Goal: Task Accomplishment & Management: Complete application form

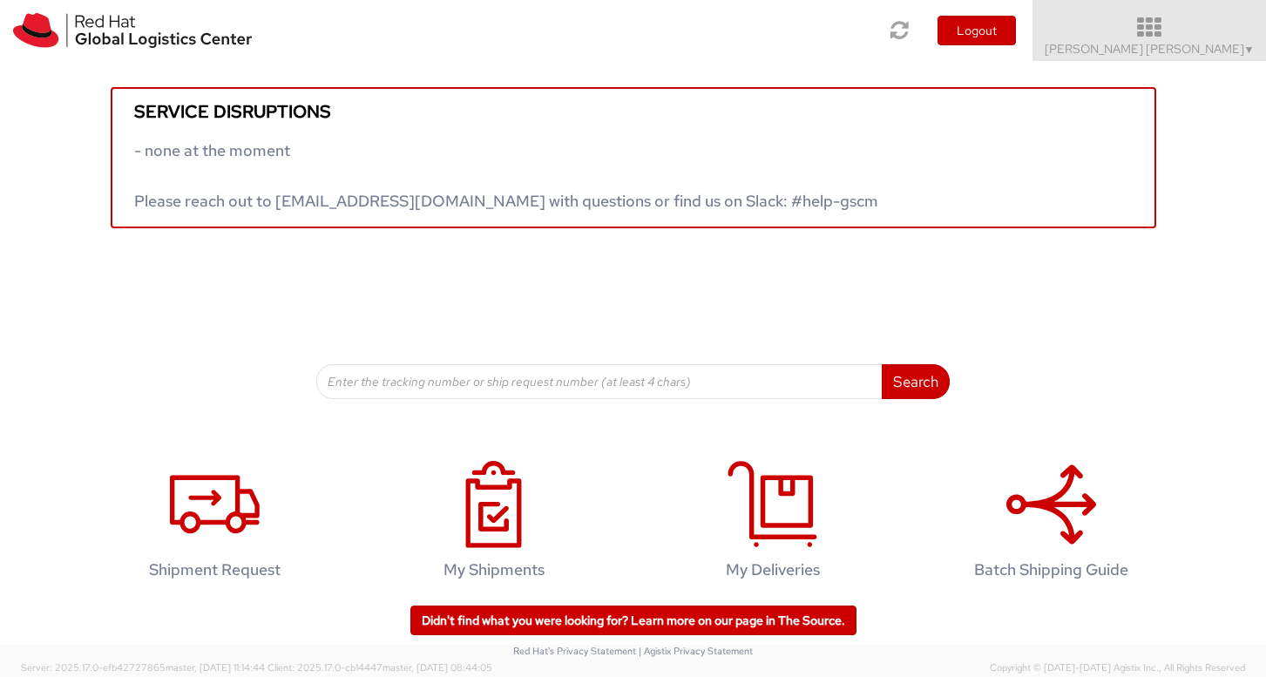
click at [1224, 40] on link "Anna Lei Linne ▼" at bounding box center [1148, 30] width 233 height 61
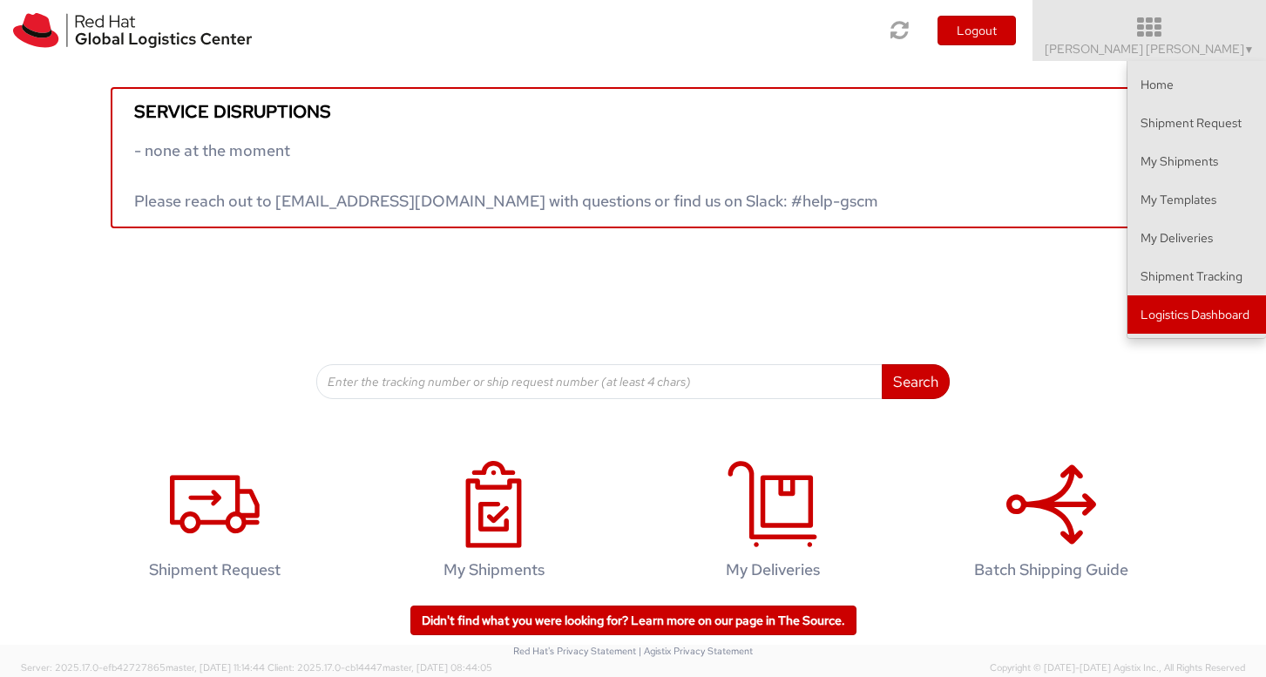
click at [1172, 311] on link "Logistics Dashboard" at bounding box center [1196, 314] width 138 height 38
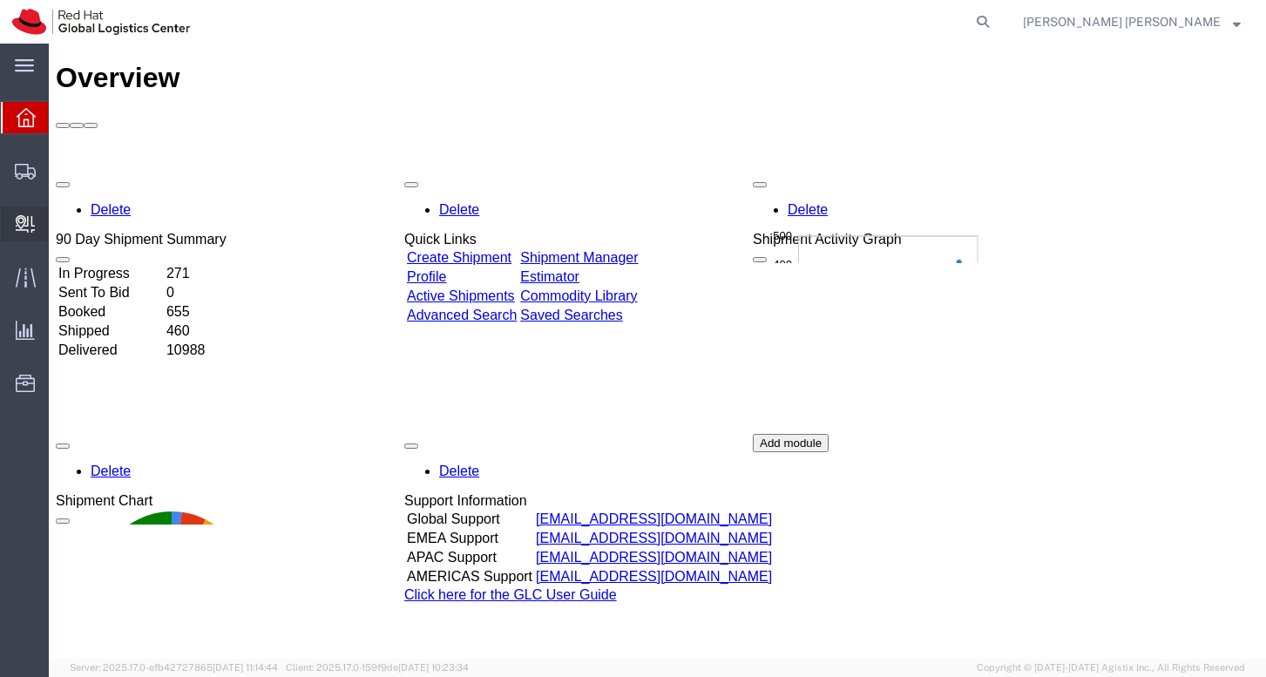
click at [60, 228] on span "Internal Delivery" at bounding box center [54, 223] width 12 height 35
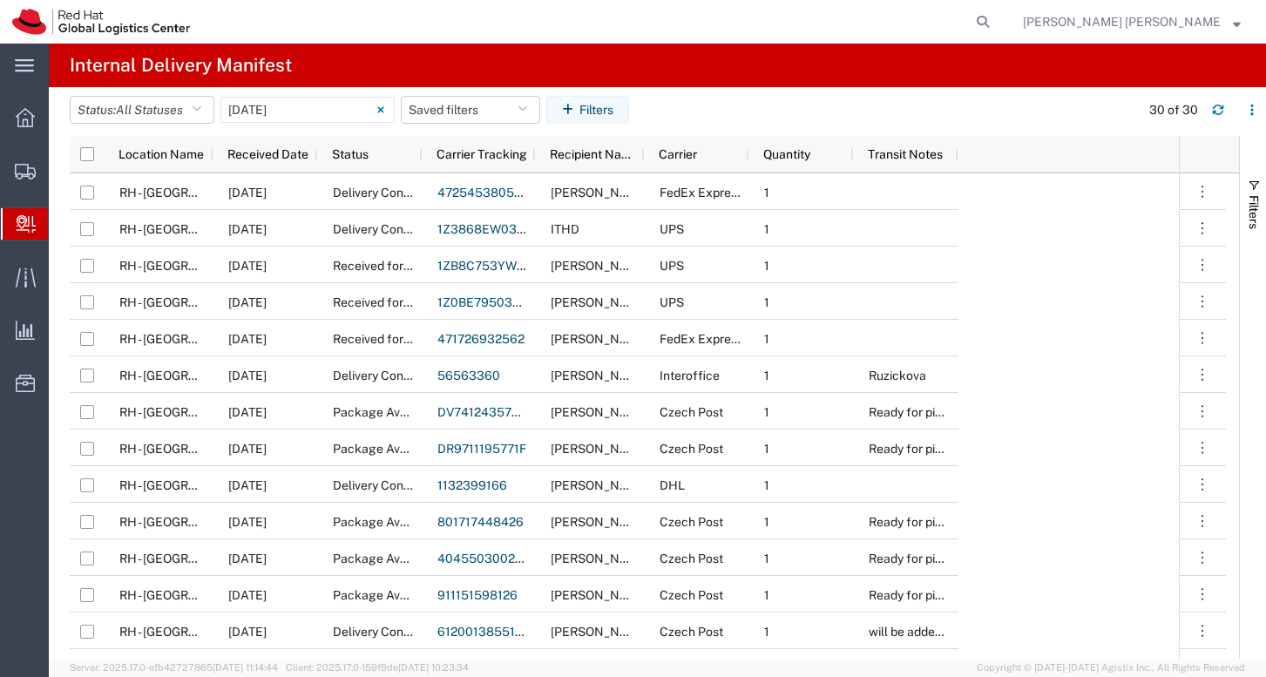
click at [0, 0] on span "Create Delivery" at bounding box center [0, 0] width 0 height 0
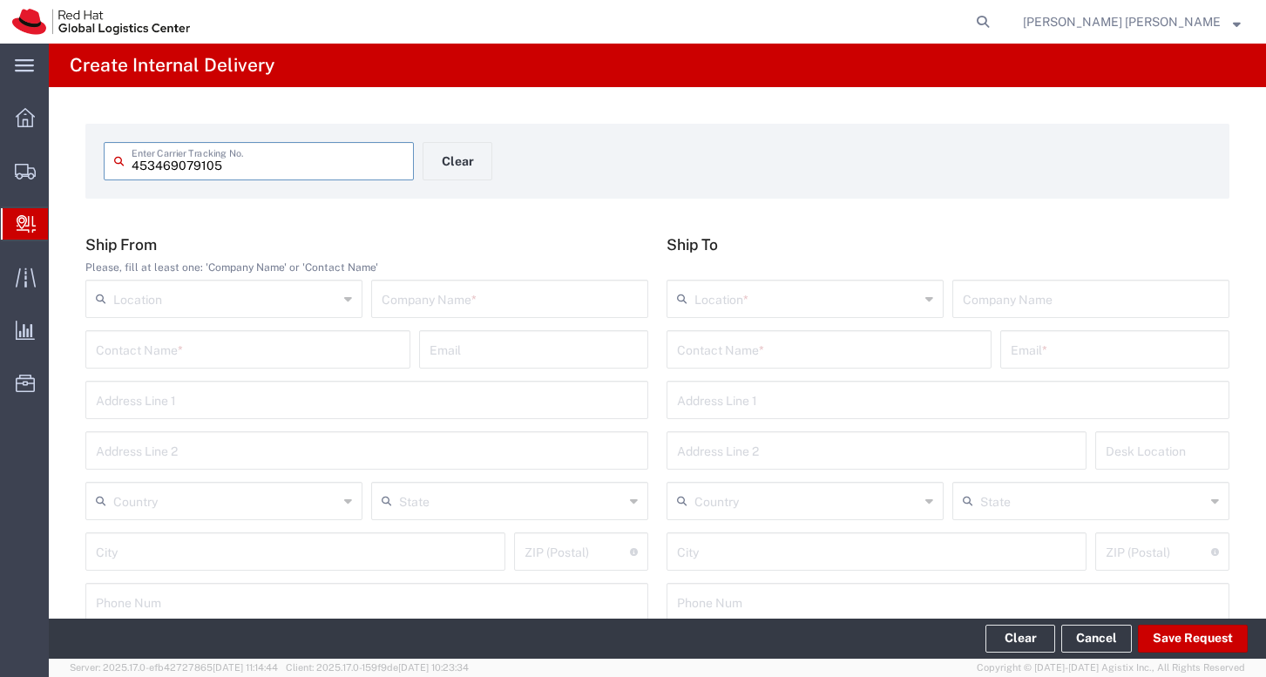
type input "453469079105"
type input "[PERSON_NAME]"
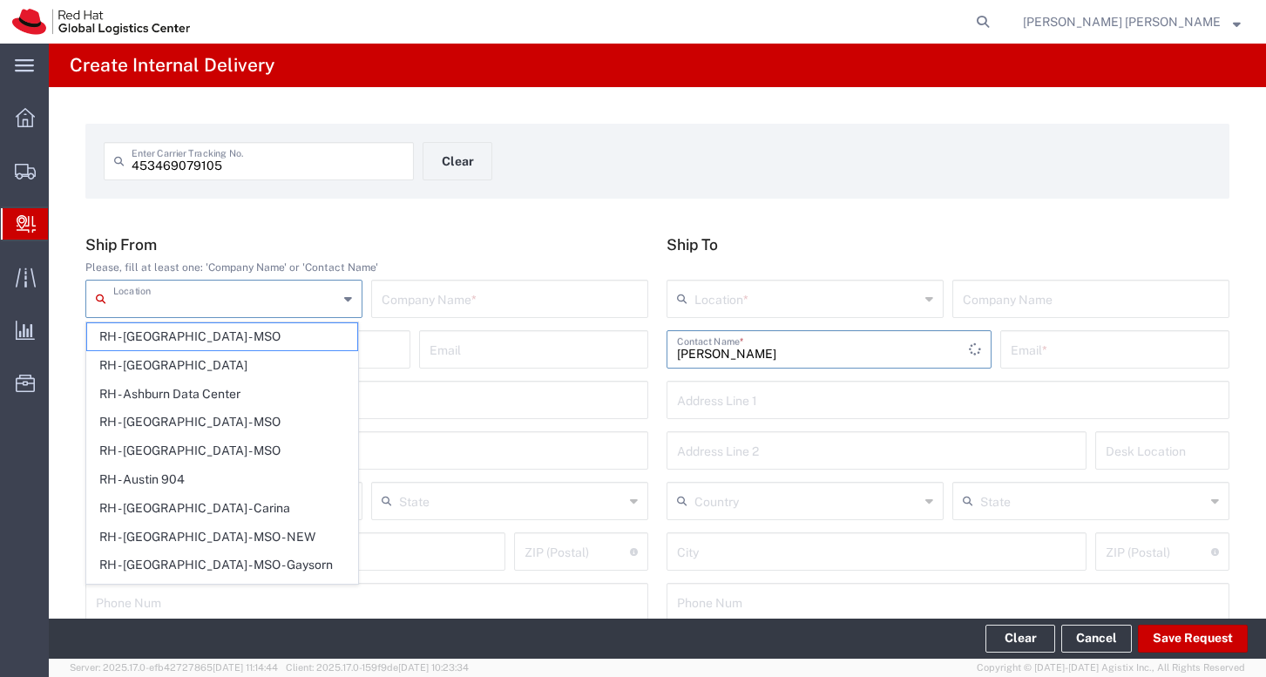
type input "Red Hat AB"
type input "[PERSON_NAME] - Temp Number"
type input "[EMAIL_ADDRESS][DOMAIN_NAME]"
type input "723242354"
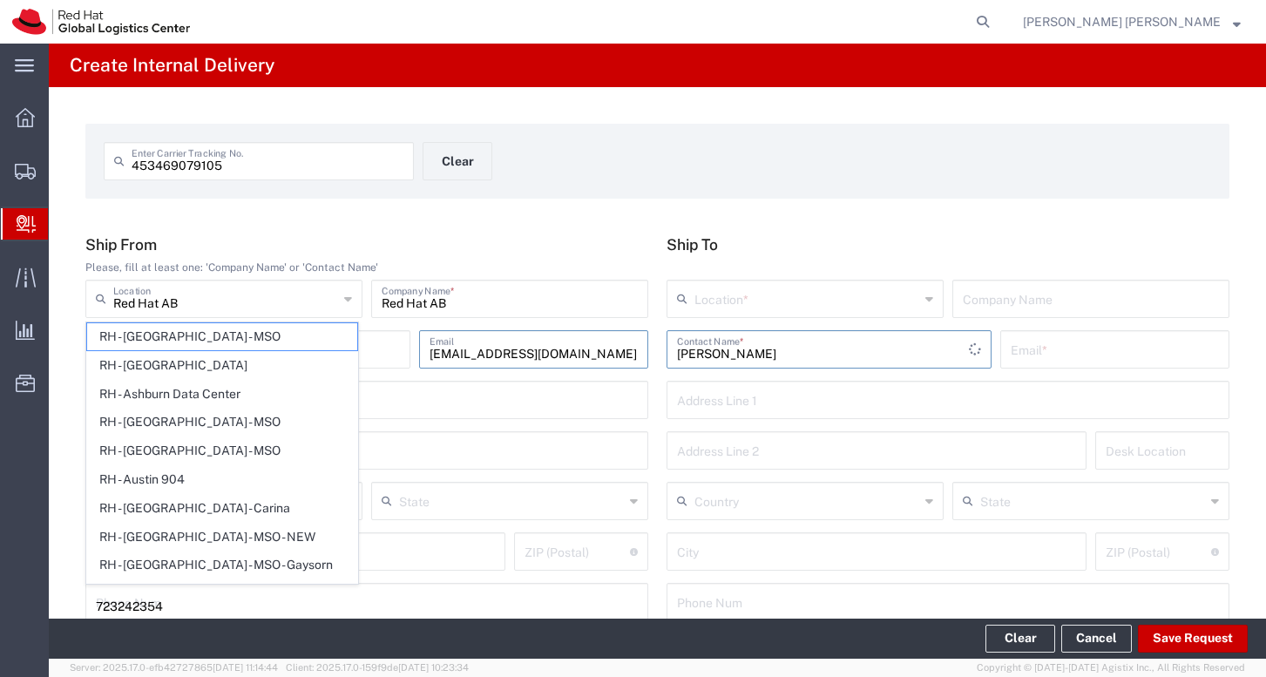
type input "723242354"
type input "Red Hat AB"
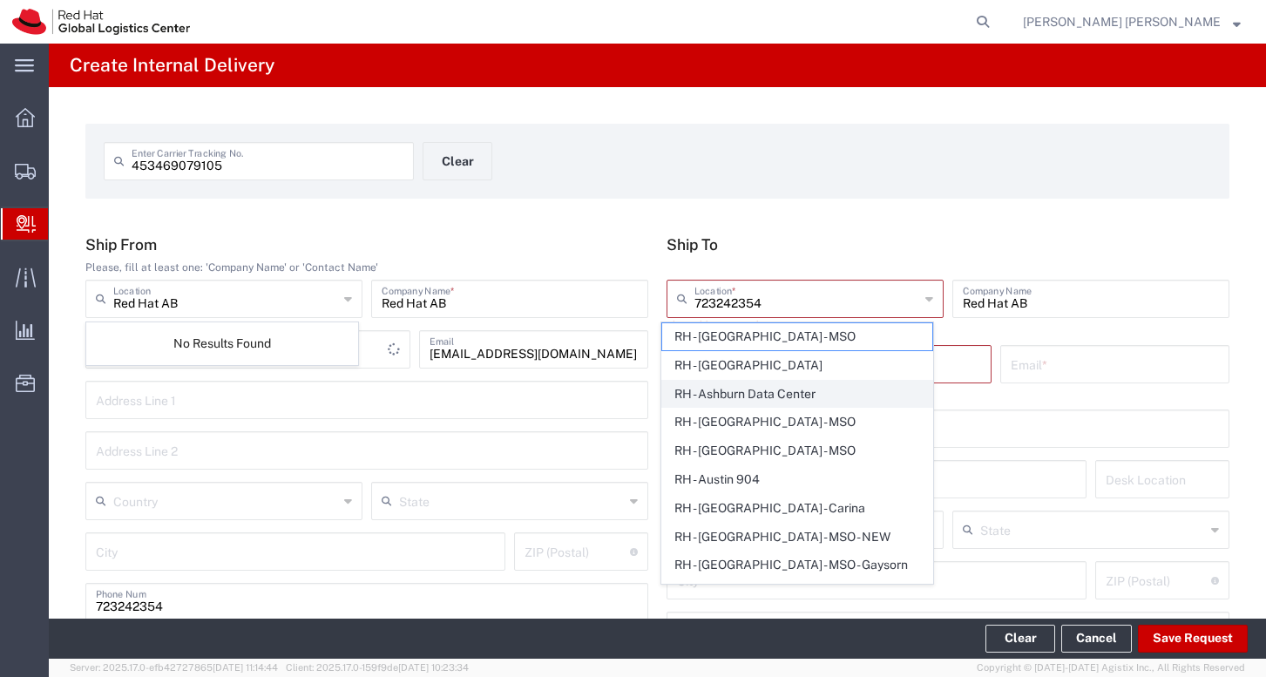
type input "[PERSON_NAME] - Temp Number"
type input "[EMAIL_ADDRESS][DOMAIN_NAME]"
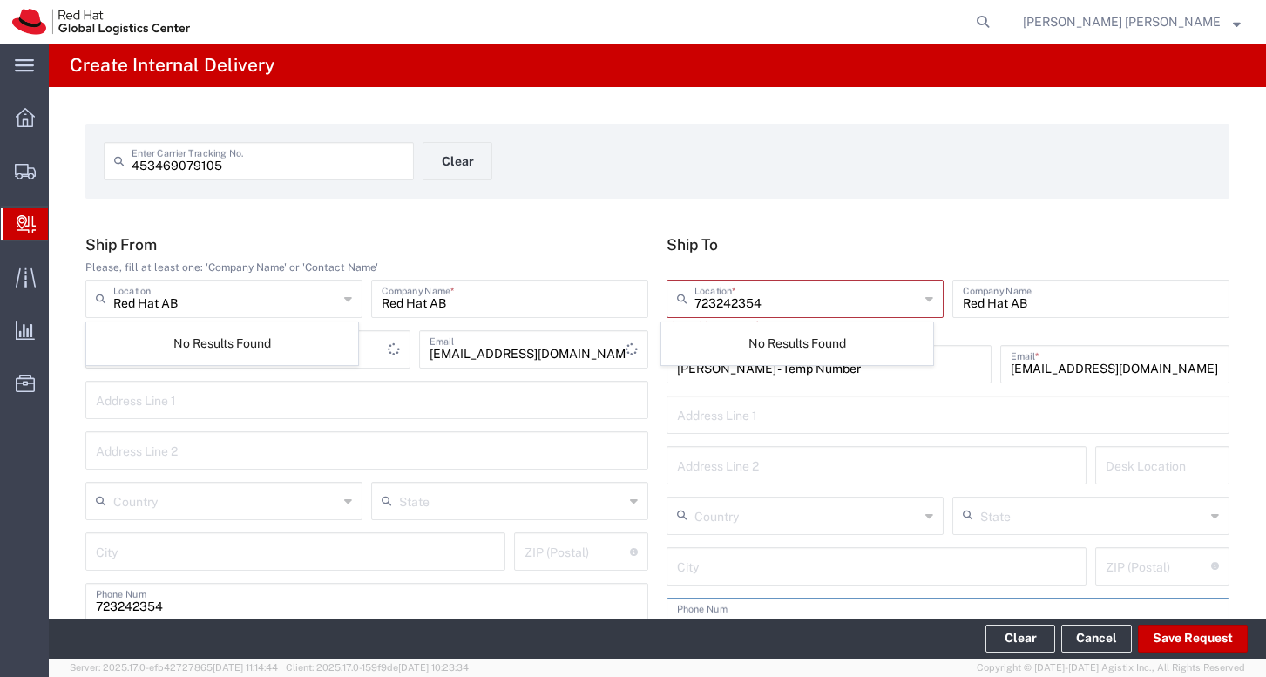
type input "723242354"
click at [916, 174] on div "453469079105 Enter Carrier Tracking No. Clear" at bounding box center [657, 167] width 1125 height 51
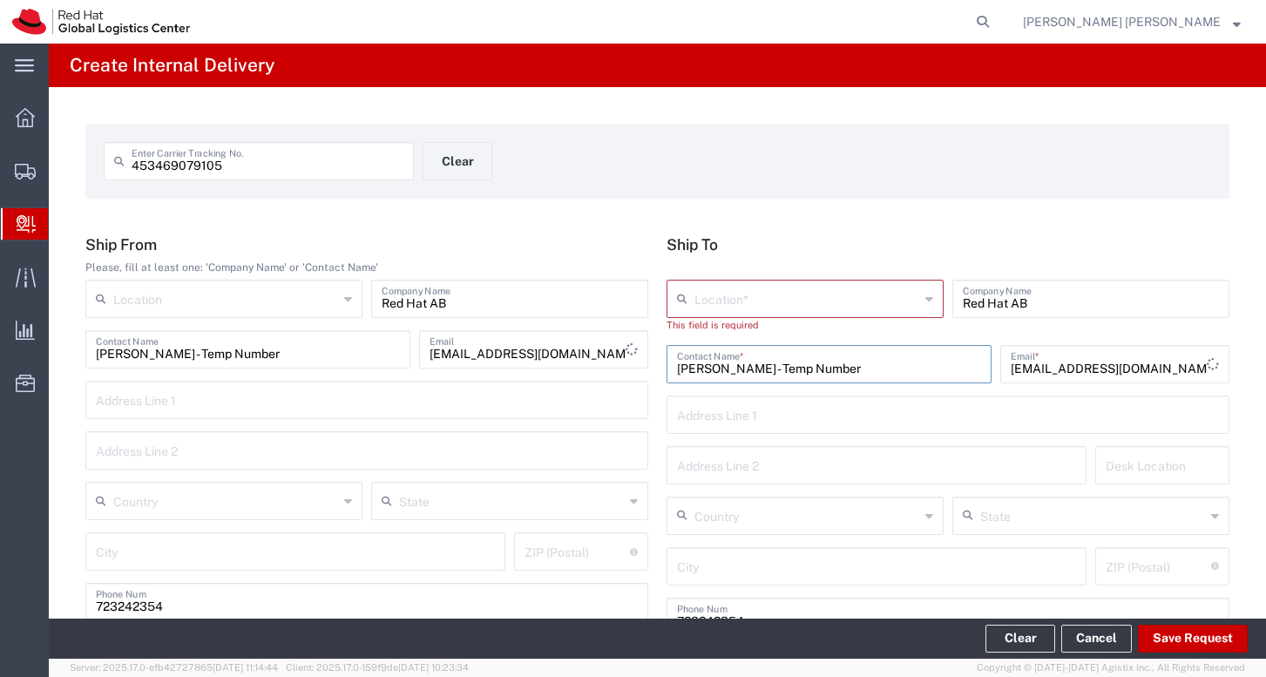
drag, startPoint x: 871, startPoint y: 361, endPoint x: 639, endPoint y: 358, distance: 231.7
click at [639, 358] on div "Ship From Please, fill at least one: 'Company Name' or 'Contact Name' Location …" at bounding box center [658, 441] width 1162 height 413
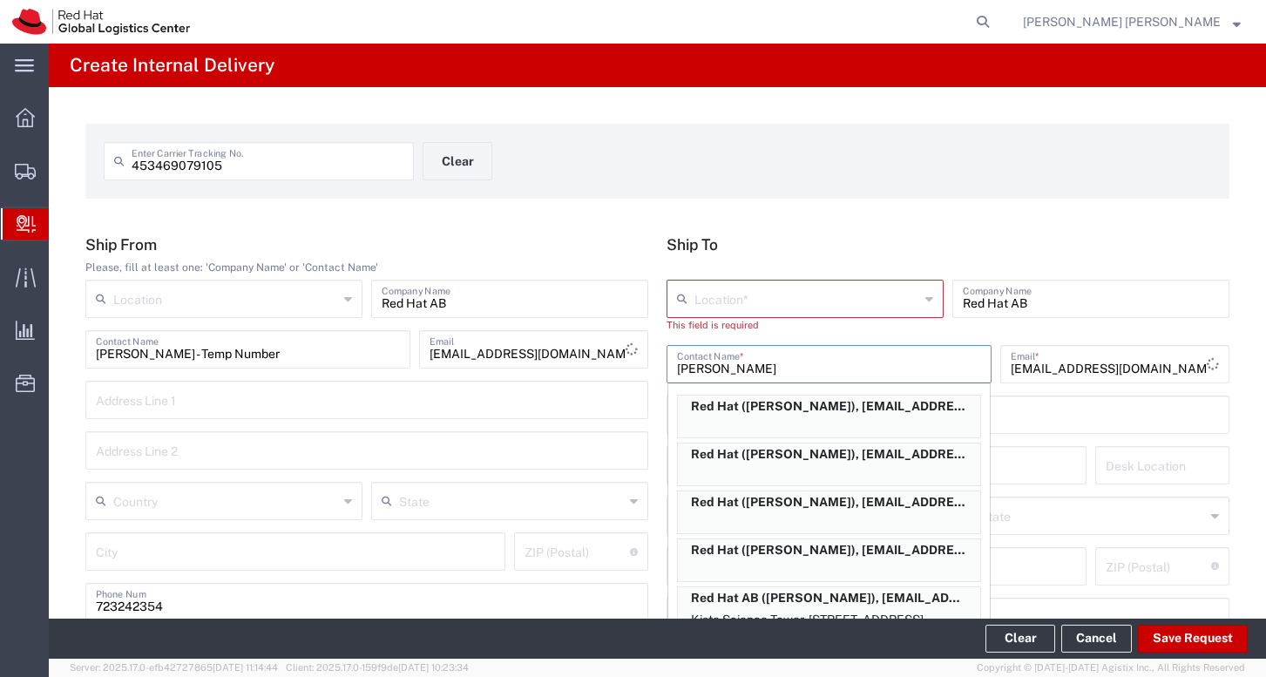
scroll to position [3, 0]
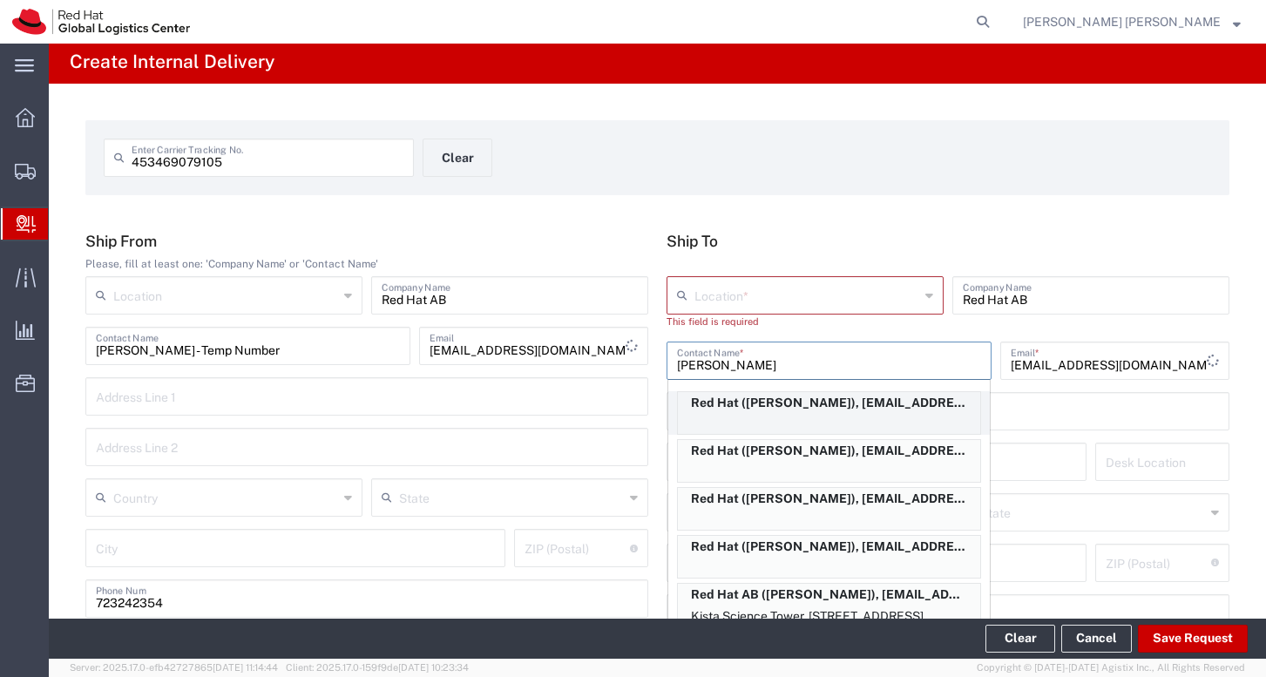
type input "[PERSON_NAME]"
click at [826, 416] on div "Red Hat ([PERSON_NAME]), [EMAIL_ADDRESS][DOMAIN_NAME]" at bounding box center [829, 413] width 304 height 44
type input "Red Hat"
type input "[PERSON_NAME]"
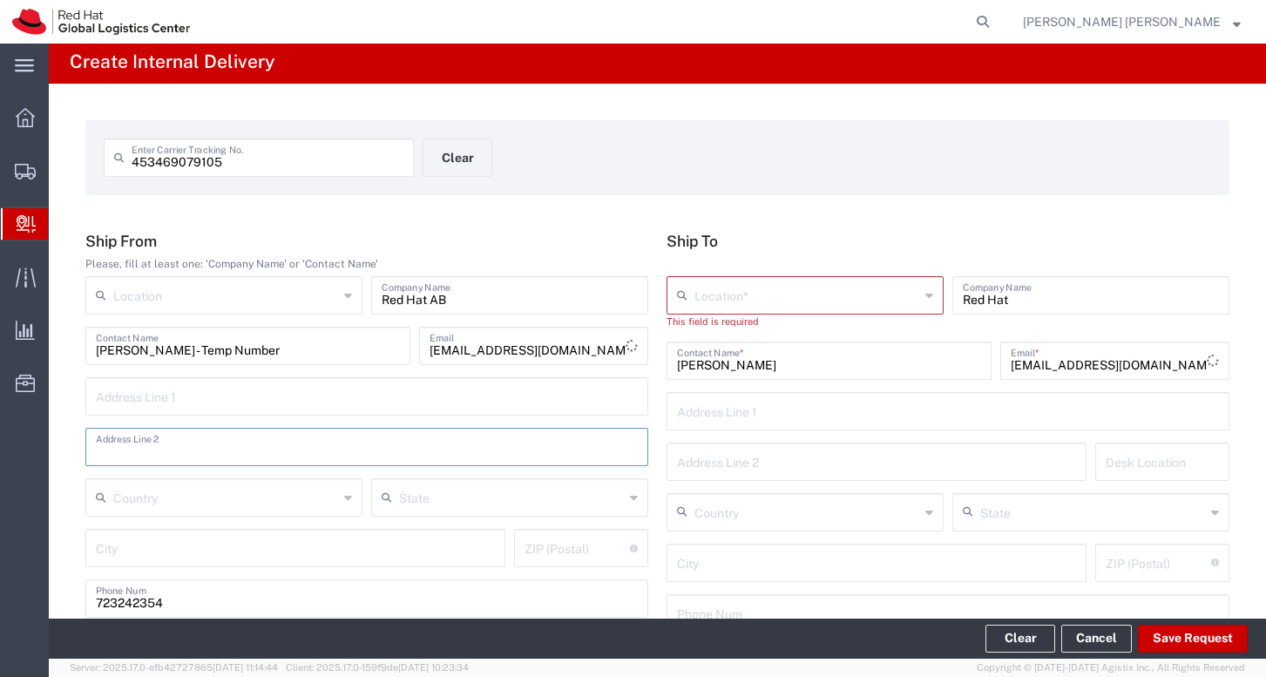
scroll to position [128, 0]
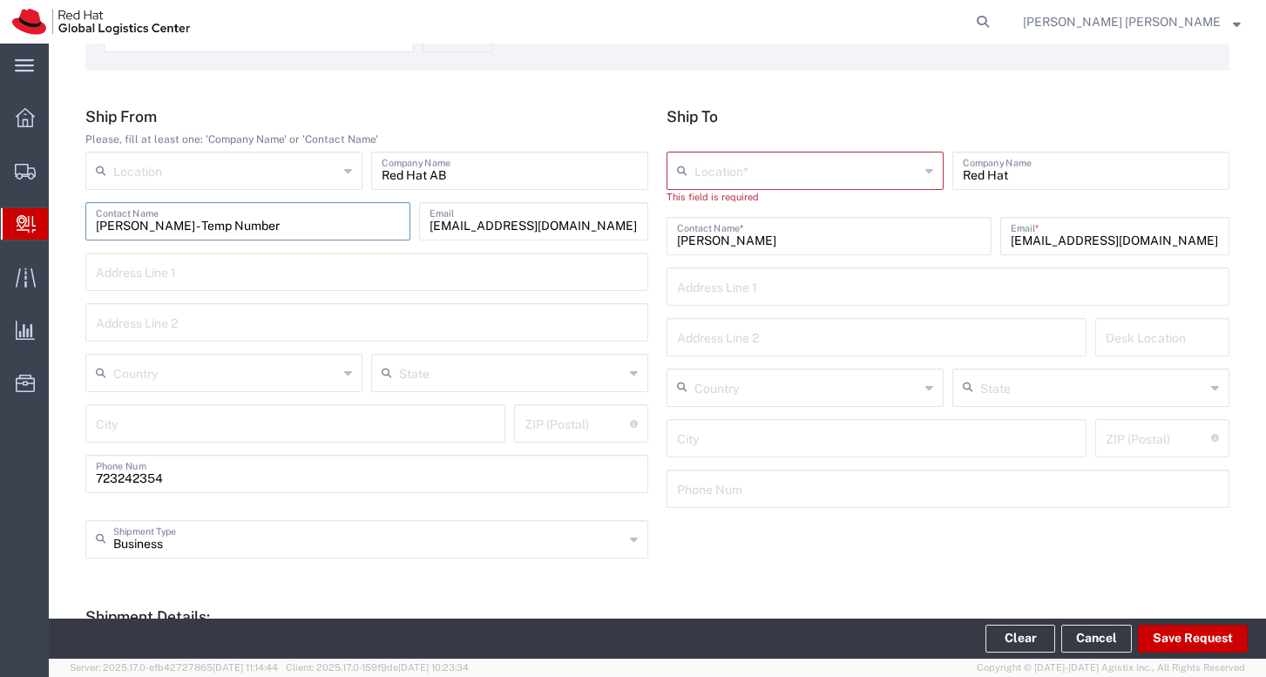
drag, startPoint x: 307, startPoint y: 227, endPoint x: 65, endPoint y: 218, distance: 241.5
drag, startPoint x: 497, startPoint y: 168, endPoint x: 361, endPoint y: 161, distance: 136.1
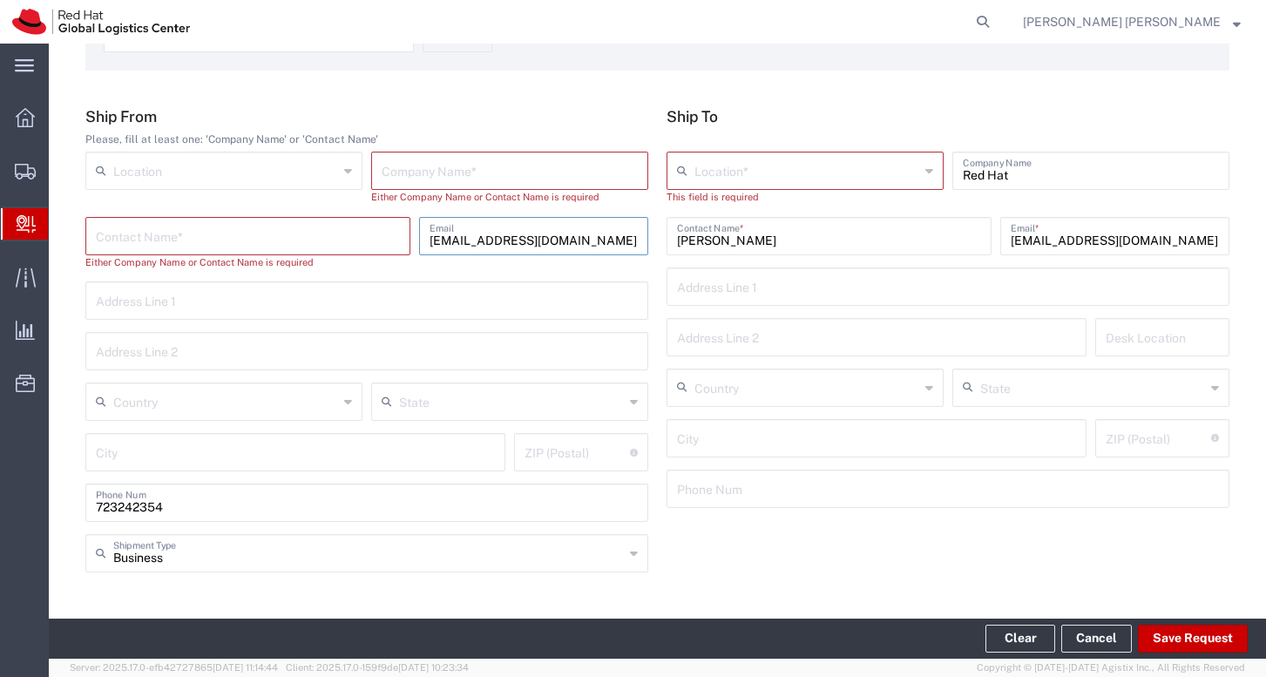
drag, startPoint x: 566, startPoint y: 235, endPoint x: 387, endPoint y: 228, distance: 179.6
drag, startPoint x: 221, startPoint y: 497, endPoint x: 72, endPoint y: 505, distance: 149.2
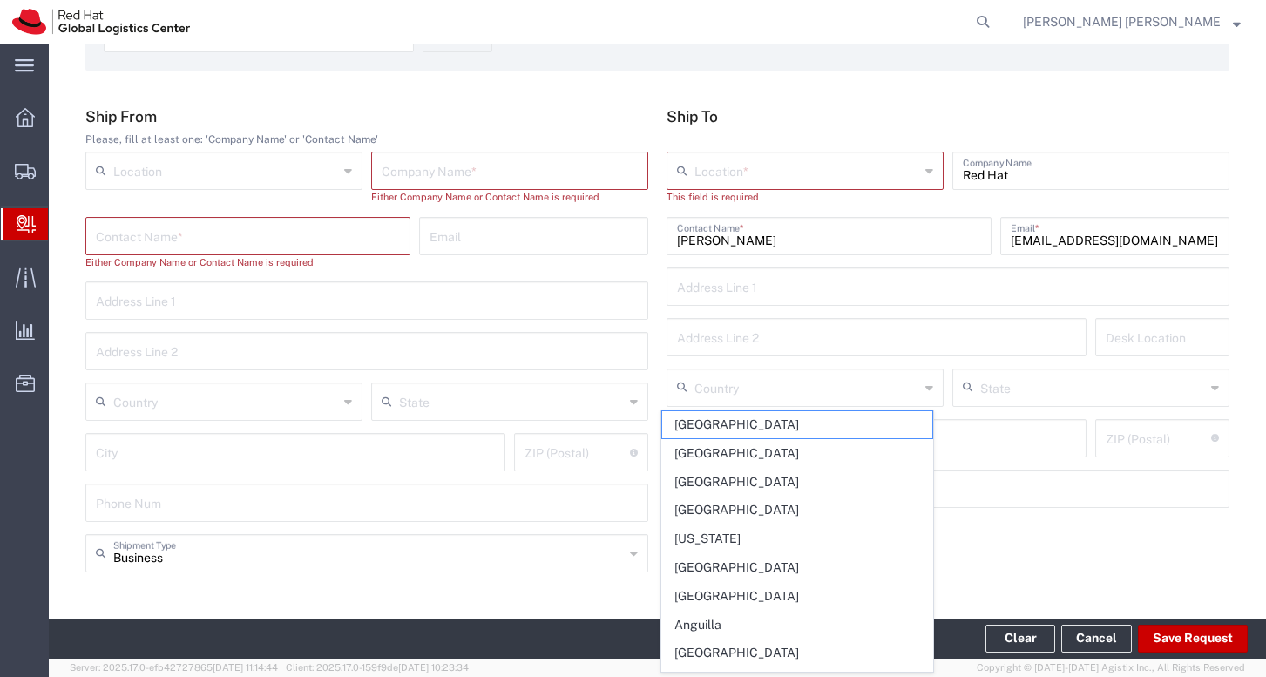
click at [585, 376] on div "Address Line 1 Address Line 2" at bounding box center [366, 331] width 571 height 101
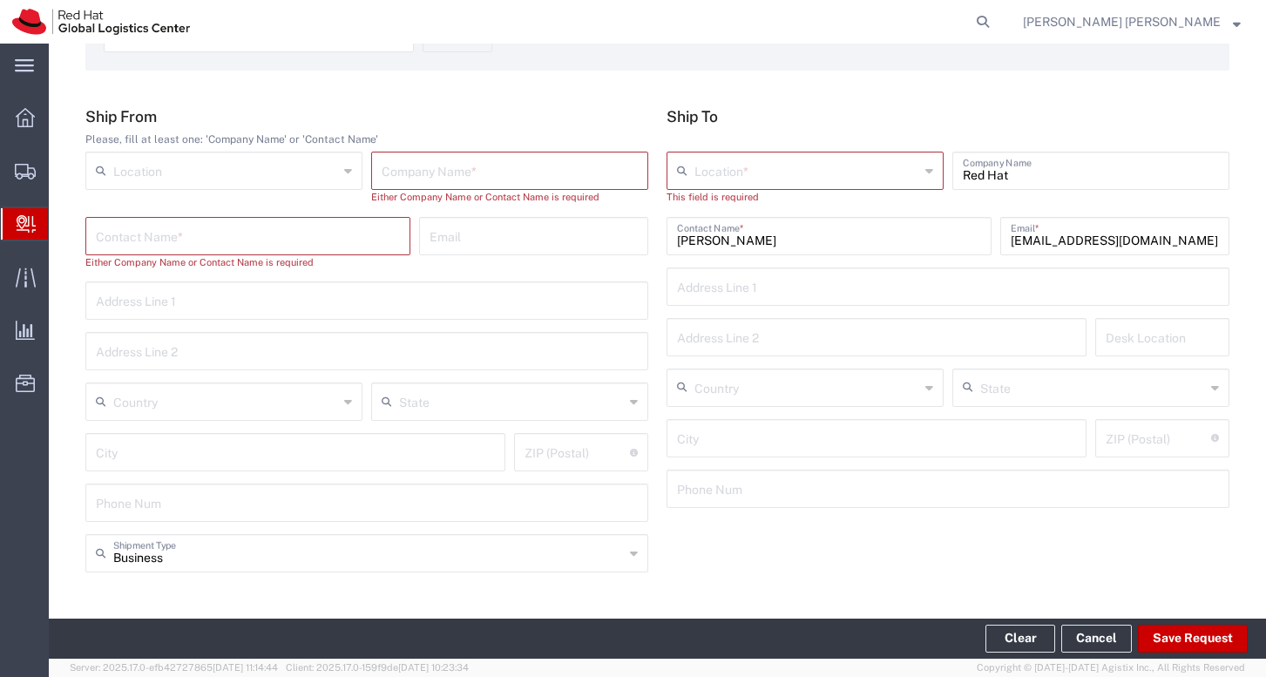
scroll to position [28, 0]
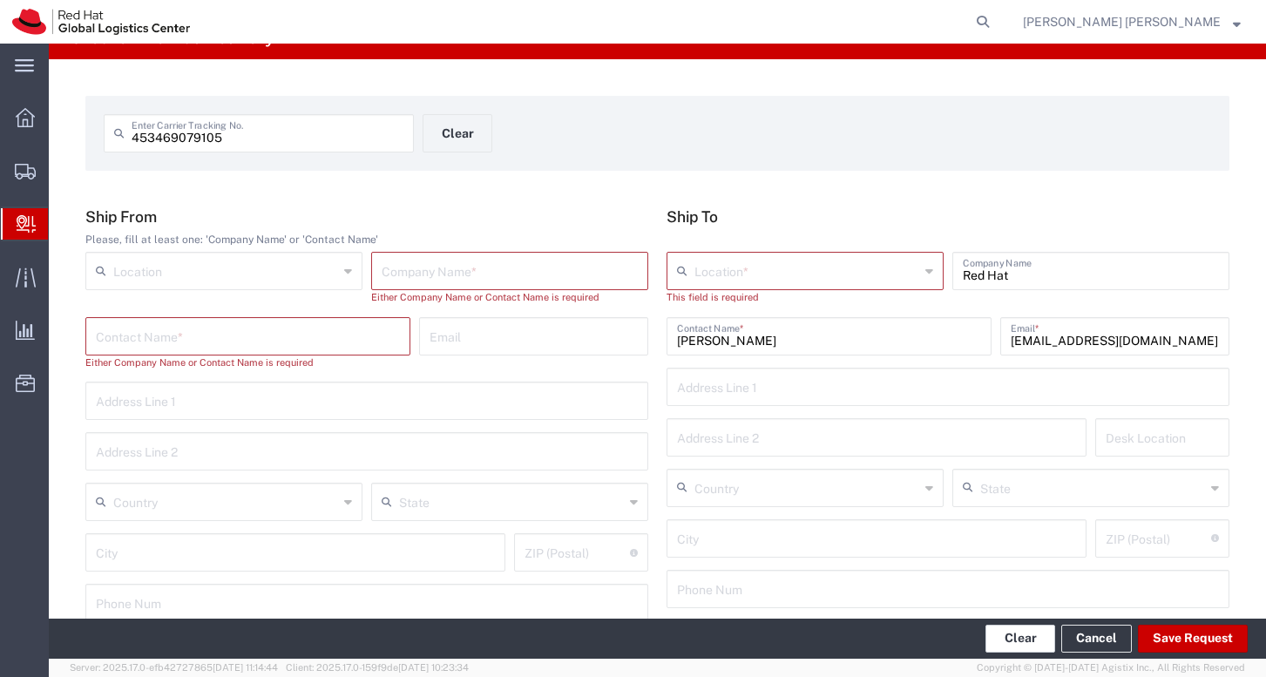
click at [1015, 639] on button "Clear" at bounding box center [1020, 639] width 70 height 28
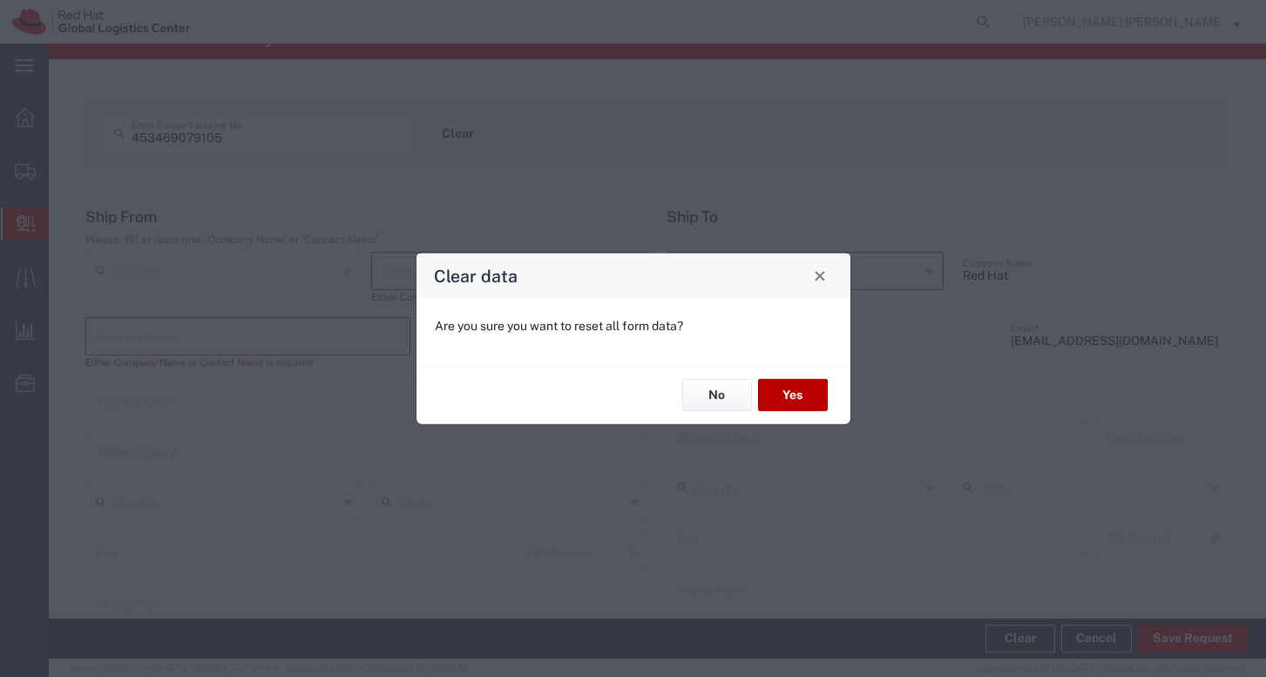
click at [790, 393] on button "Yes" at bounding box center [793, 395] width 70 height 32
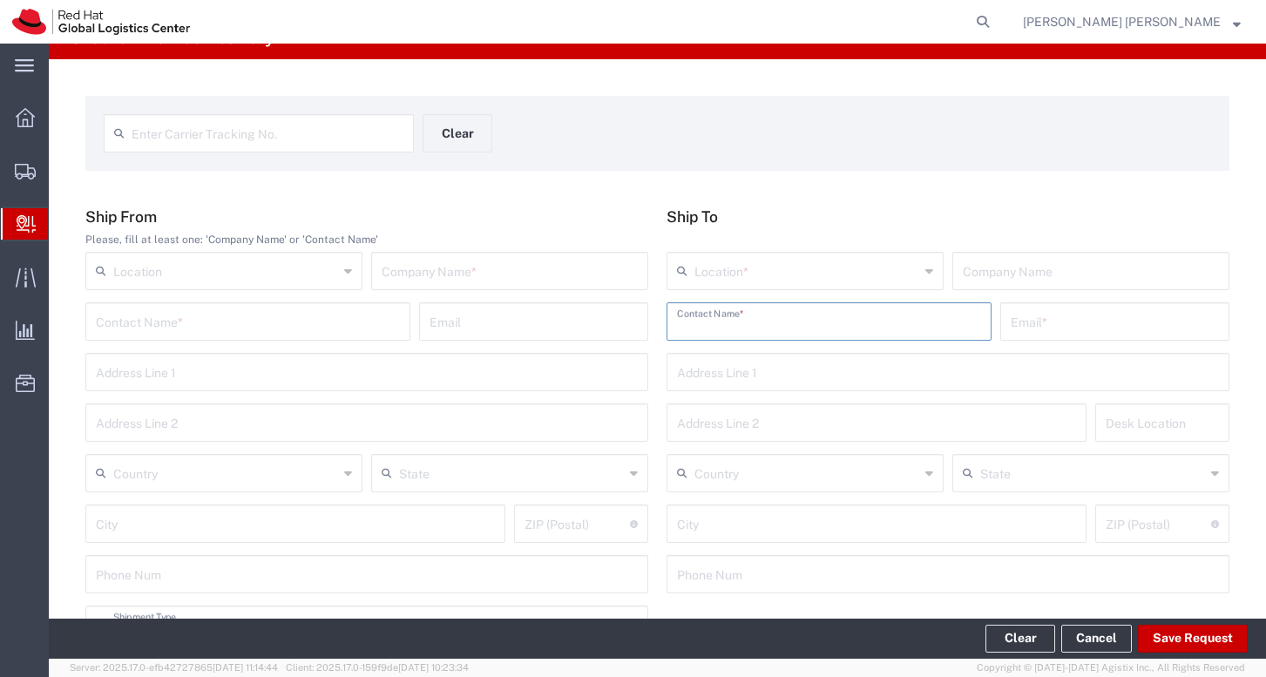
click at [765, 319] on input "text" at bounding box center [829, 320] width 304 height 30
click at [1094, 642] on link "Cancel" at bounding box center [1096, 639] width 71 height 28
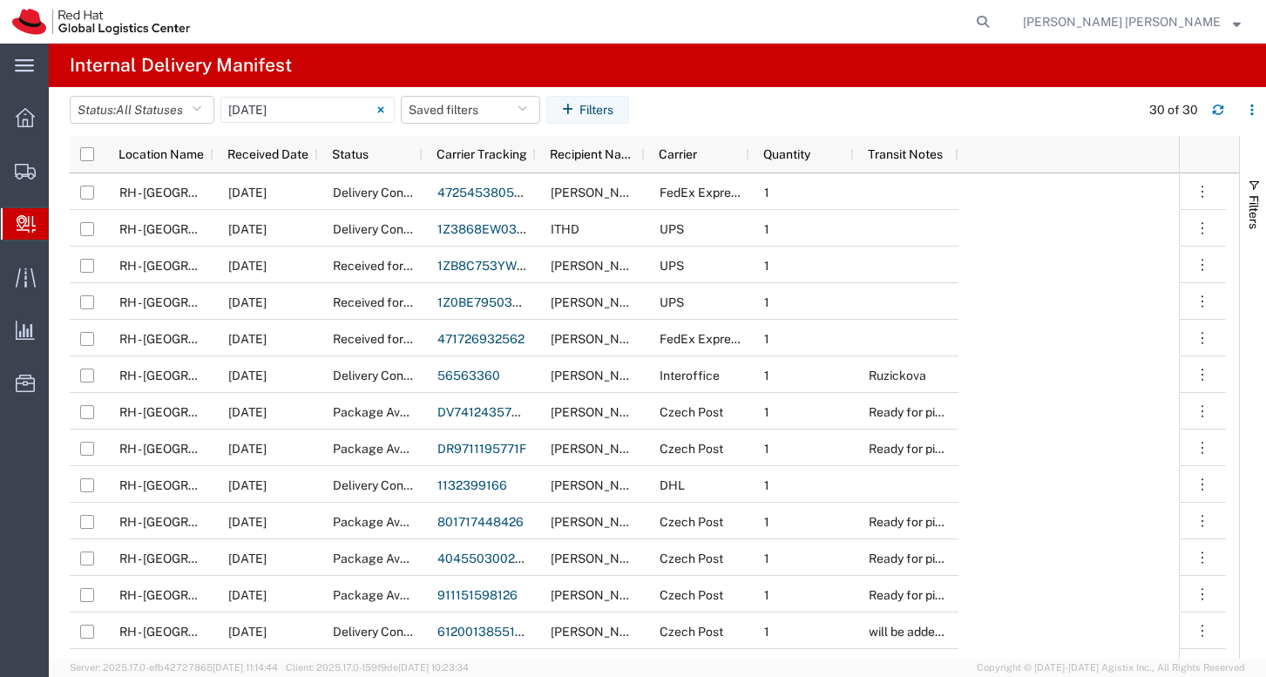
click at [34, 222] on icon at bounding box center [26, 223] width 19 height 17
click at [0, 0] on span "Create Delivery" at bounding box center [0, 0] width 0 height 0
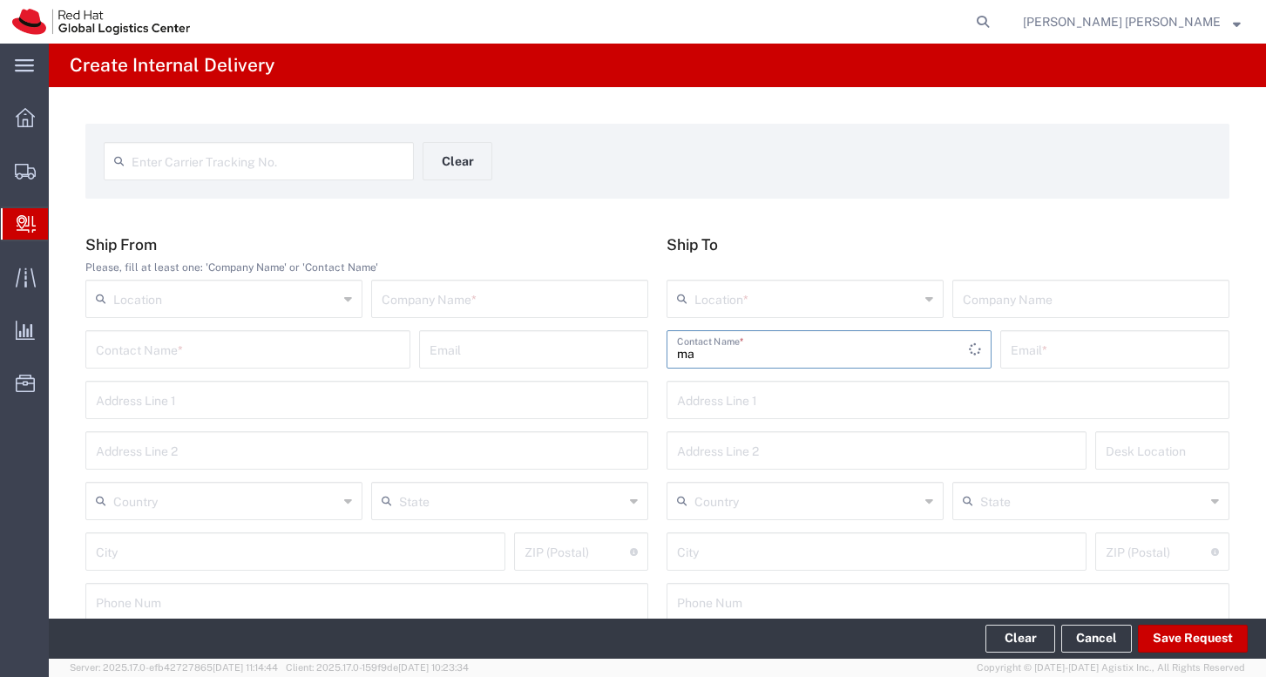
type input "m"
type input "a"
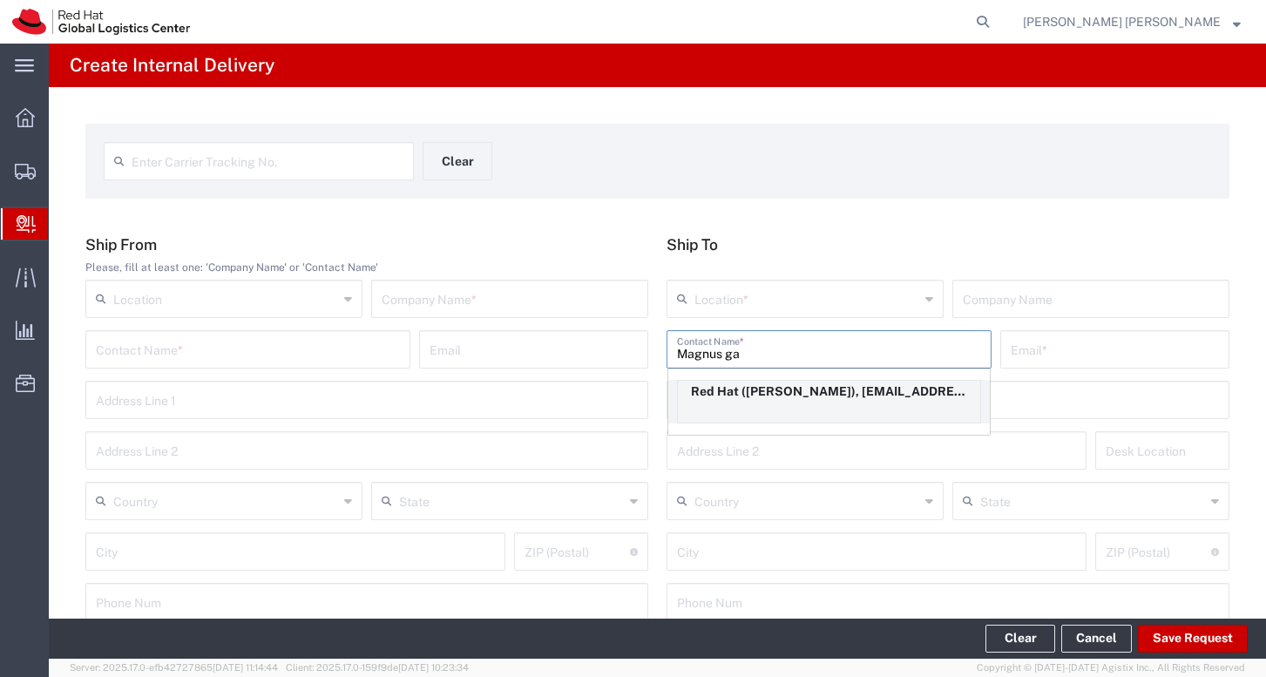
type input "Magnus ga"
click at [820, 398] on p "Red Hat ([PERSON_NAME]), [EMAIL_ADDRESS][DOMAIN_NAME]" at bounding box center [829, 392] width 302 height 22
type input "Red Hat"
type input "[PERSON_NAME]"
type input "[EMAIL_ADDRESS][DOMAIN_NAME]"
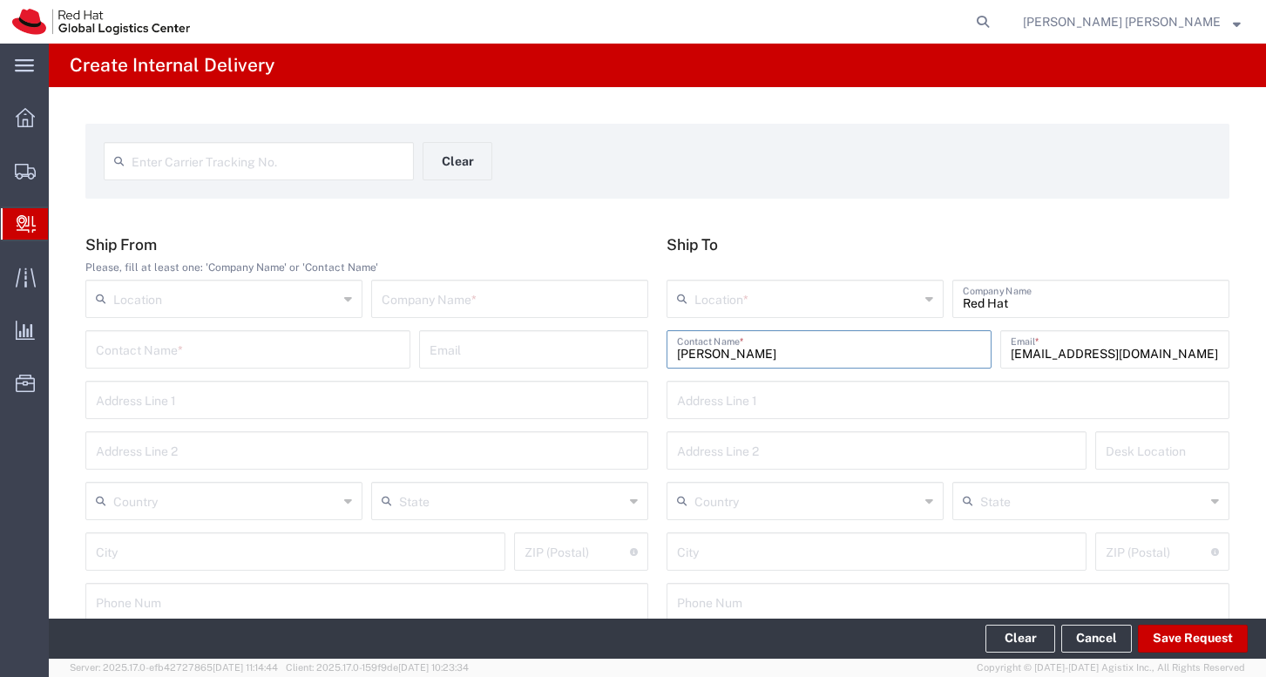
click at [858, 274] on div at bounding box center [947, 268] width 563 height 16
click at [921, 525] on div "Country [GEOGRAPHIC_DATA] [GEOGRAPHIC_DATA] [GEOGRAPHIC_DATA] [GEOGRAPHIC_DATA]…" at bounding box center [947, 507] width 571 height 51
drag, startPoint x: 757, startPoint y: 353, endPoint x: 596, endPoint y: 348, distance: 161.2
click at [596, 348] on div "Ship From Please, fill at least one: 'Company Name' or 'Contact Name' Location …" at bounding box center [658, 434] width 1162 height 398
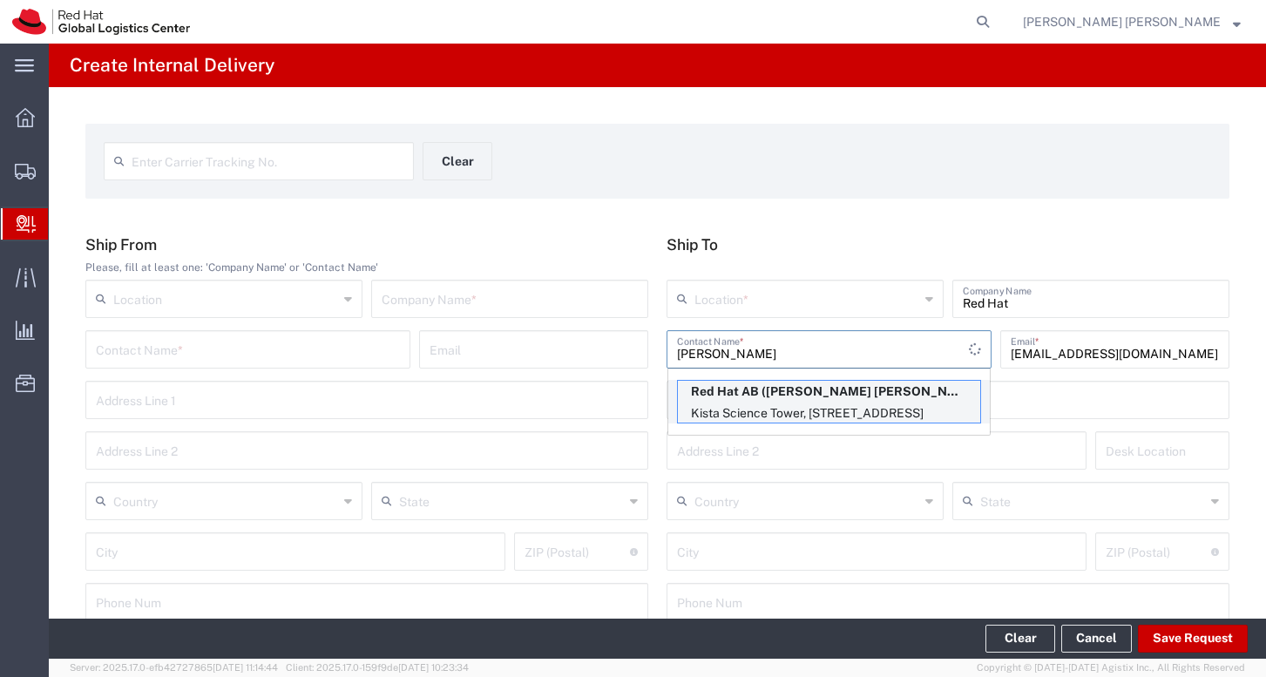
type input "[PERSON_NAME]"
click at [796, 402] on p "Red Hat AB ([PERSON_NAME] [PERSON_NAME]), [EMAIL_ADDRESS][DOMAIN_NAME]" at bounding box center [829, 392] width 302 height 22
type input "RH - [GEOGRAPHIC_DATA]"
type input "Red Hat AB"
type input "[PERSON_NAME] [PERSON_NAME]"
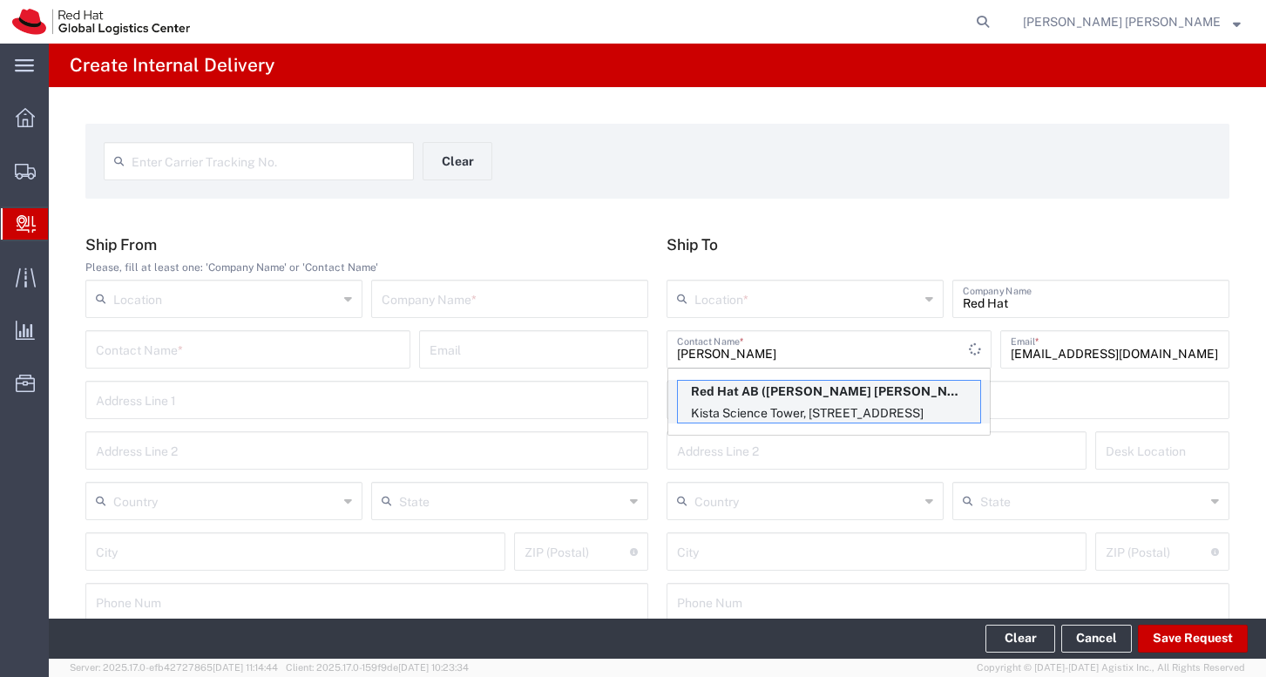
type input "[EMAIL_ADDRESS][DOMAIN_NAME]"
type input "[GEOGRAPHIC_DATA]"
type input "[STREET_ADDRESS]"
type input "FLEX"
type input "[GEOGRAPHIC_DATA]"
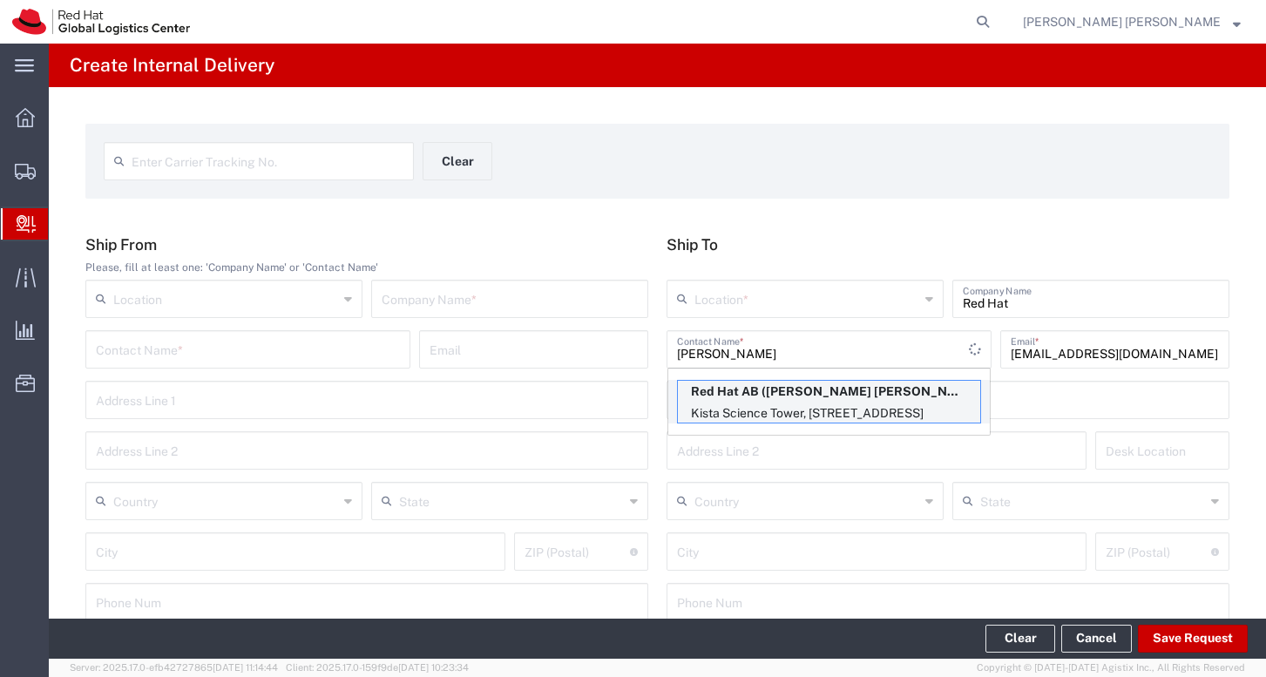
type input "[GEOGRAPHIC_DATA]"
type input "164 51"
type input "46850575601"
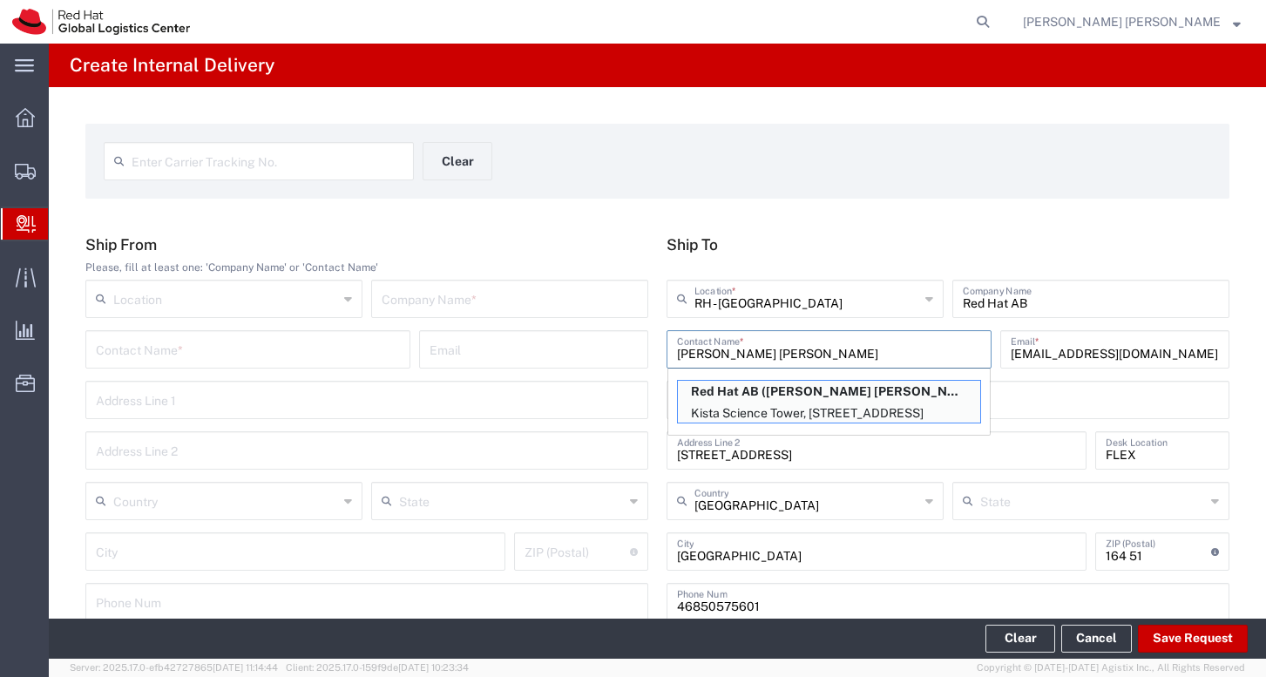
drag, startPoint x: 768, startPoint y: 355, endPoint x: 602, endPoint y: 353, distance: 166.4
click at [602, 353] on div "Ship From Please, fill at least one: 'Company Name' or 'Contact Name' Location …" at bounding box center [658, 434] width 1162 height 398
drag, startPoint x: 772, startPoint y: 353, endPoint x: 628, endPoint y: 349, distance: 143.8
click at [628, 349] on div "Ship From Please, fill at least one: 'Company Name' or 'Contact Name' Location …" at bounding box center [658, 434] width 1162 height 398
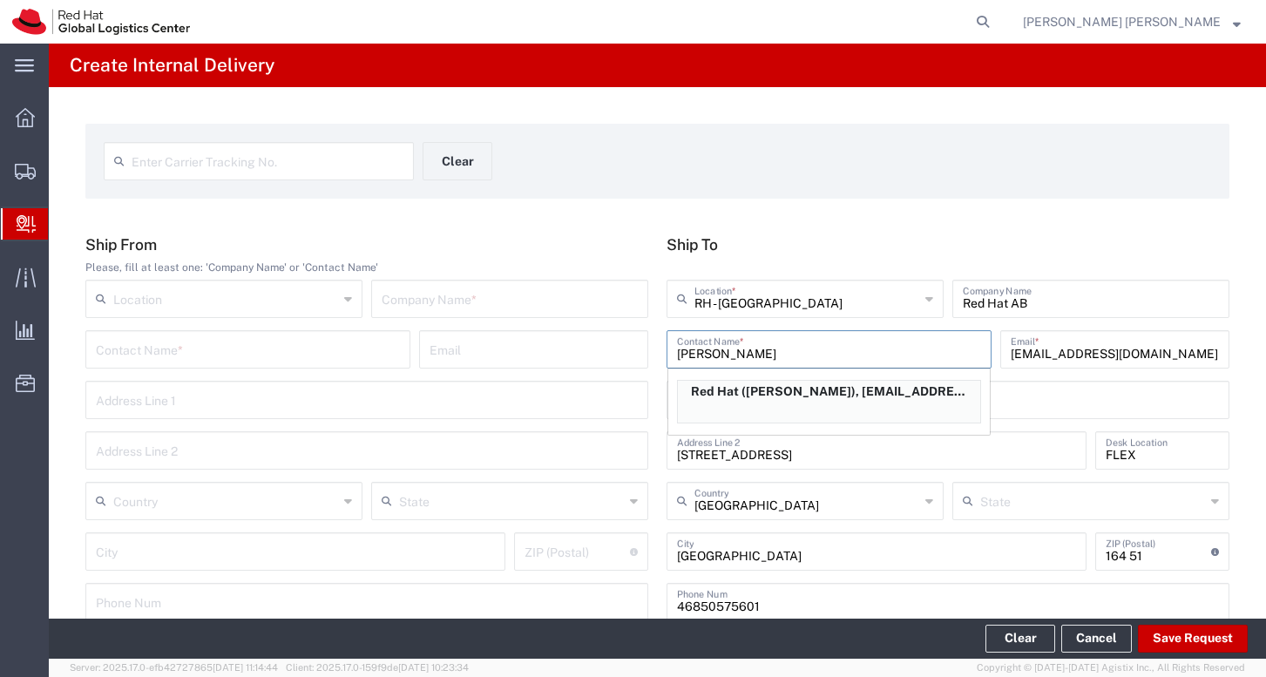
type input "[PERSON_NAME]"
click at [875, 187] on div "Enter Carrier Tracking No. Clear" at bounding box center [657, 167] width 1125 height 51
click at [144, 164] on input "text" at bounding box center [268, 160] width 272 height 30
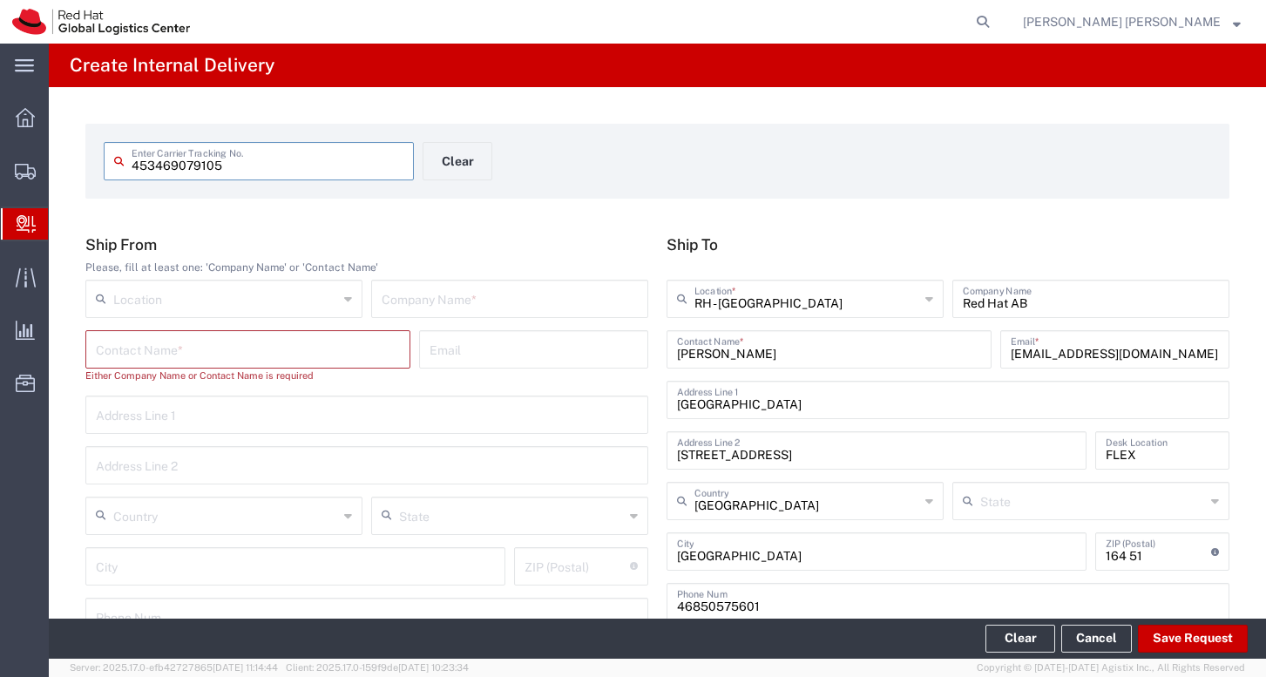
type input "453469079105"
type input "[GEOGRAPHIC_DATA]."
click at [338, 365] on div "Contact Name *" at bounding box center [247, 349] width 325 height 38
type input "Shipping Dept."
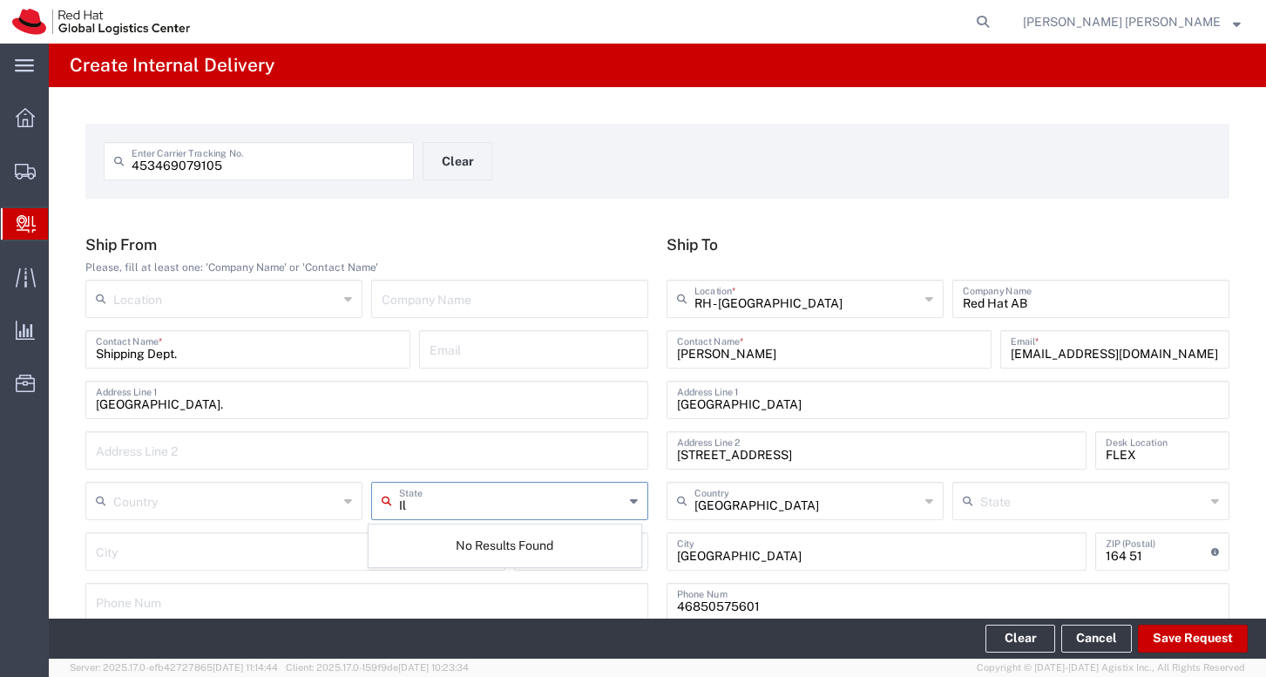
type input "Il"
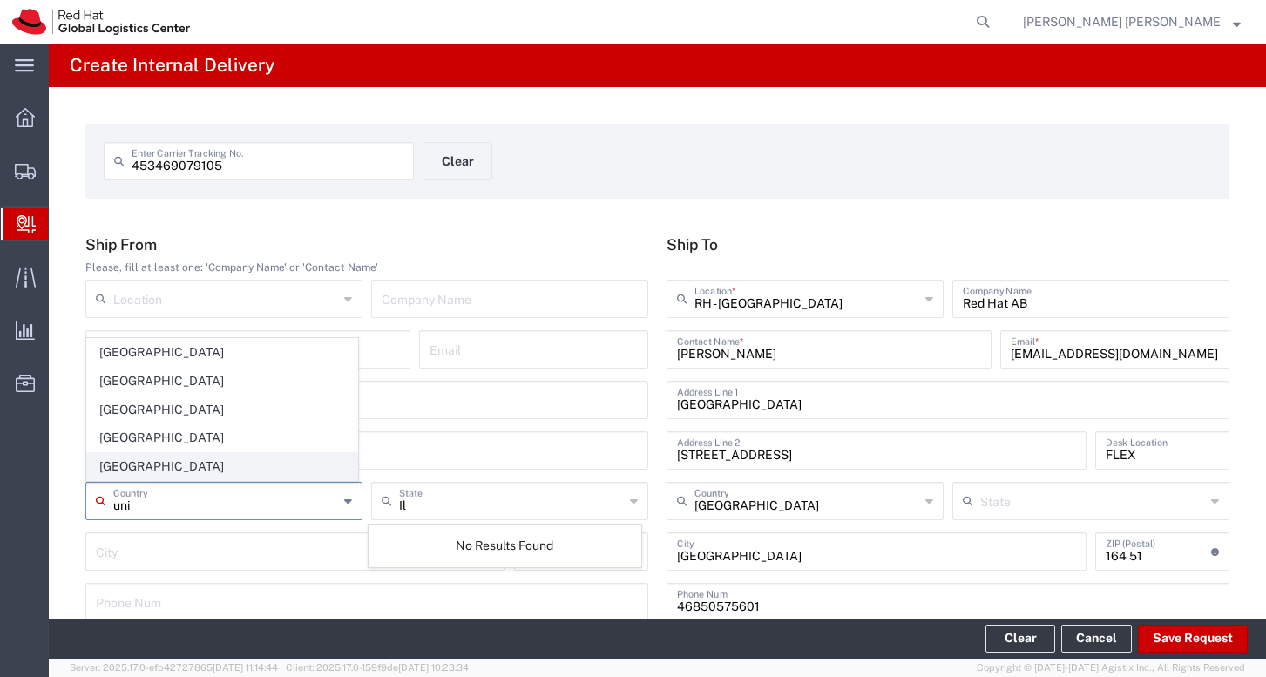
click at [176, 467] on span "[GEOGRAPHIC_DATA]" at bounding box center [222, 466] width 270 height 27
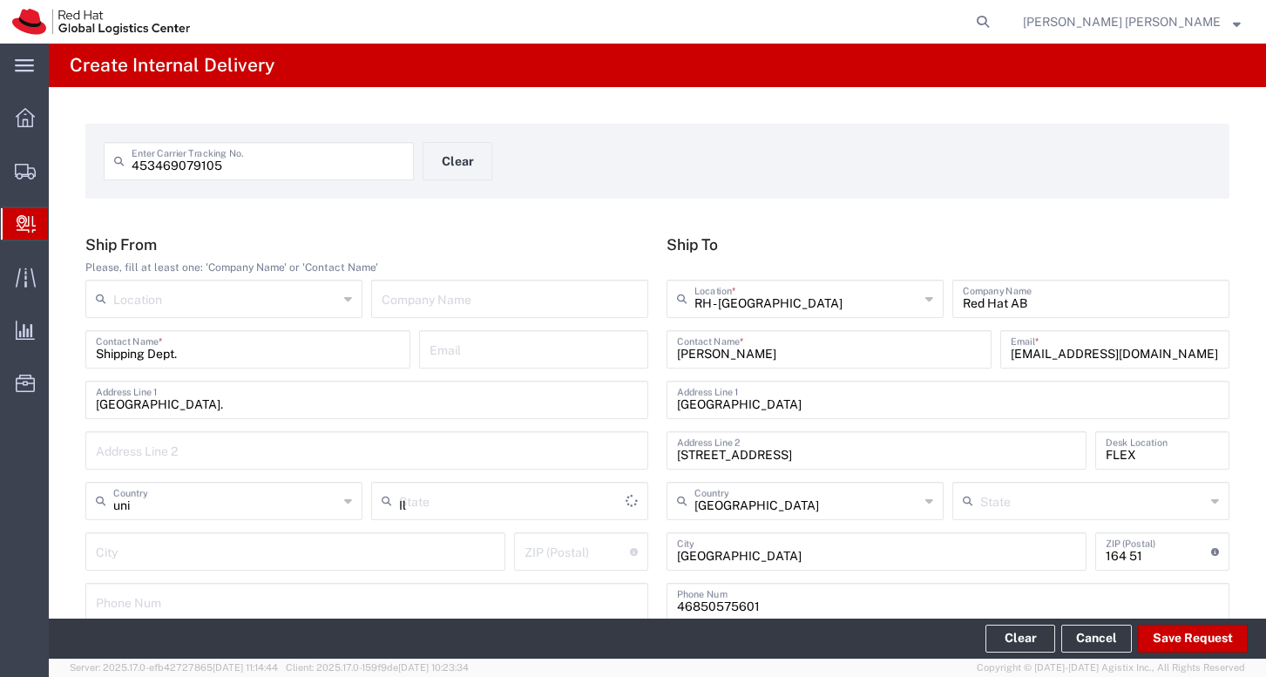
type input "[GEOGRAPHIC_DATA]"
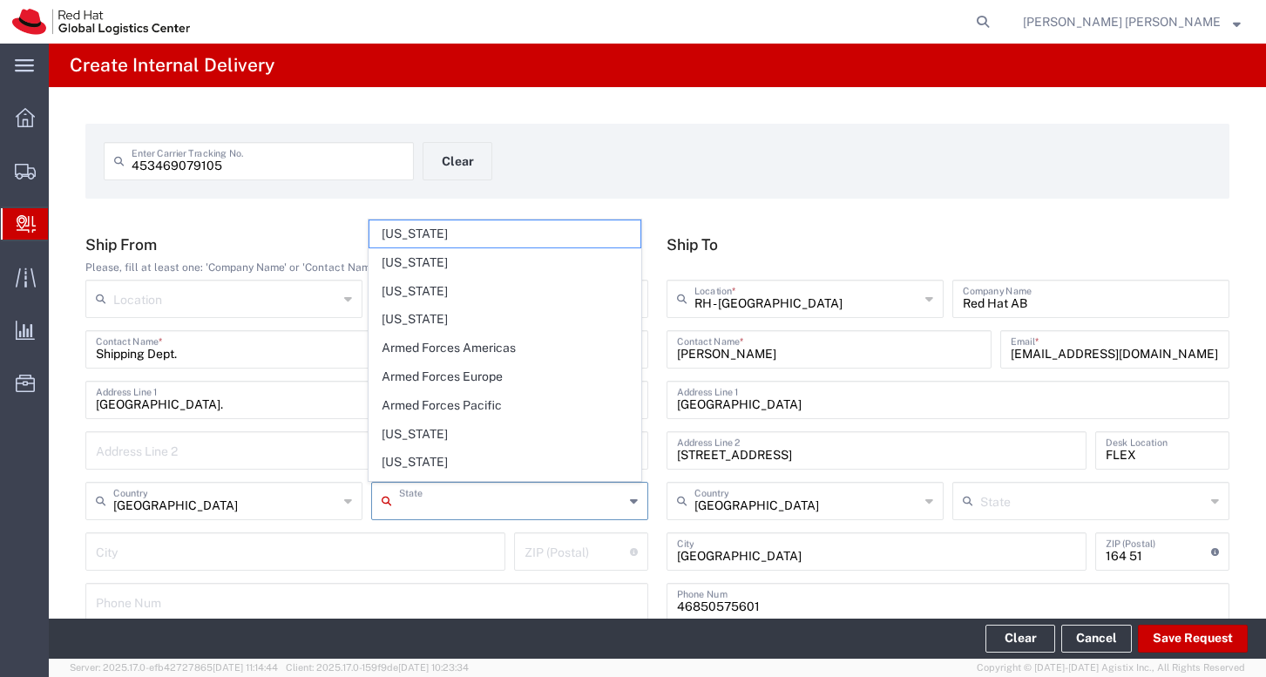
click at [483, 501] on input "text" at bounding box center [511, 499] width 225 height 30
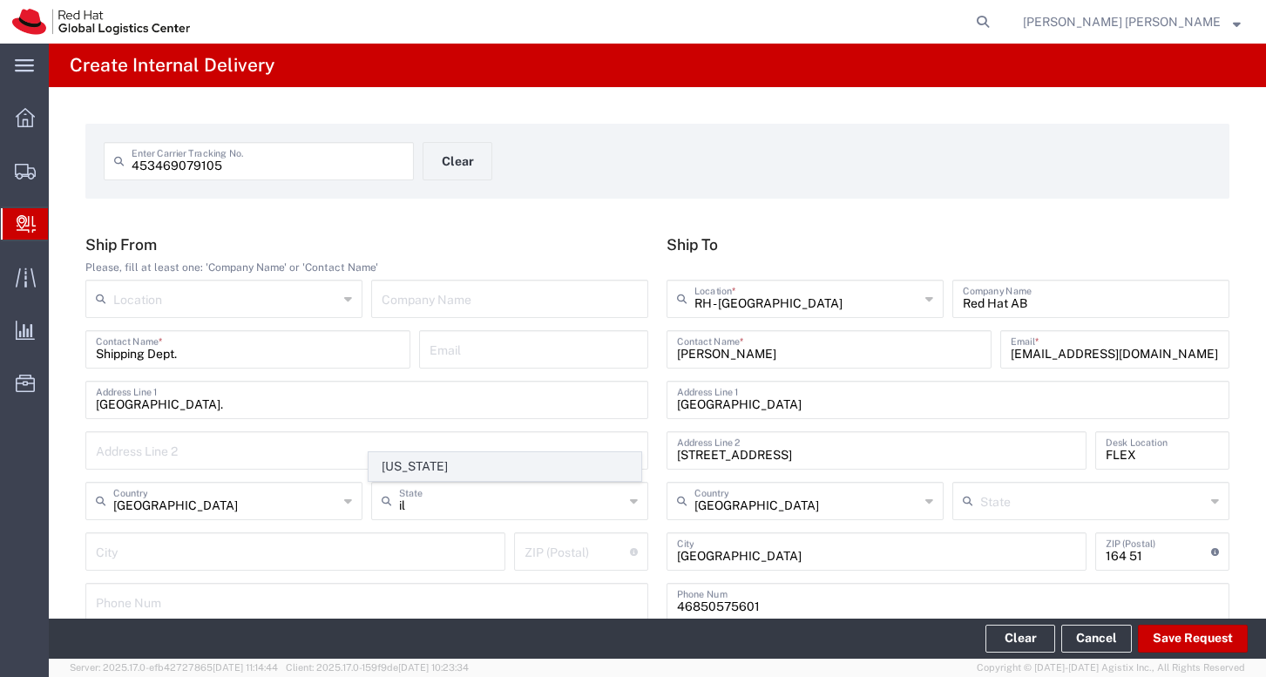
click at [442, 458] on span "[US_STATE]" at bounding box center [504, 466] width 270 height 27
type input "[US_STATE]"
type input "60143"
click at [97, 404] on input "[GEOGRAPHIC_DATA]." at bounding box center [367, 398] width 542 height 30
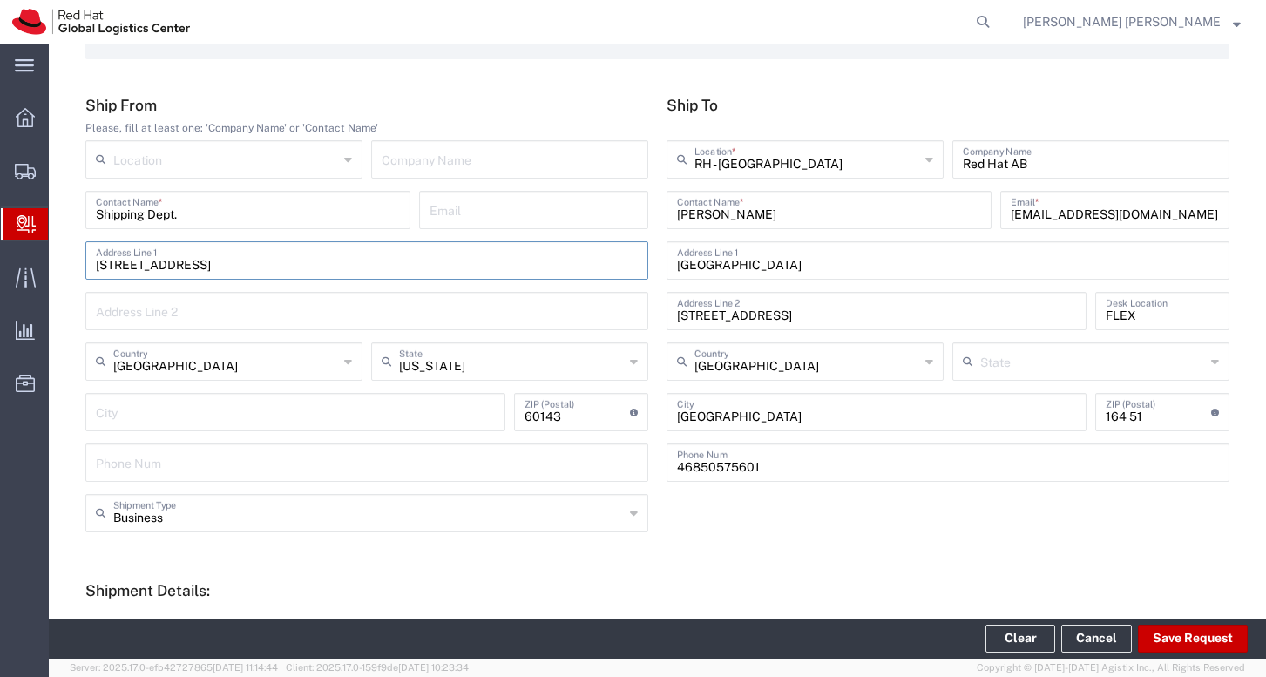
scroll to position [571, 0]
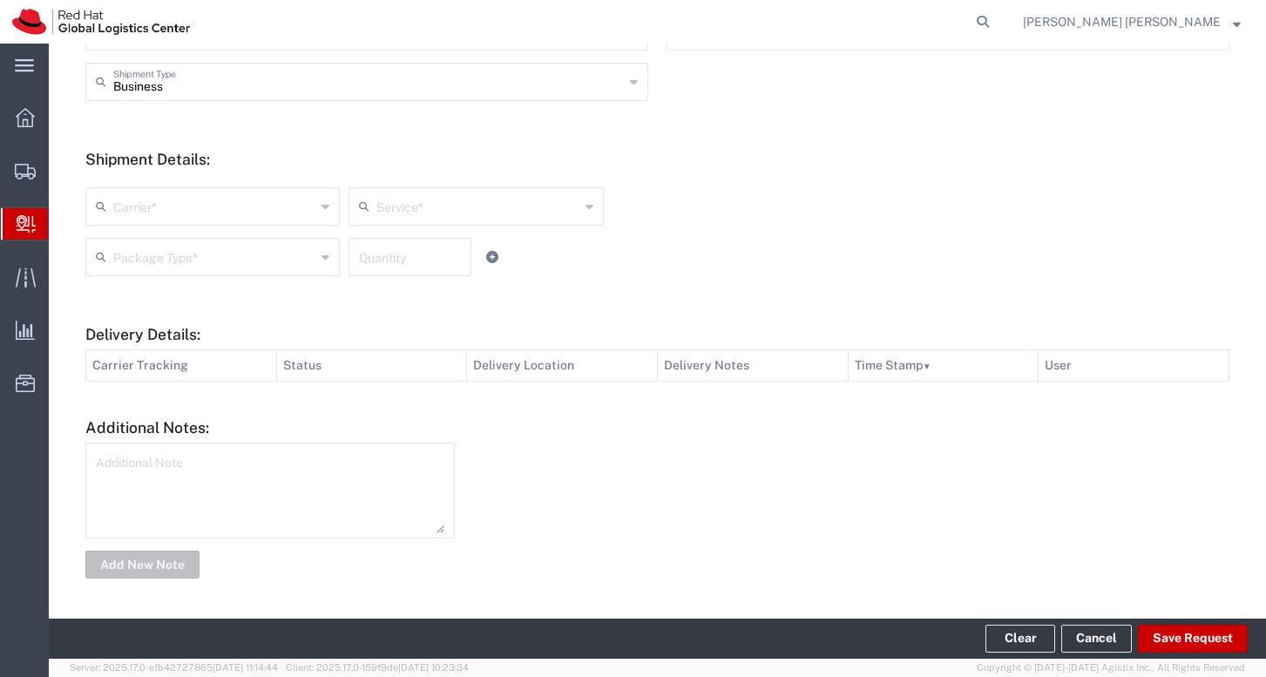
type input "[STREET_ADDRESS]"
click at [233, 212] on input "text" at bounding box center [214, 205] width 202 height 30
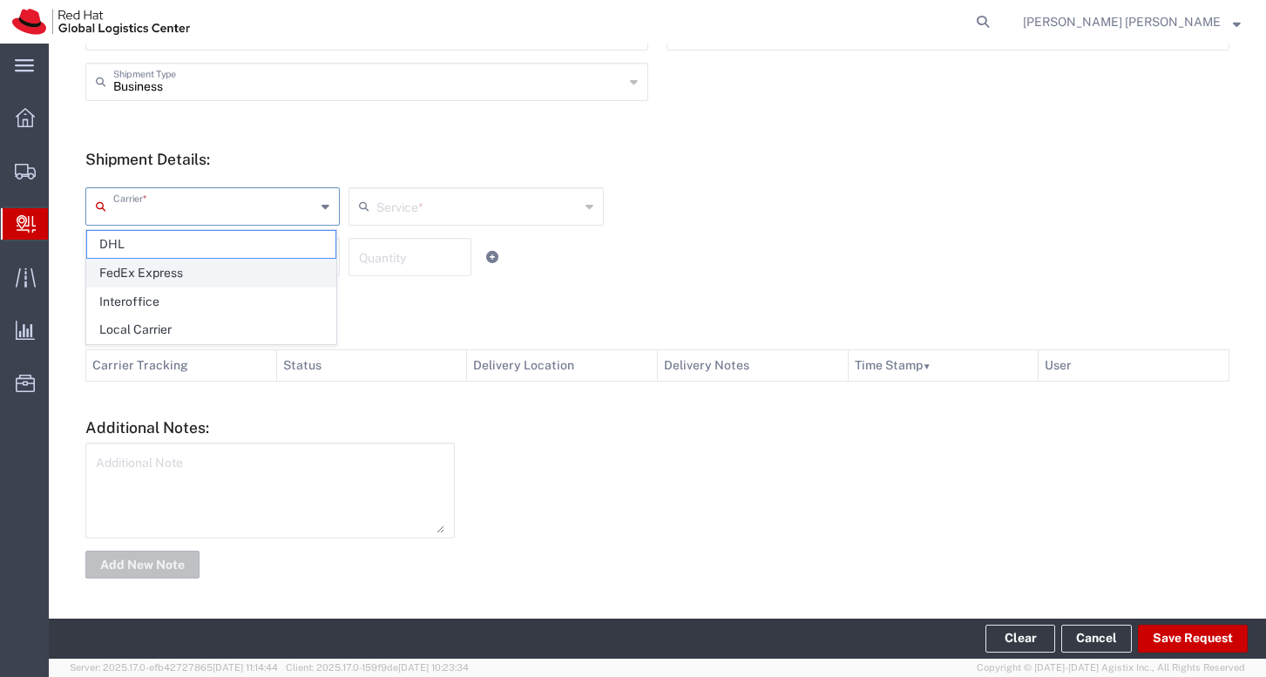
click at [214, 263] on span "FedEx Express" at bounding box center [211, 273] width 248 height 27
type input "FedEx Express"
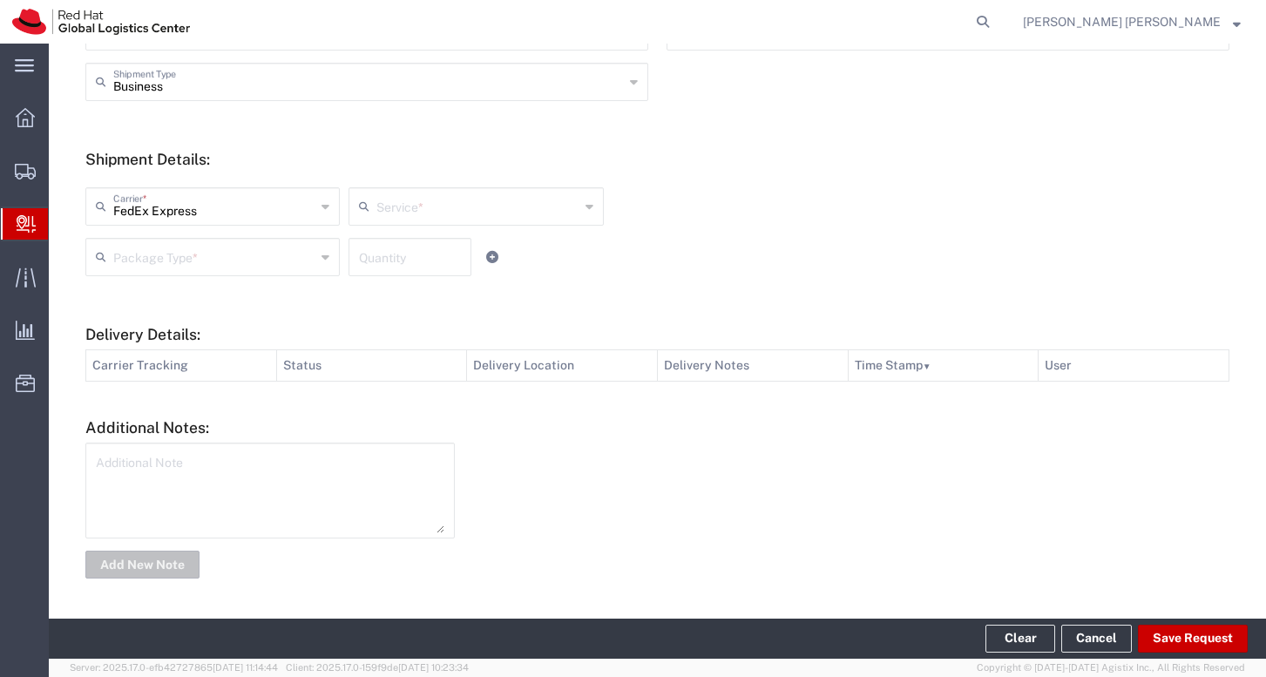
click at [411, 203] on input "text" at bounding box center [477, 205] width 202 height 30
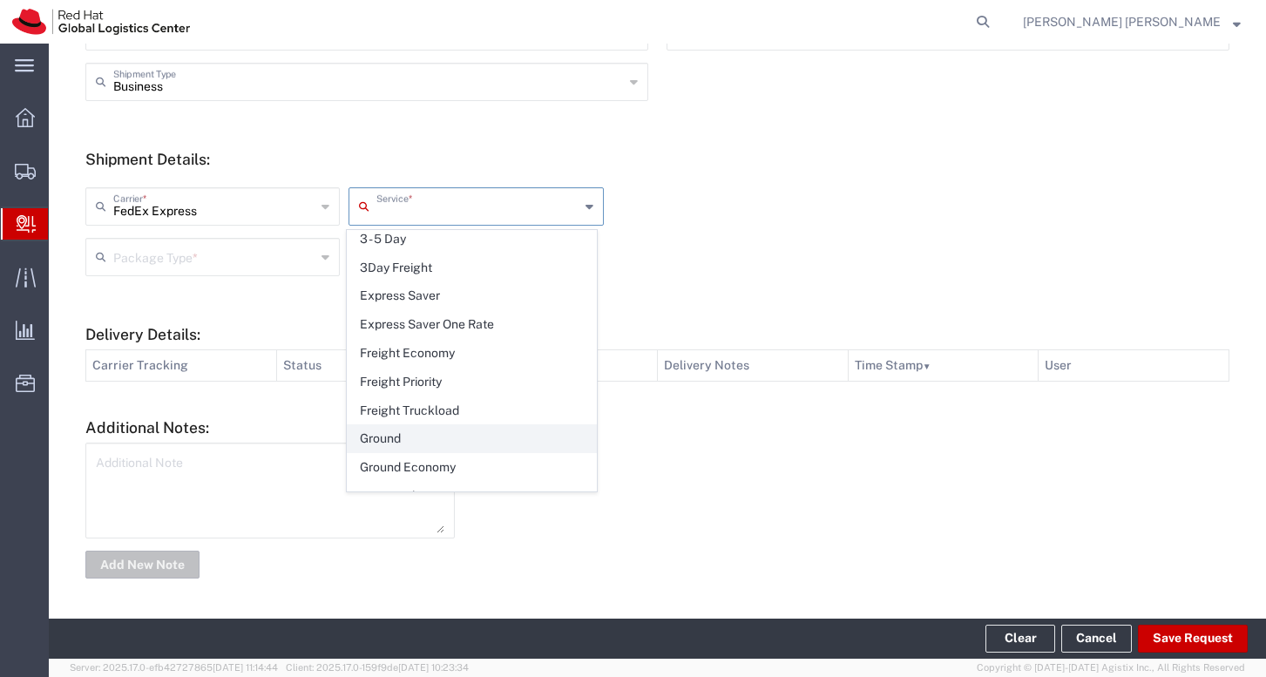
scroll to position [342, 0]
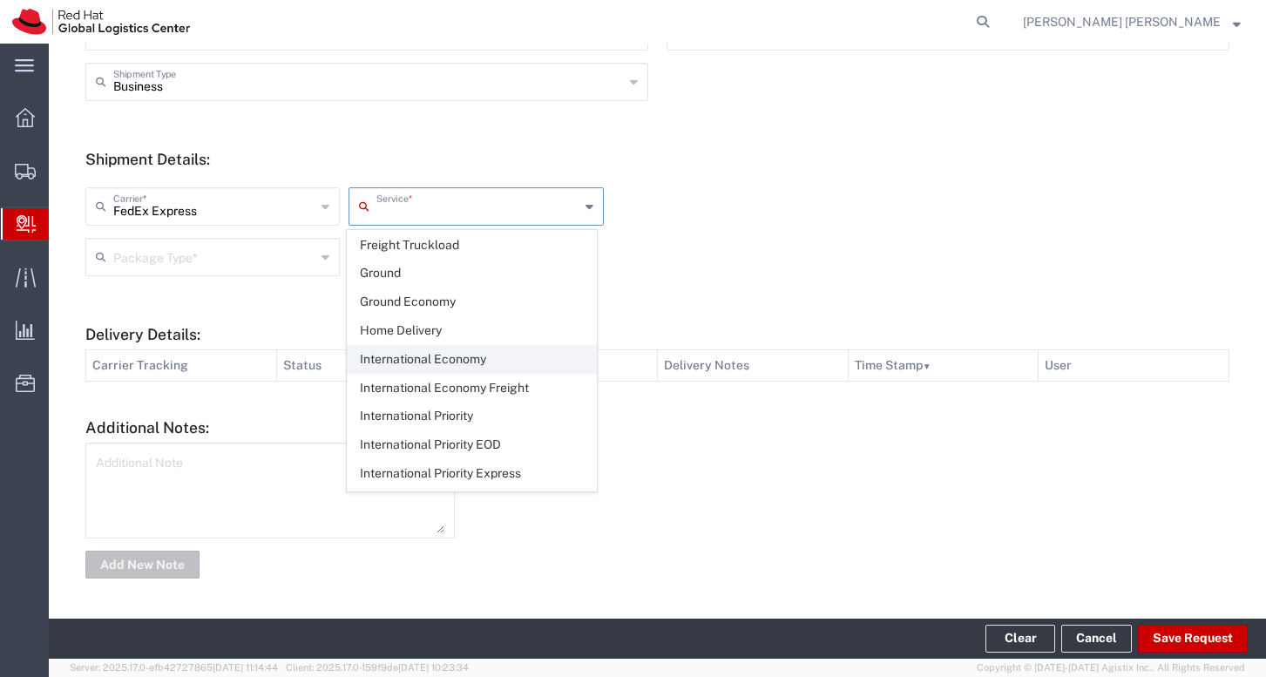
click at [434, 346] on span "International Economy" at bounding box center [472, 359] width 248 height 27
type input "International Economy"
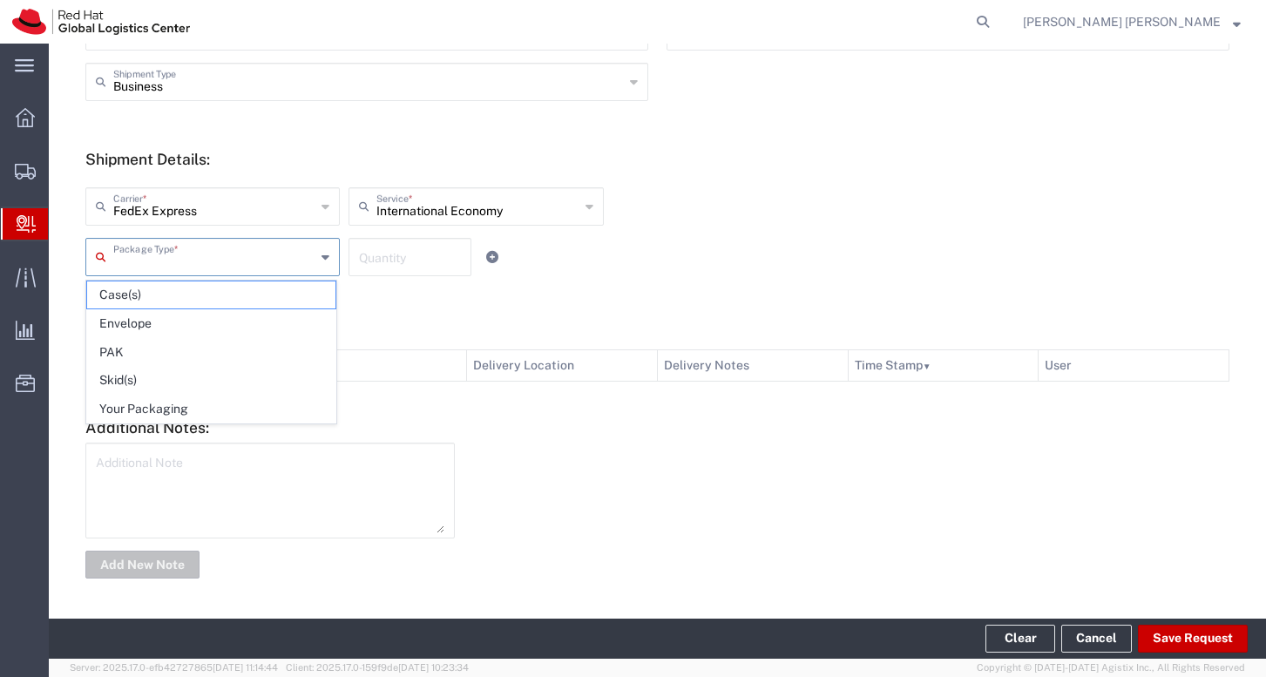
click at [222, 260] on input "text" at bounding box center [214, 255] width 202 height 30
click at [220, 406] on span "Your Packaging" at bounding box center [211, 408] width 248 height 27
type input "Your Packaging"
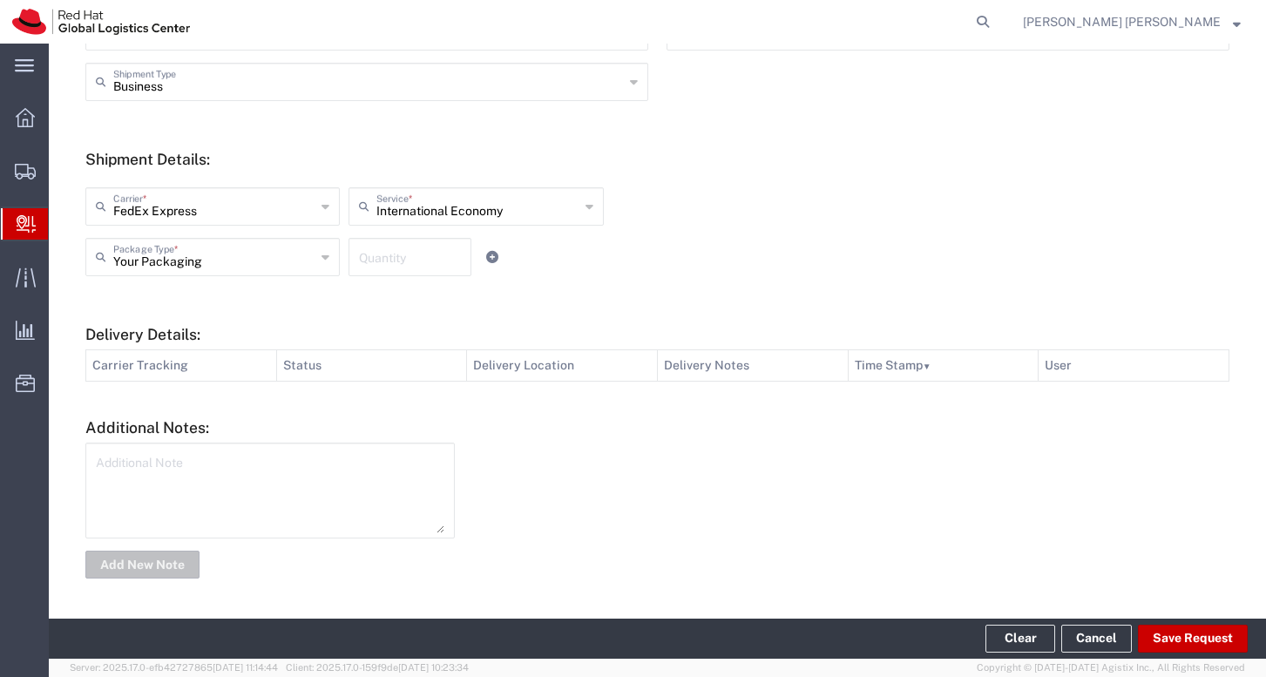
click at [395, 258] on input "number" at bounding box center [410, 255] width 102 height 30
type input "1"
click at [773, 218] on div "FedEx Express Carrier * DHL FedEx Express Interoffice Local Carrier Internation…" at bounding box center [476, 212] width 790 height 51
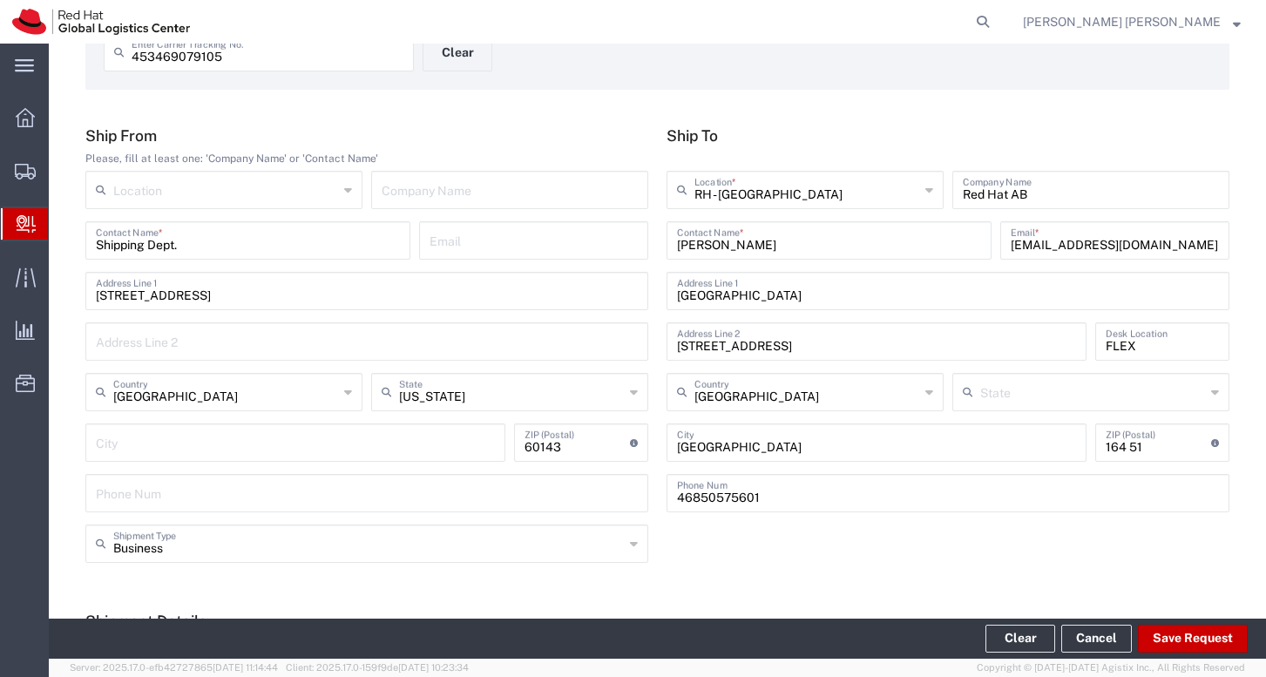
scroll to position [0, 0]
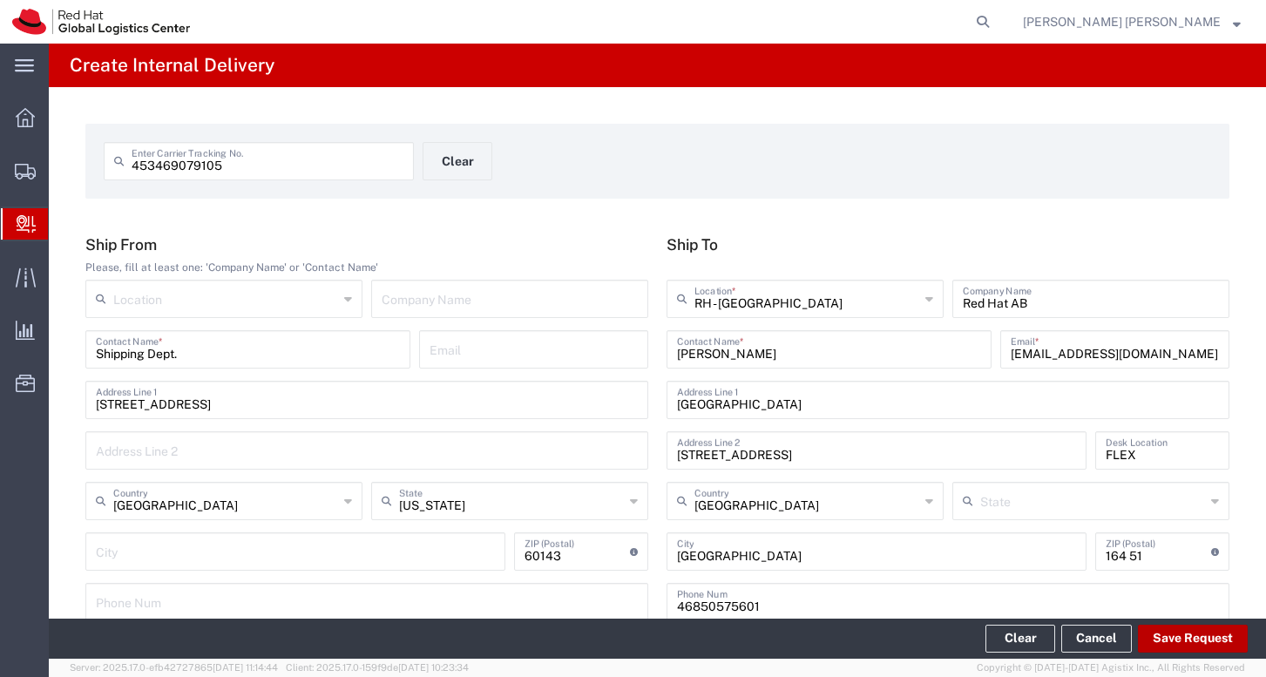
click at [1182, 636] on button "Save Request" at bounding box center [1193, 639] width 110 height 28
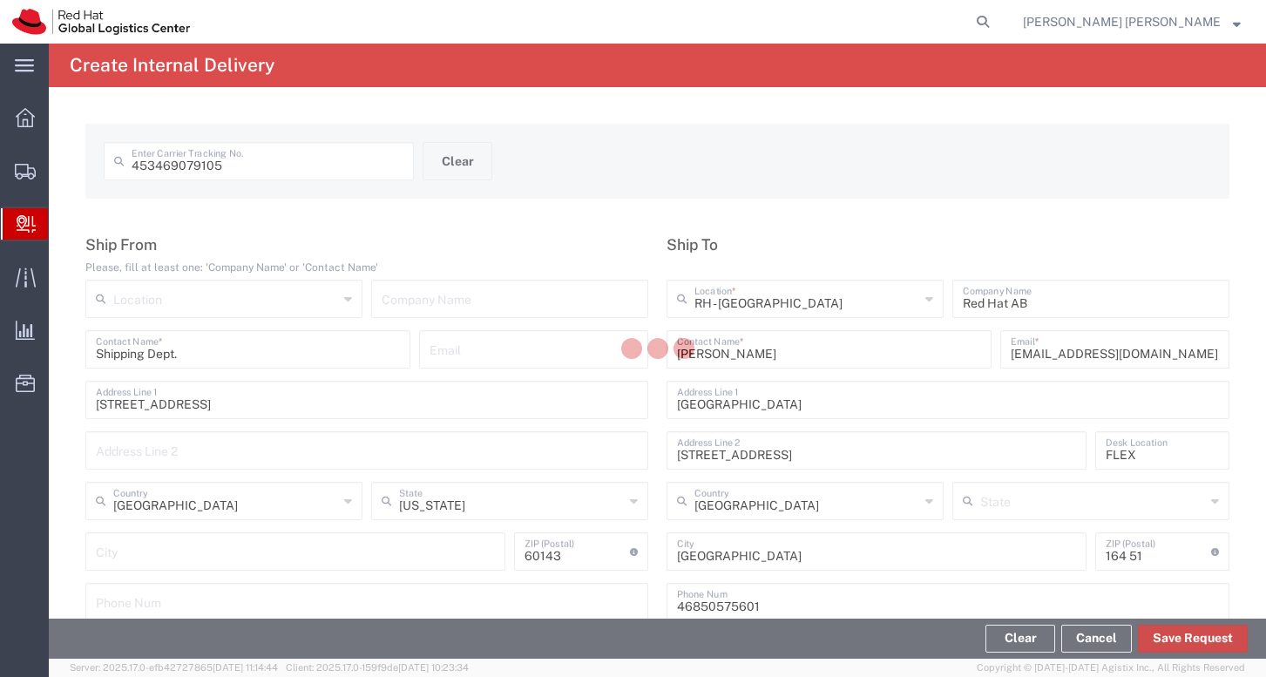
click at [1182, 636] on button "Save Request" at bounding box center [1193, 639] width 110 height 28
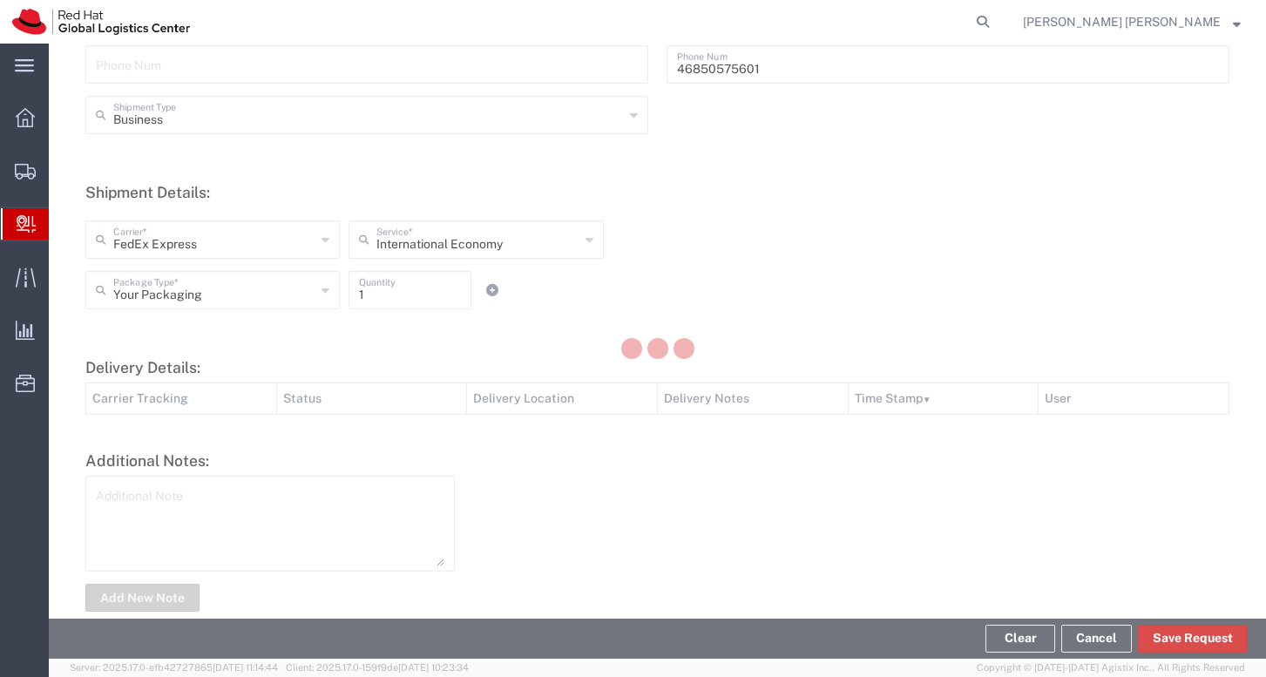
scroll to position [571, 0]
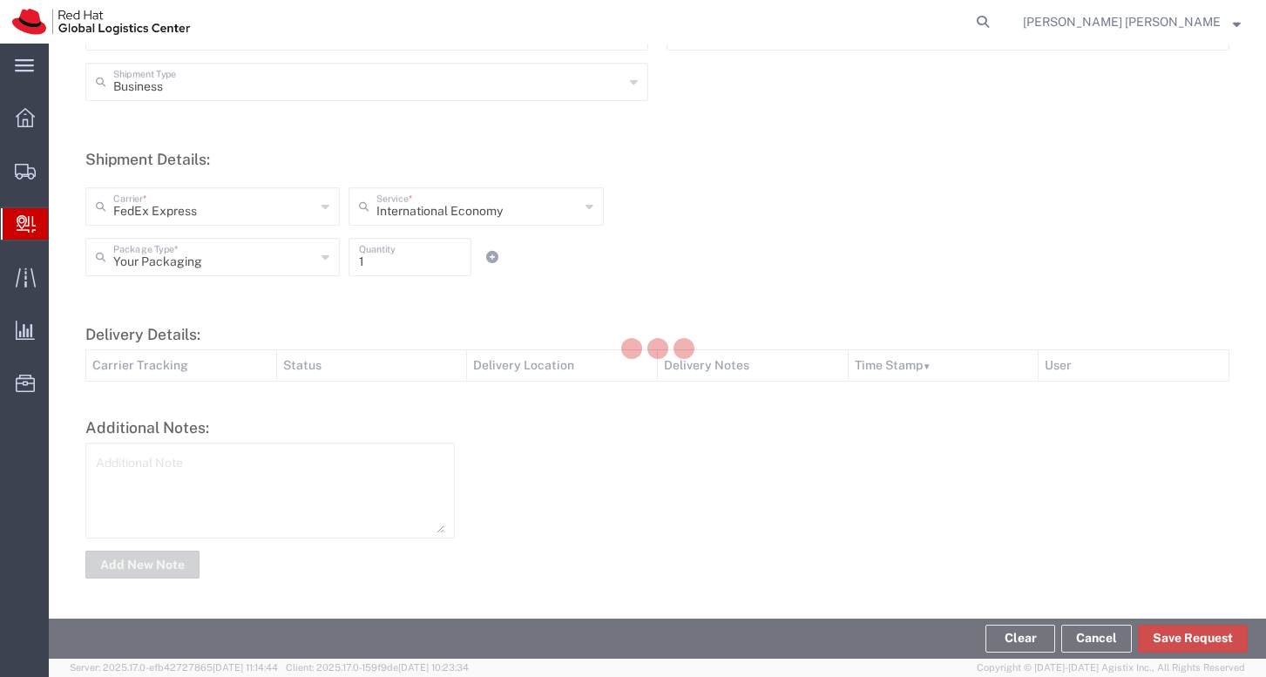
click at [1199, 638] on button "Save Request" at bounding box center [1193, 639] width 110 height 28
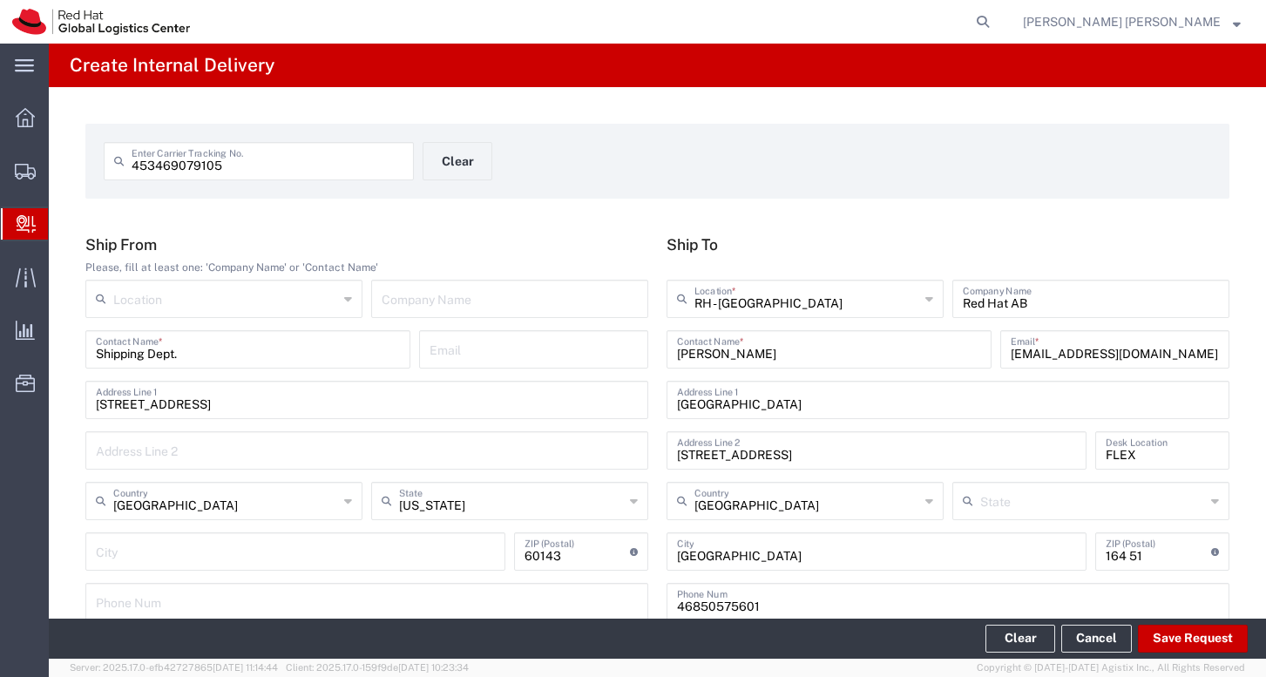
type input "[GEOGRAPHIC_DATA]"
type input "[US_STATE]"
type input "ITASCA"
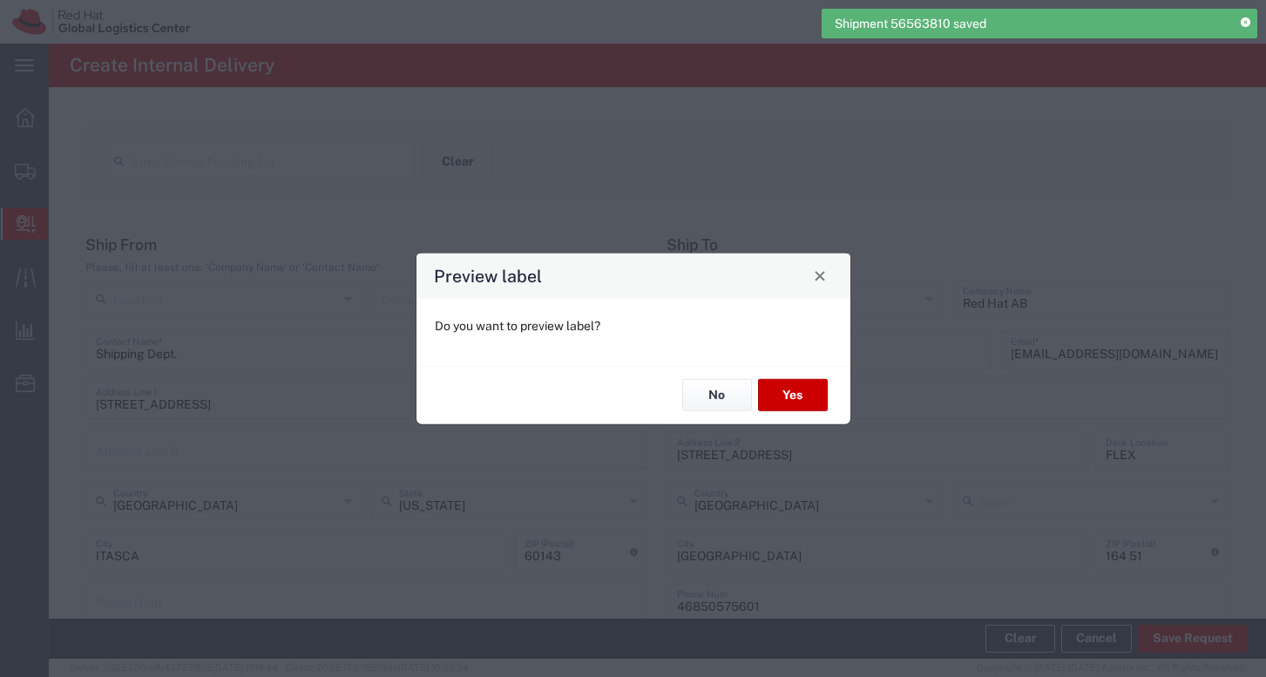
type input "Your Packaging"
type input "International Economy"
click at [702, 396] on button "No" at bounding box center [717, 395] width 70 height 32
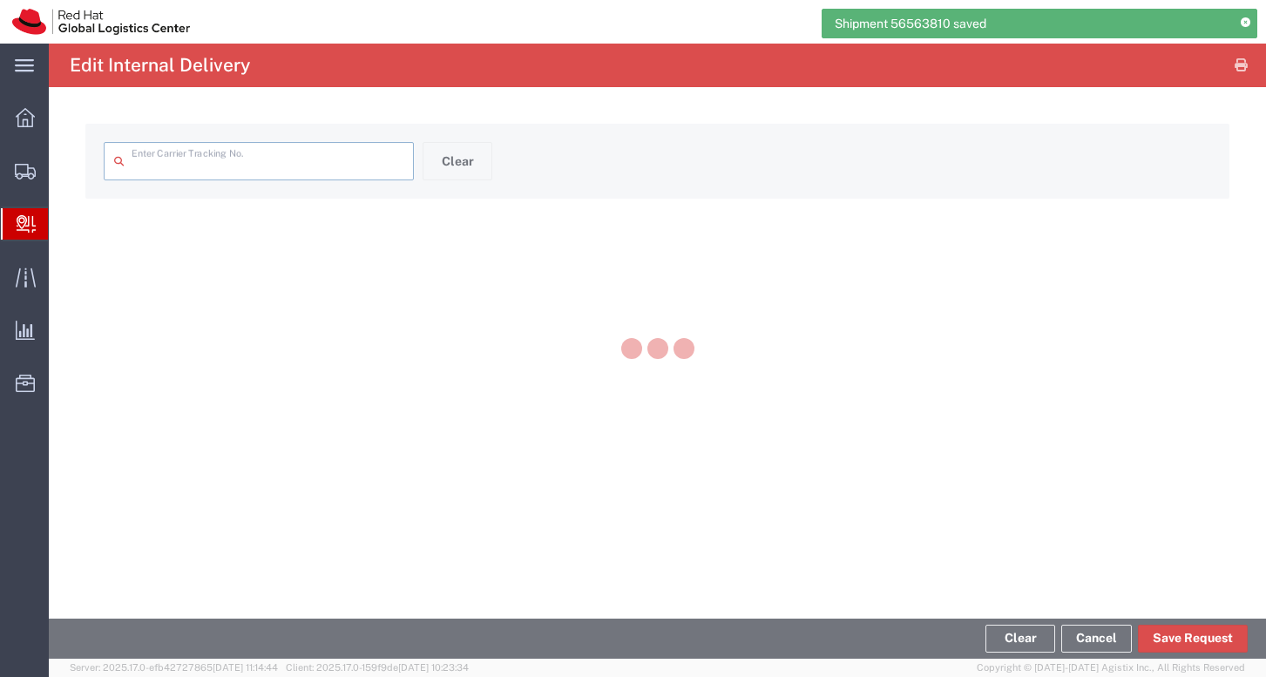
type input "453469079105"
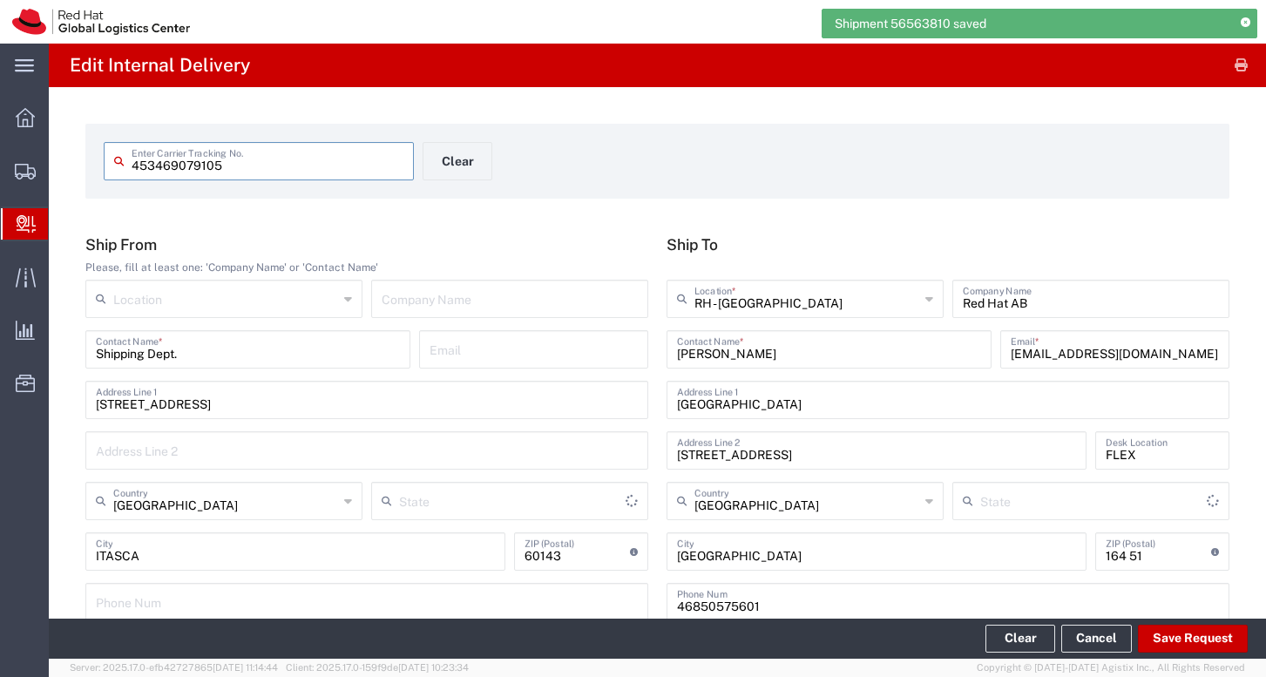
type input "Your Packaging"
type input "[US_STATE]"
type input "International Economy"
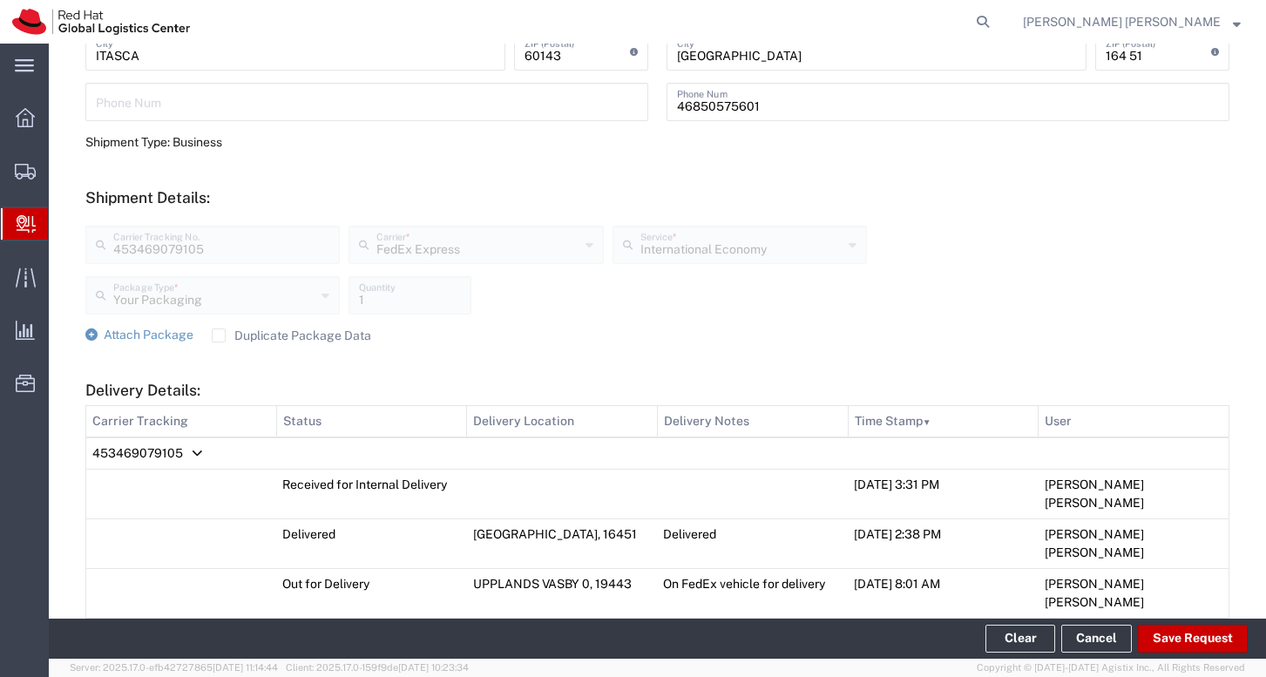
scroll to position [1472, 0]
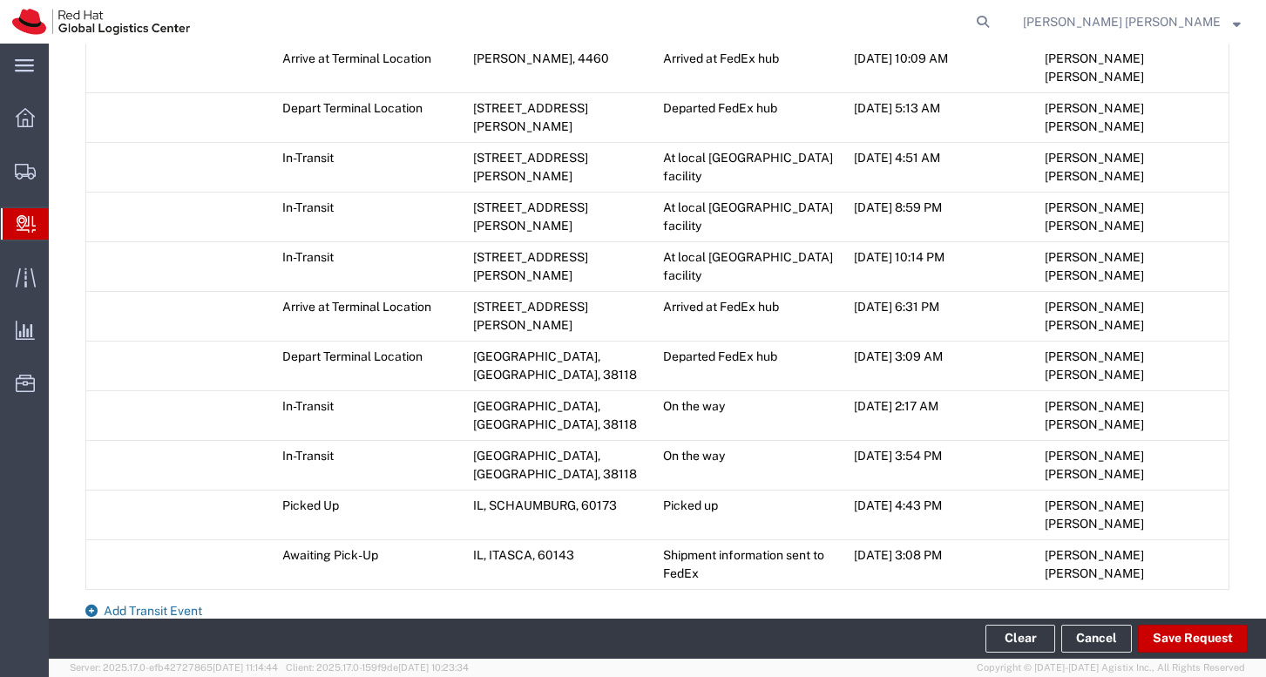
click at [170, 604] on span "Add Transit Event" at bounding box center [153, 611] width 98 height 14
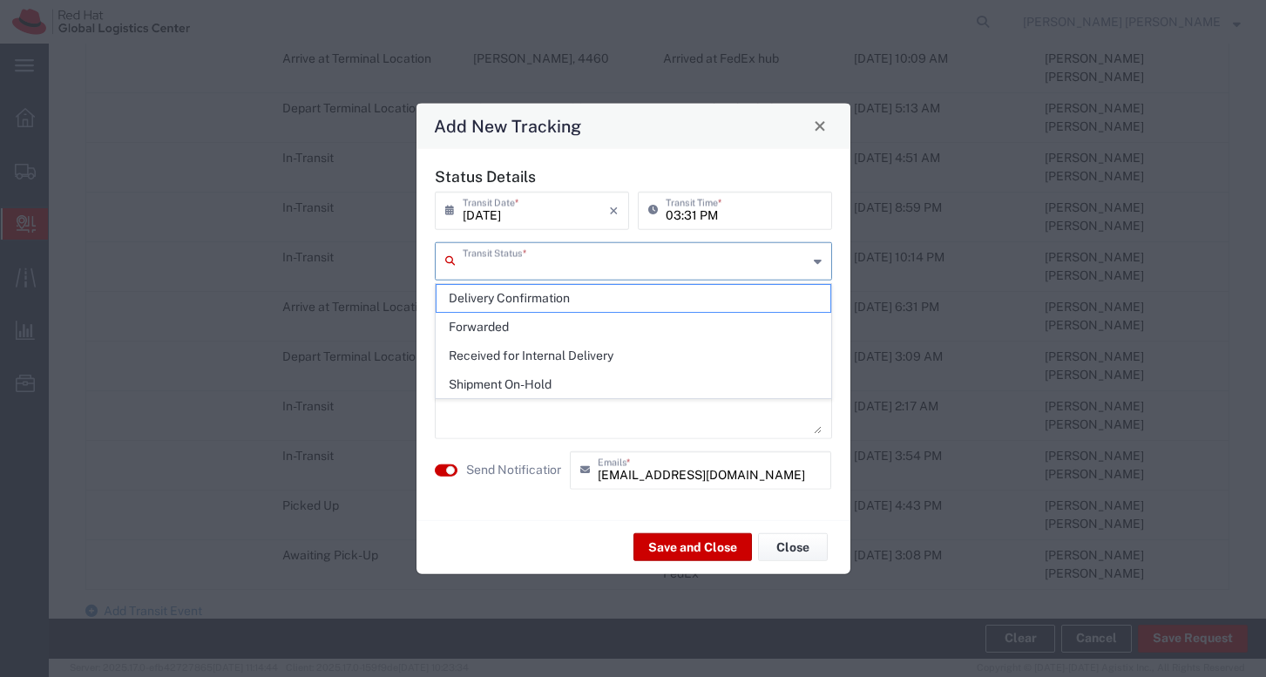
click at [588, 274] on input "text" at bounding box center [635, 259] width 345 height 30
click at [566, 301] on span "Delivery Confirmation" at bounding box center [633, 298] width 394 height 27
type input "Delivery Confirmation"
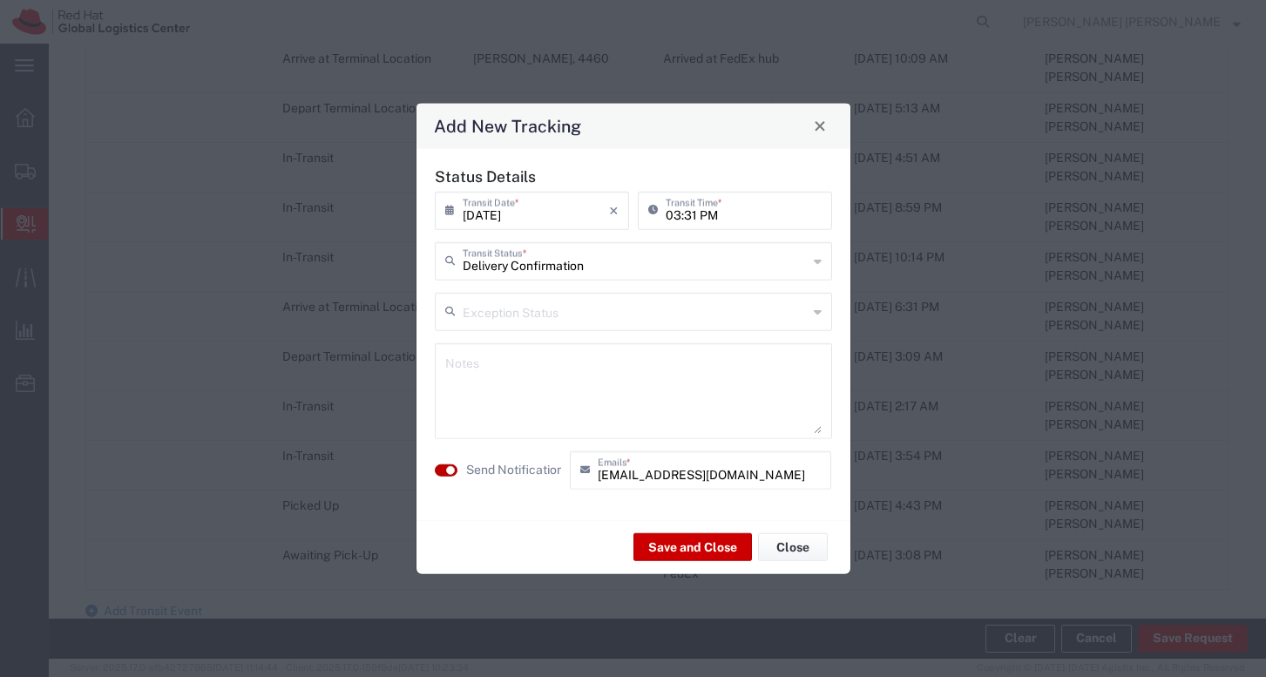
click at [446, 468] on small "button" at bounding box center [450, 469] width 9 height 9
click at [537, 388] on textarea at bounding box center [633, 390] width 376 height 85
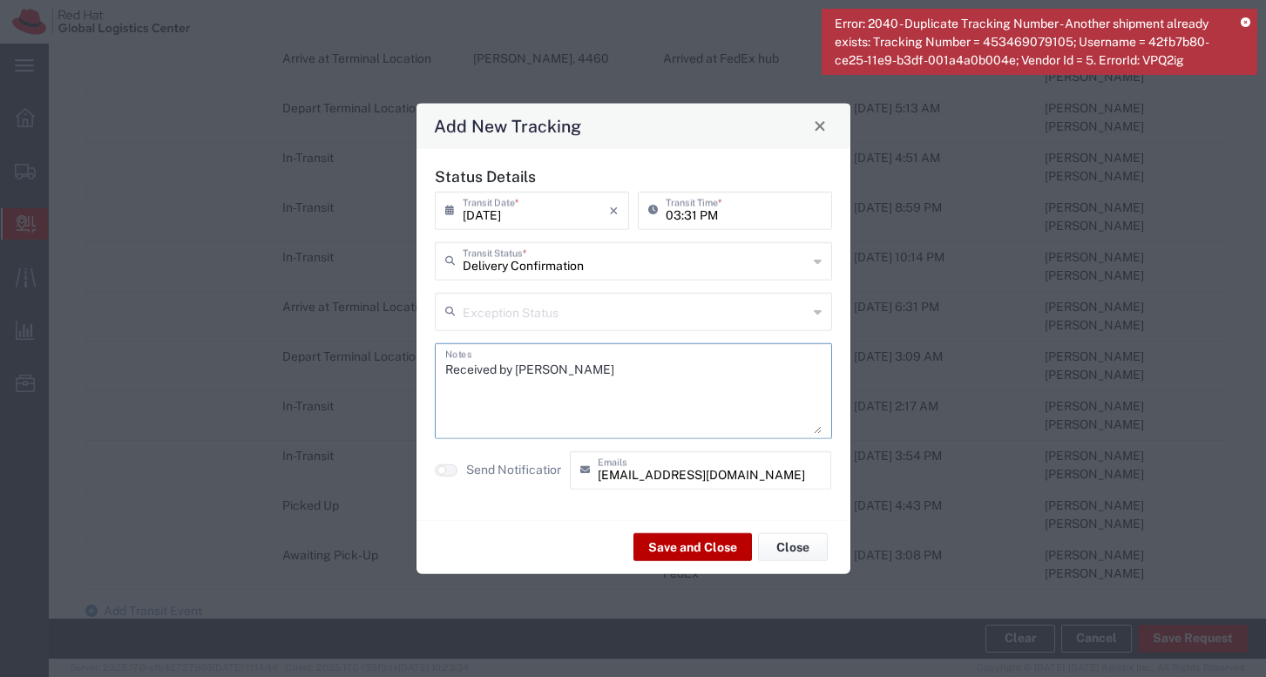
type textarea "Received by [PERSON_NAME]"
click at [679, 537] on button "Save and Close" at bounding box center [692, 547] width 118 height 28
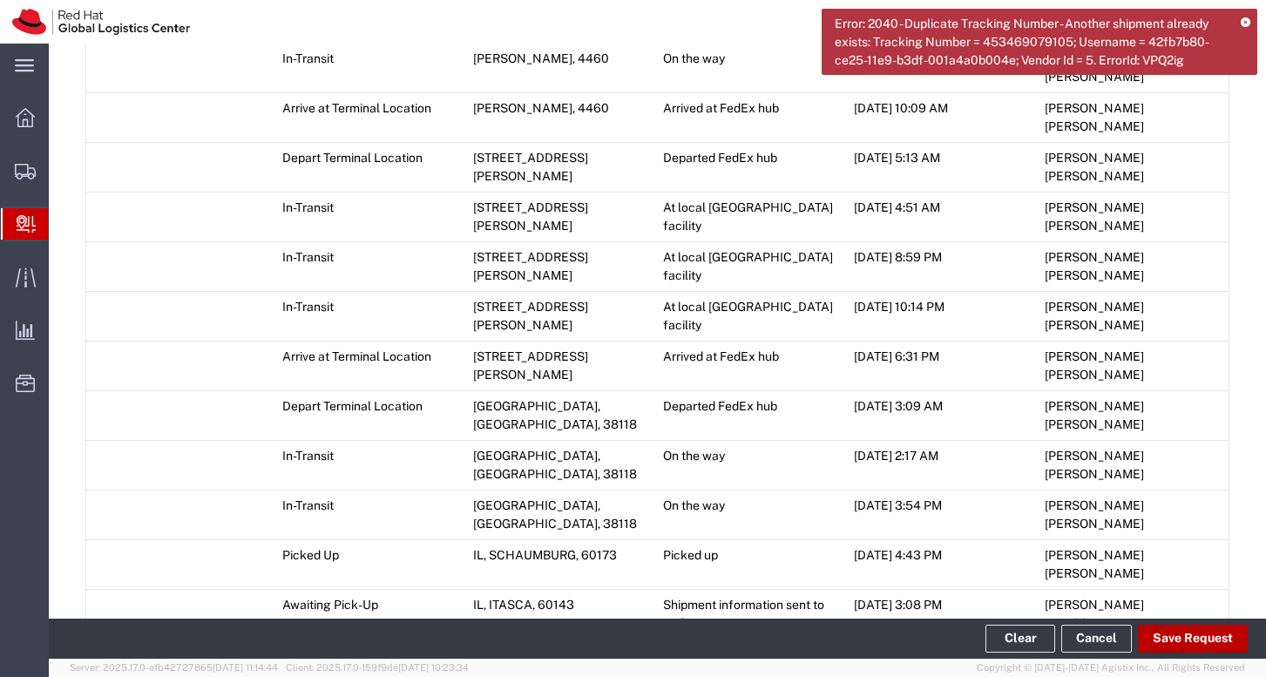
click at [1190, 637] on button "Save Request" at bounding box center [1193, 639] width 110 height 28
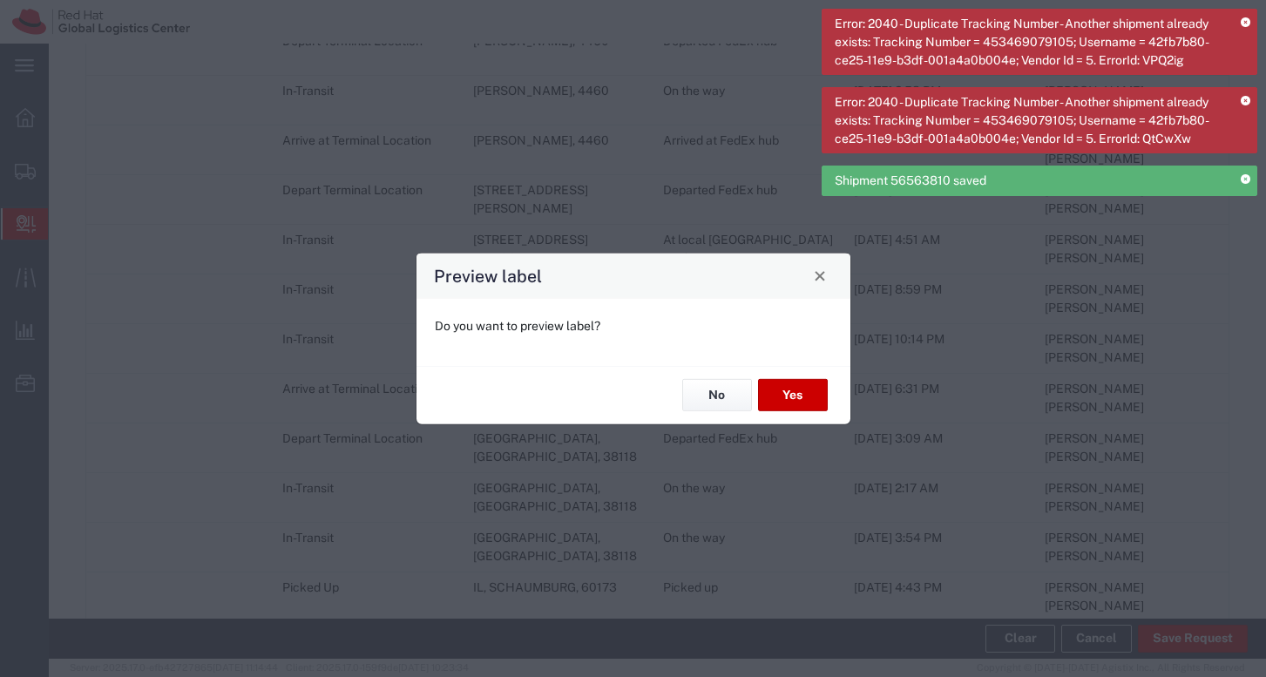
type input "International Economy"
click at [714, 401] on button "No" at bounding box center [717, 395] width 70 height 32
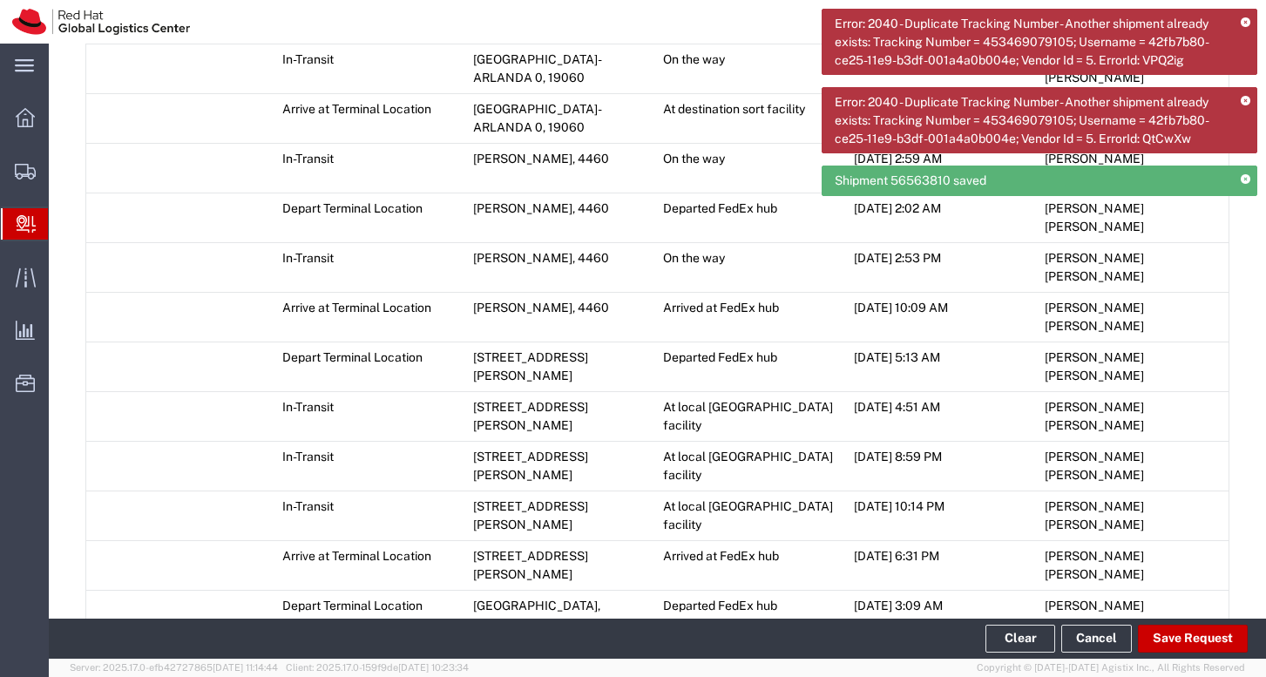
scroll to position [480, 0]
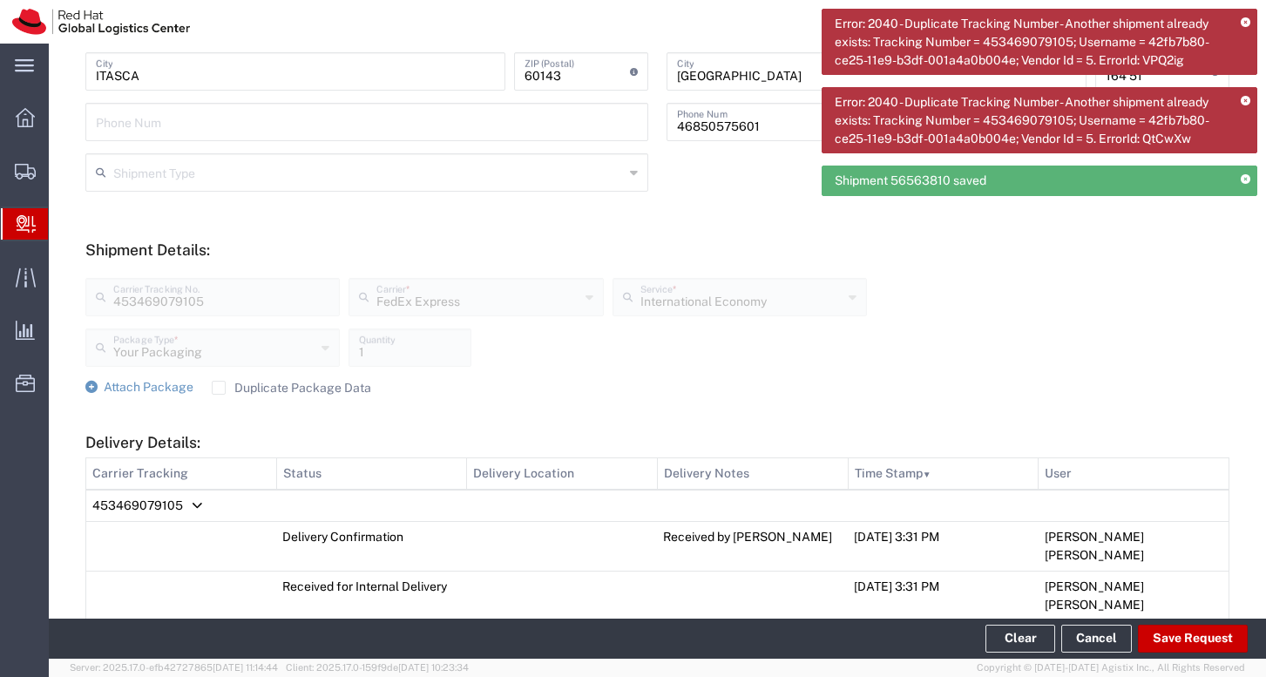
click at [1246, 22] on icon at bounding box center [1245, 23] width 10 height 10
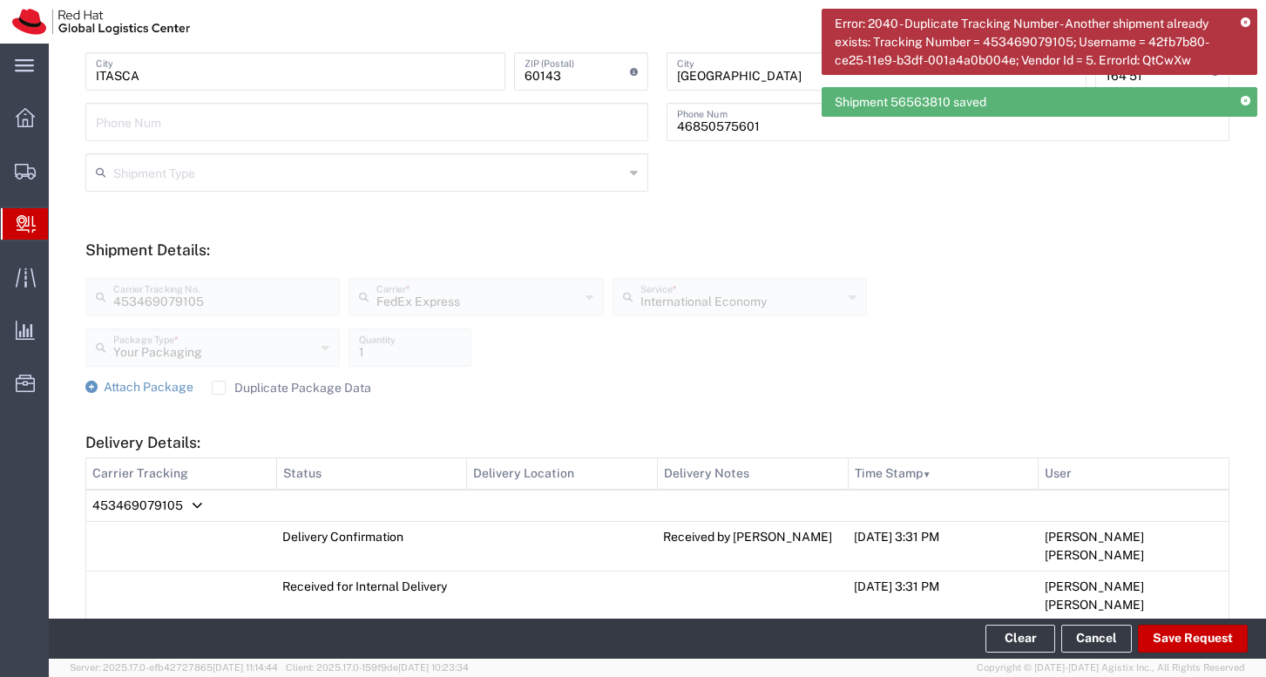
click at [1245, 103] on icon at bounding box center [1245, 102] width 10 height 10
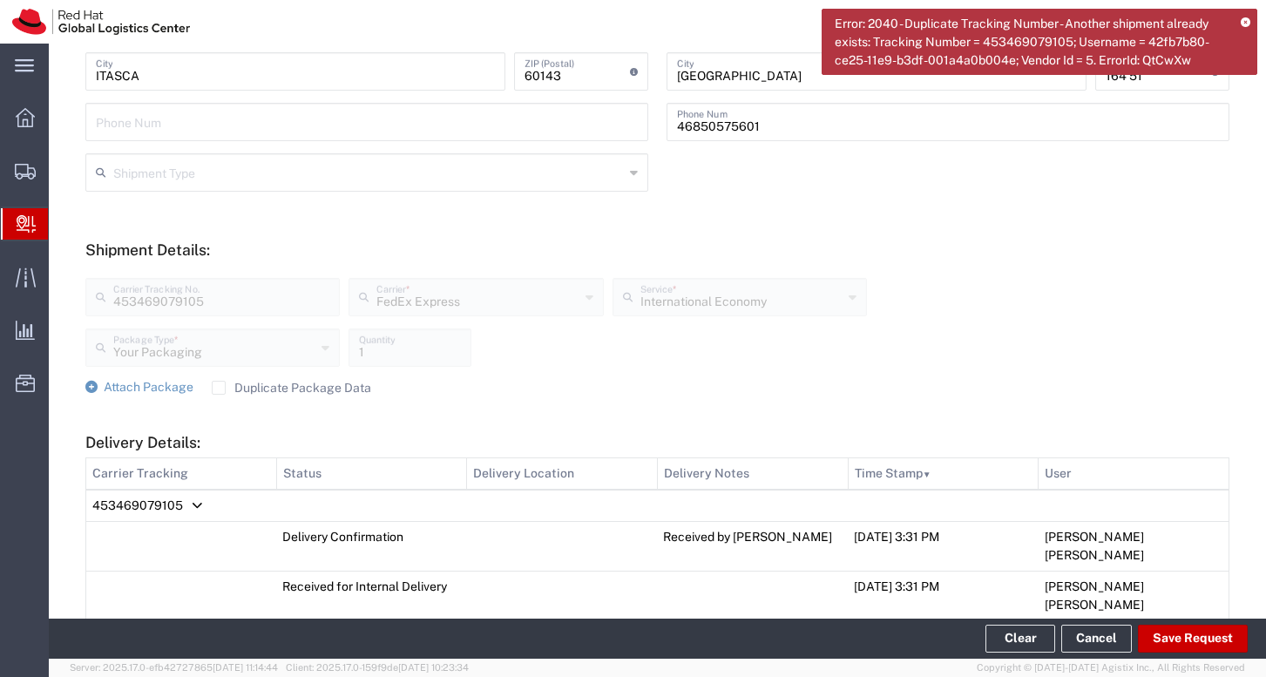
click at [1246, 20] on icon at bounding box center [1245, 23] width 10 height 10
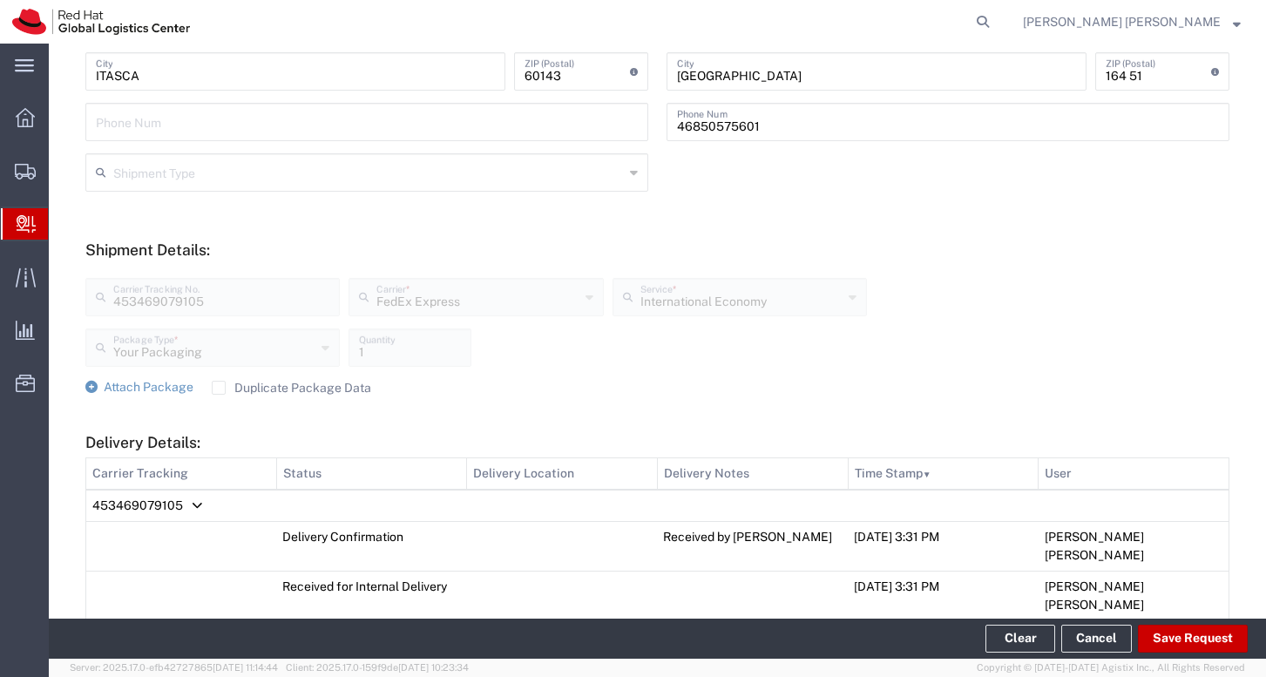
click at [0, 0] on span "Create Delivery" at bounding box center [0, 0] width 0 height 0
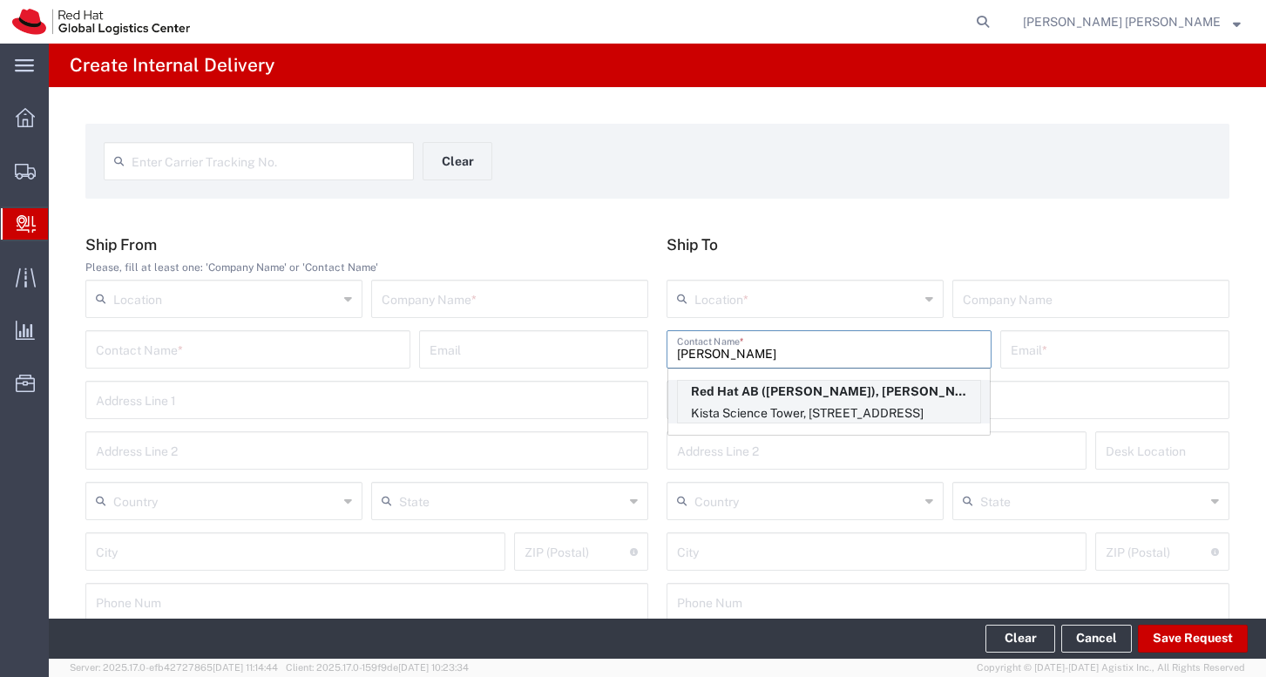
type input "[PERSON_NAME]"
click at [803, 390] on p "Red Hat AB ([PERSON_NAME]), [PERSON_NAME][EMAIL_ADDRESS][DOMAIN_NAME]" at bounding box center [829, 392] width 302 height 22
type input "RH - [GEOGRAPHIC_DATA]"
type input "Red Hat AB"
type input "[PERSON_NAME]"
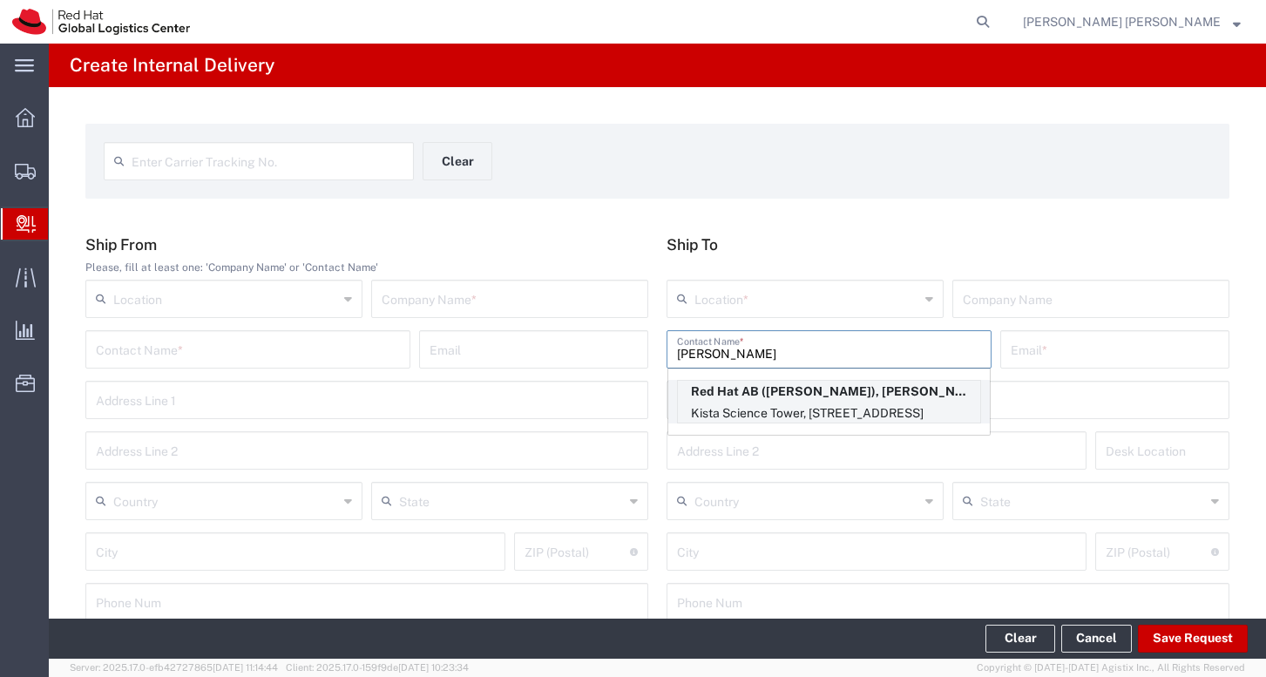
type input "[EMAIL_ADDRESS][DOMAIN_NAME]"
type input "[GEOGRAPHIC_DATA]"
type input "[STREET_ADDRESS]"
type input "FLEX"
type input "[GEOGRAPHIC_DATA]"
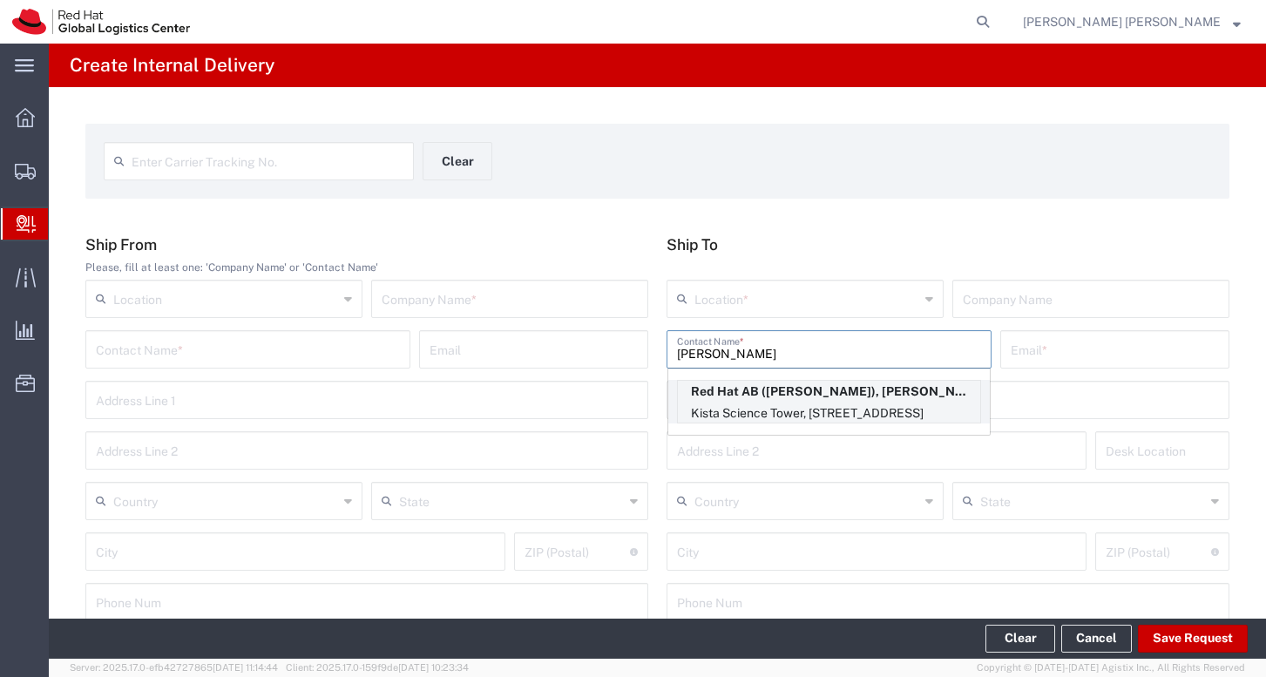
type input "[GEOGRAPHIC_DATA]"
type input "164 51"
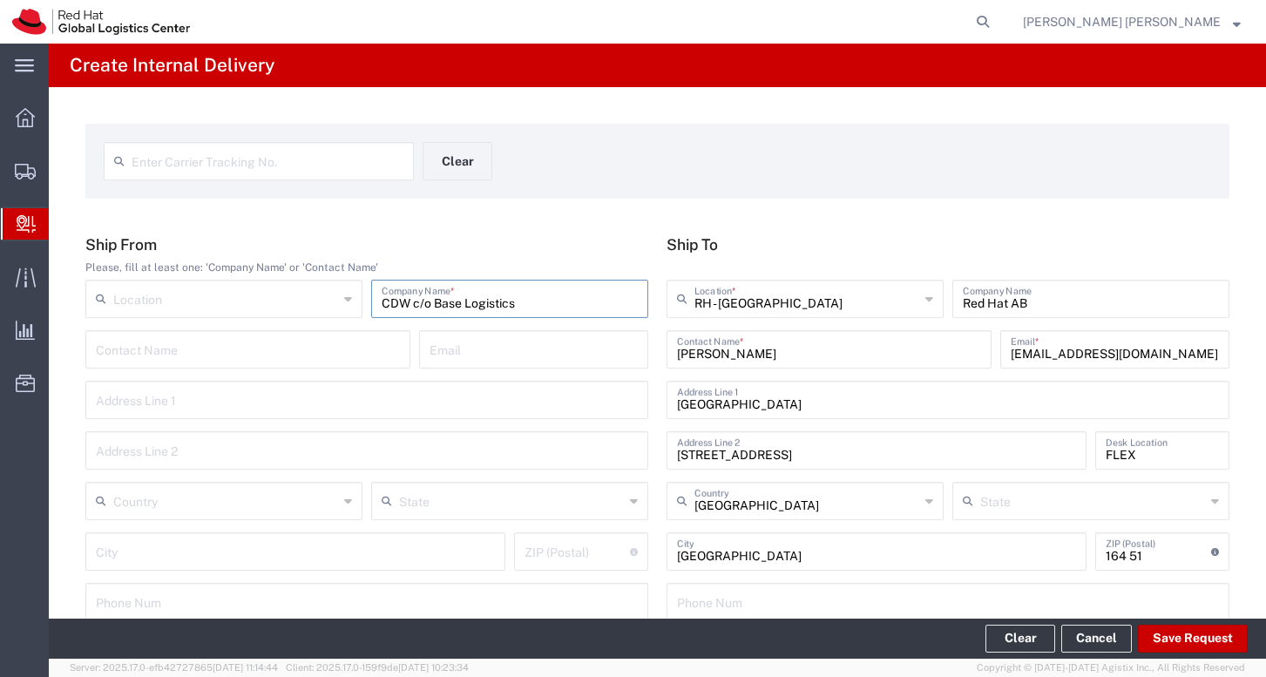
type input "CDW c/o Base Logistics"
type input "Logistic Boulevard 9"
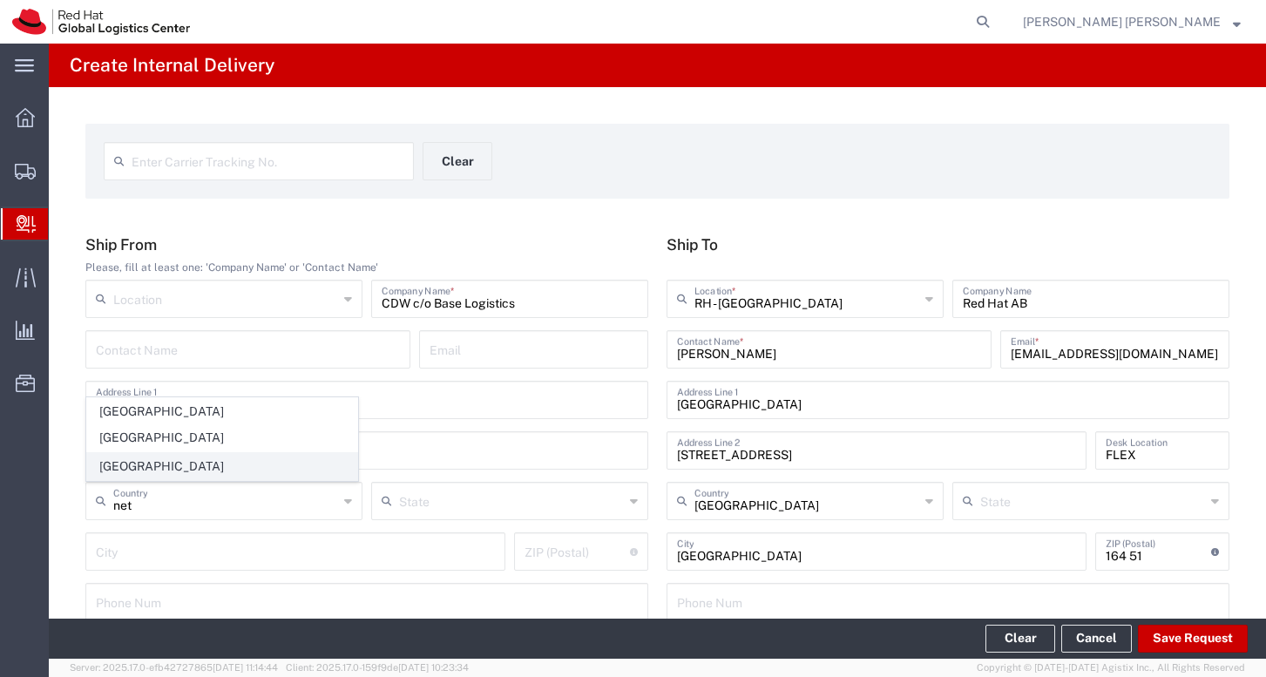
click at [145, 466] on span "[GEOGRAPHIC_DATA]" at bounding box center [222, 466] width 270 height 27
type input "[GEOGRAPHIC_DATA]"
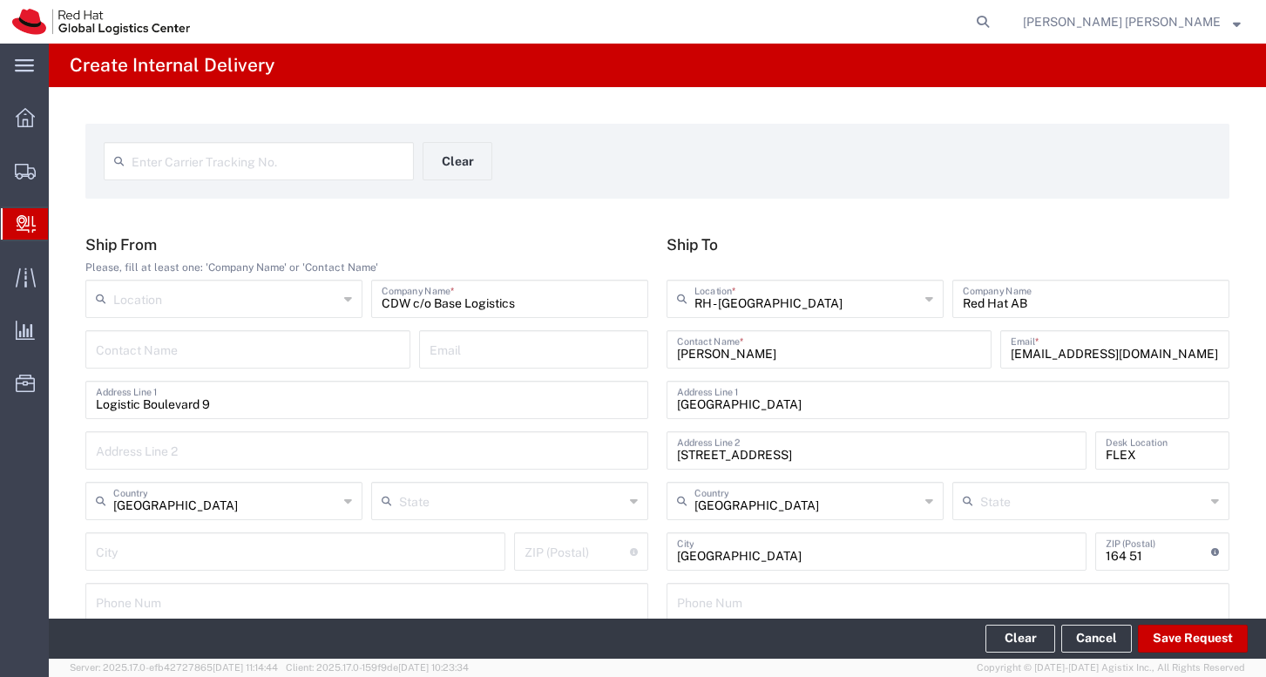
scroll to position [24, 0]
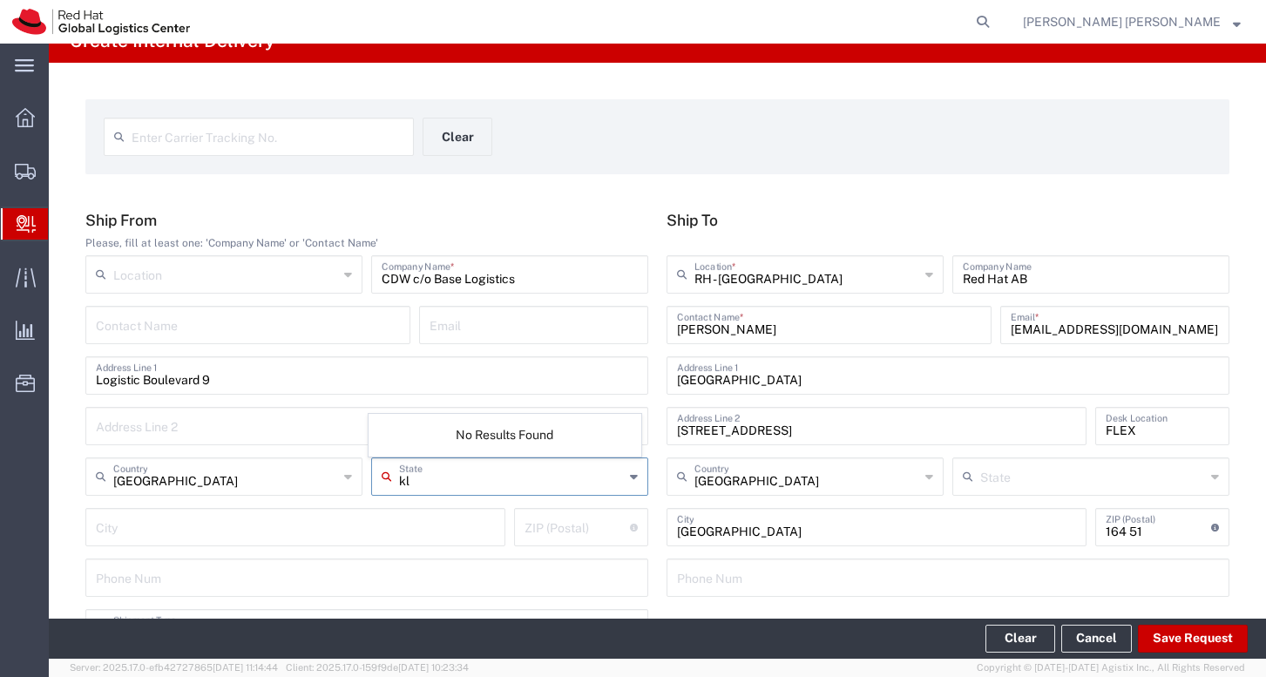
type input "k"
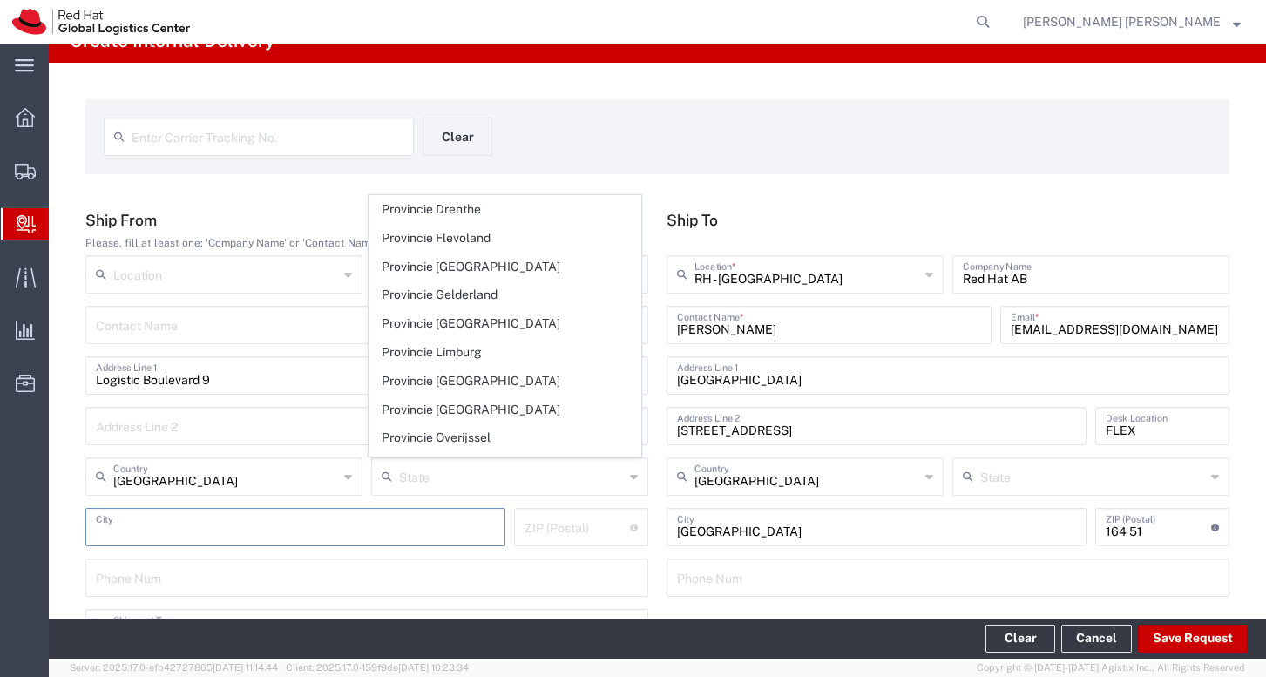
click at [281, 522] on input "text" at bounding box center [295, 525] width 399 height 30
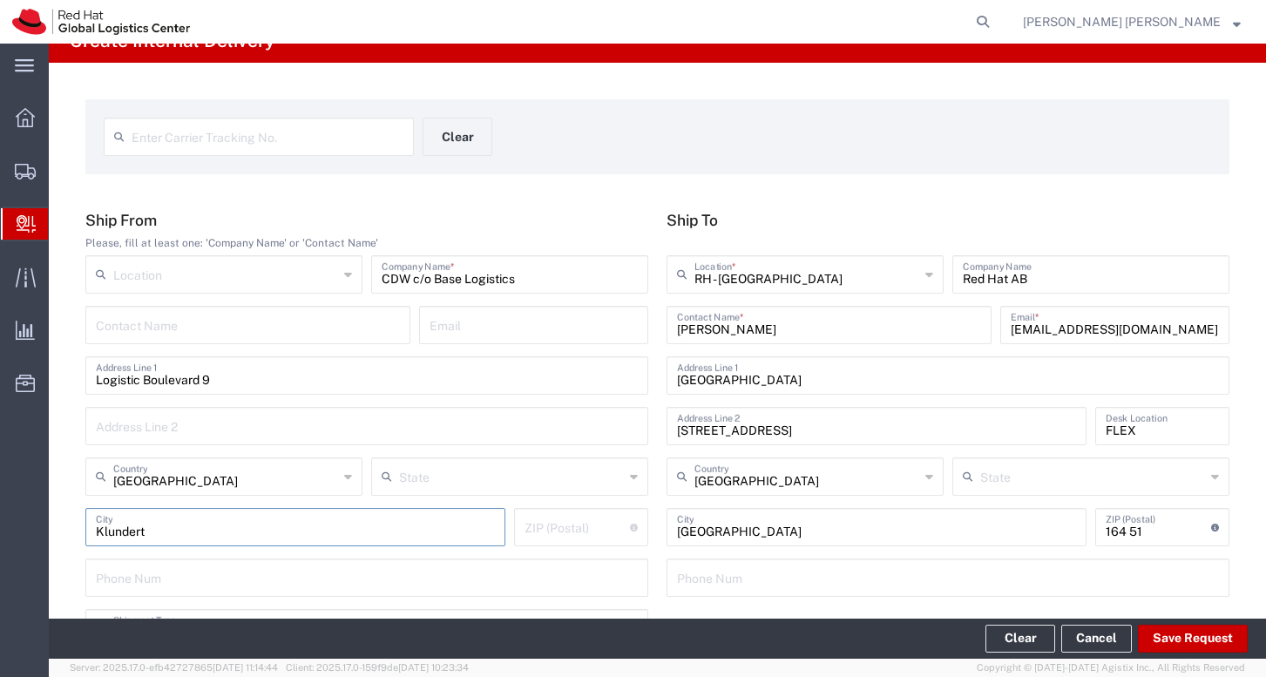
type input "Klundert"
type input "4791 VC"
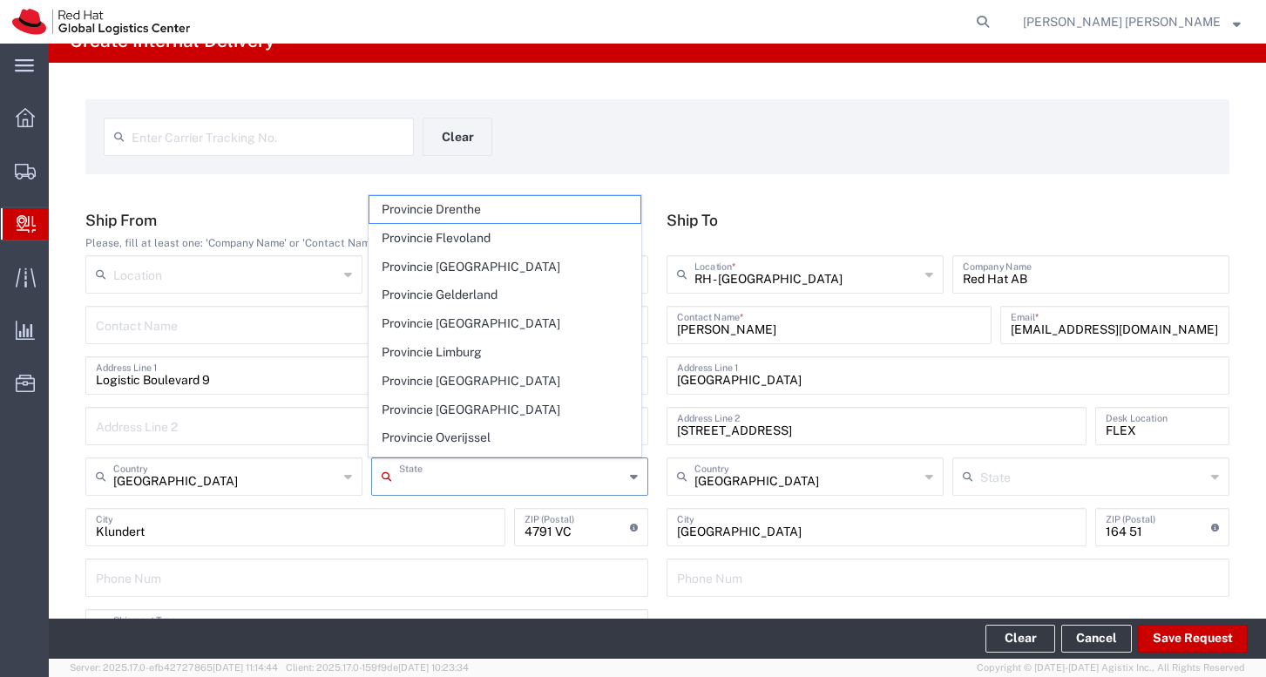
click at [488, 463] on input "text" at bounding box center [511, 475] width 225 height 30
click at [331, 384] on input "Logistic Boulevard 9" at bounding box center [367, 374] width 542 height 30
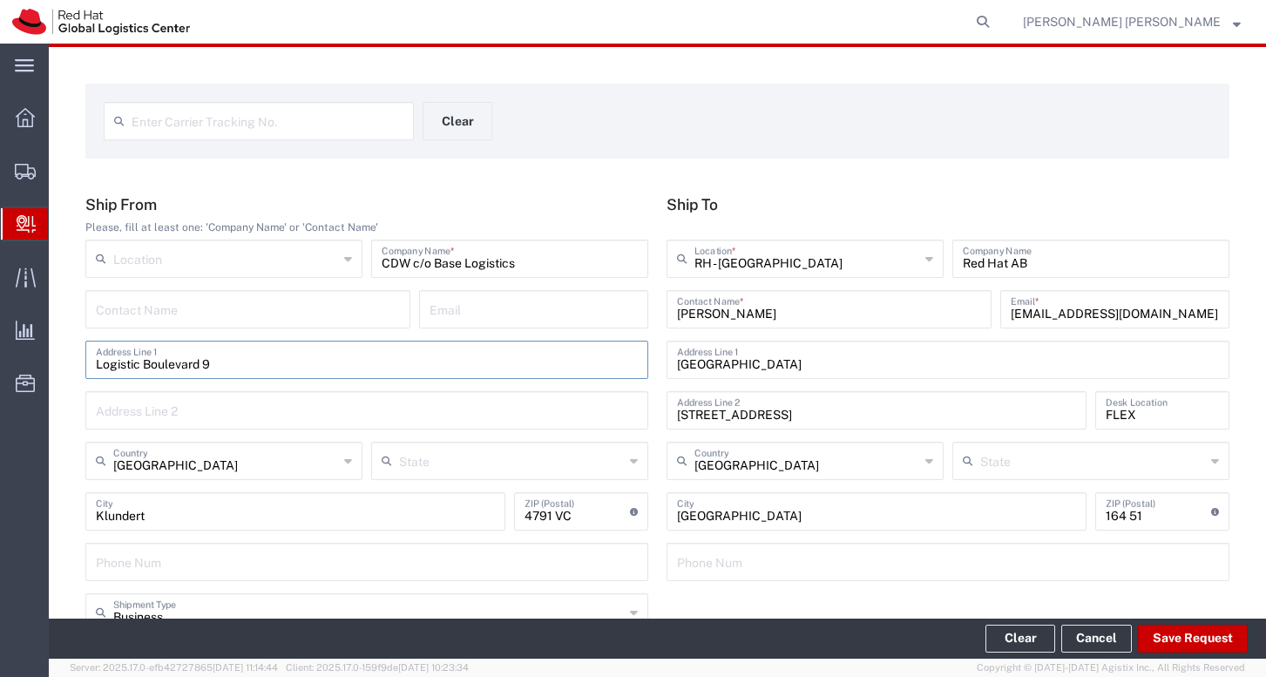
scroll to position [60, 0]
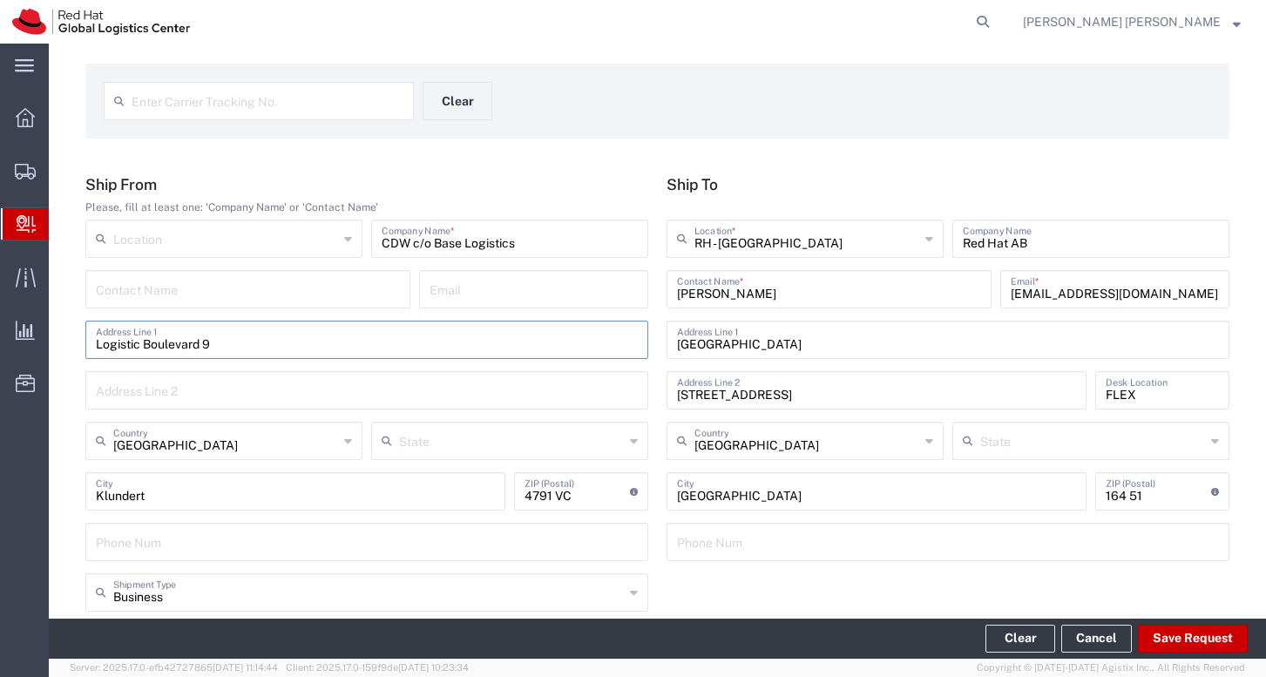
click at [243, 104] on input "text" at bounding box center [268, 99] width 272 height 30
type input "1100964770496010851021"
drag, startPoint x: 1180, startPoint y: 635, endPoint x: 789, endPoint y: 84, distance: 675.3
click at [793, 98] on agx-internal-delivery-edit "Create Internal Delivery 1100964770496010851021 Enter Carrier Tracking No. Clea…" at bounding box center [657, 351] width 1217 height 615
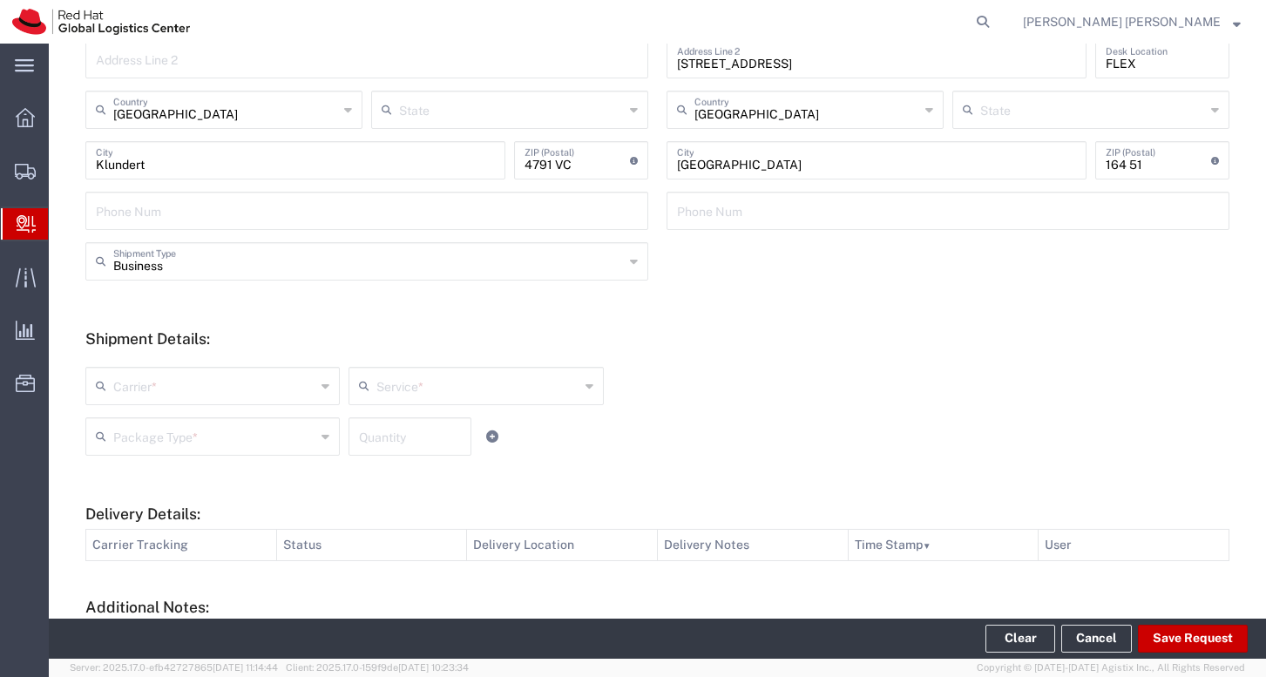
click at [239, 382] on input "text" at bounding box center [214, 384] width 202 height 30
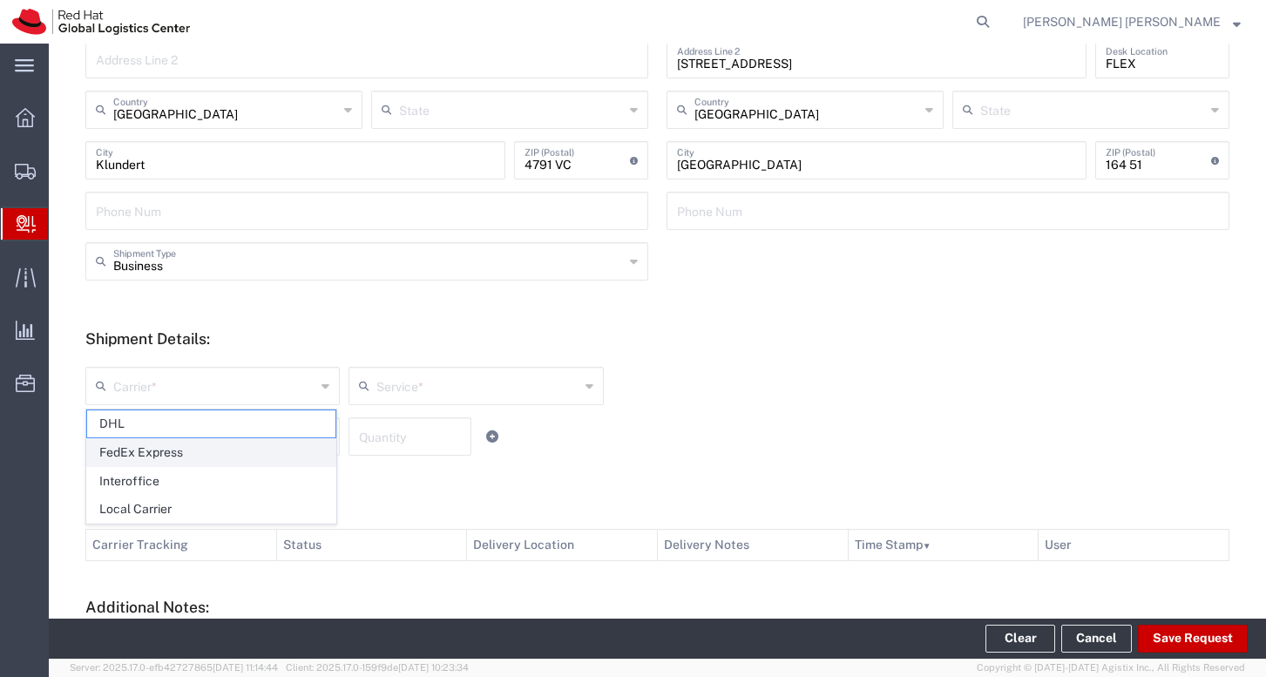
click at [254, 449] on span "FedEx Express" at bounding box center [211, 452] width 248 height 27
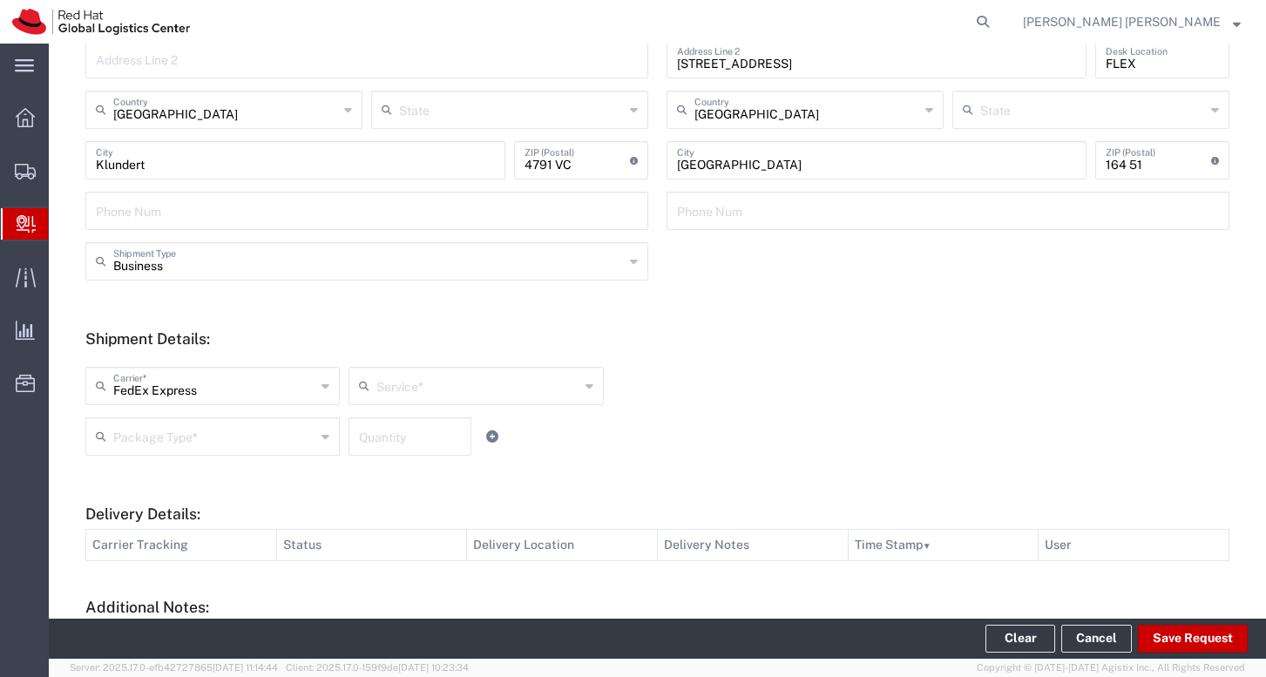
click at [321, 382] on icon at bounding box center [325, 386] width 8 height 28
type input "FedEx Express"
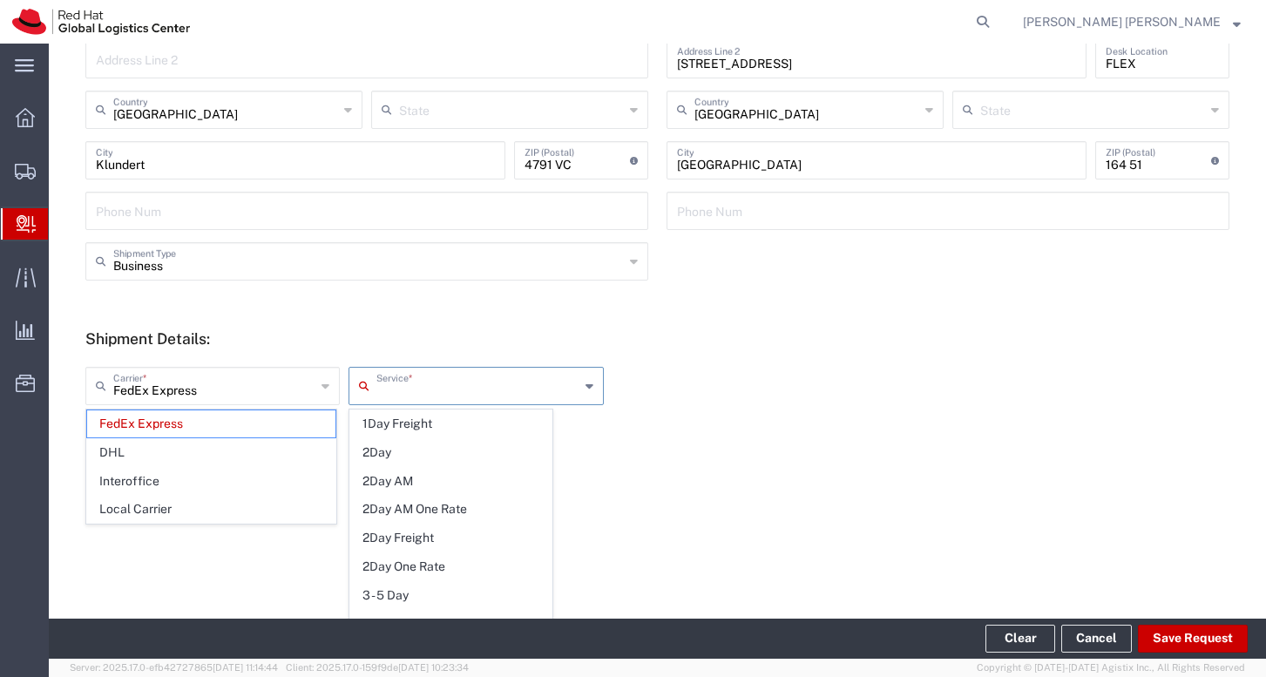
click at [451, 375] on input "text" at bounding box center [477, 384] width 202 height 30
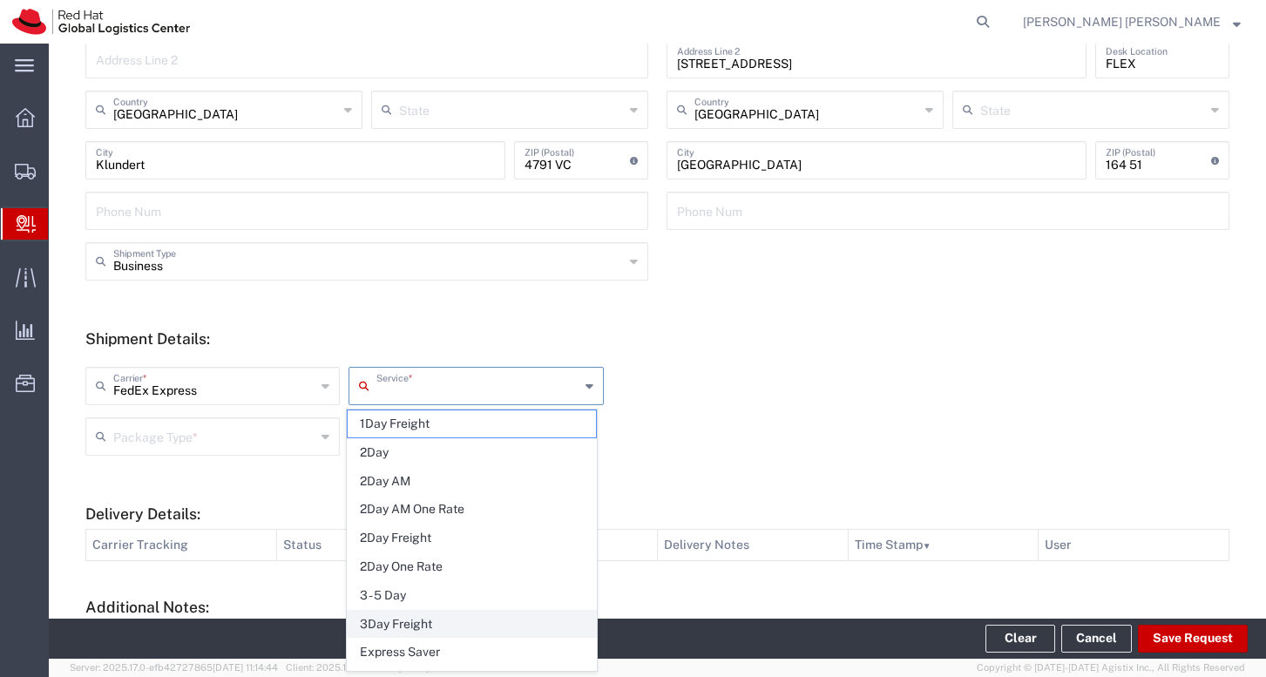
scroll to position [330, 0]
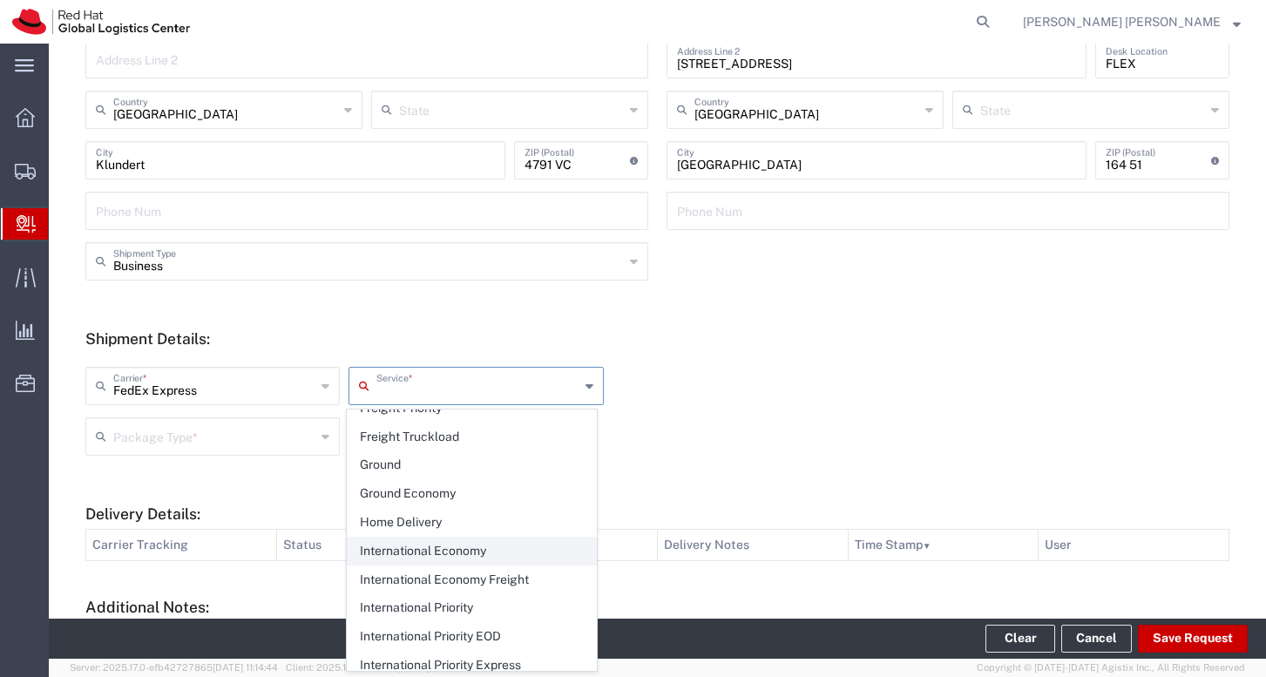
click at [429, 544] on span "International Economy" at bounding box center [472, 550] width 248 height 27
type input "International Economy"
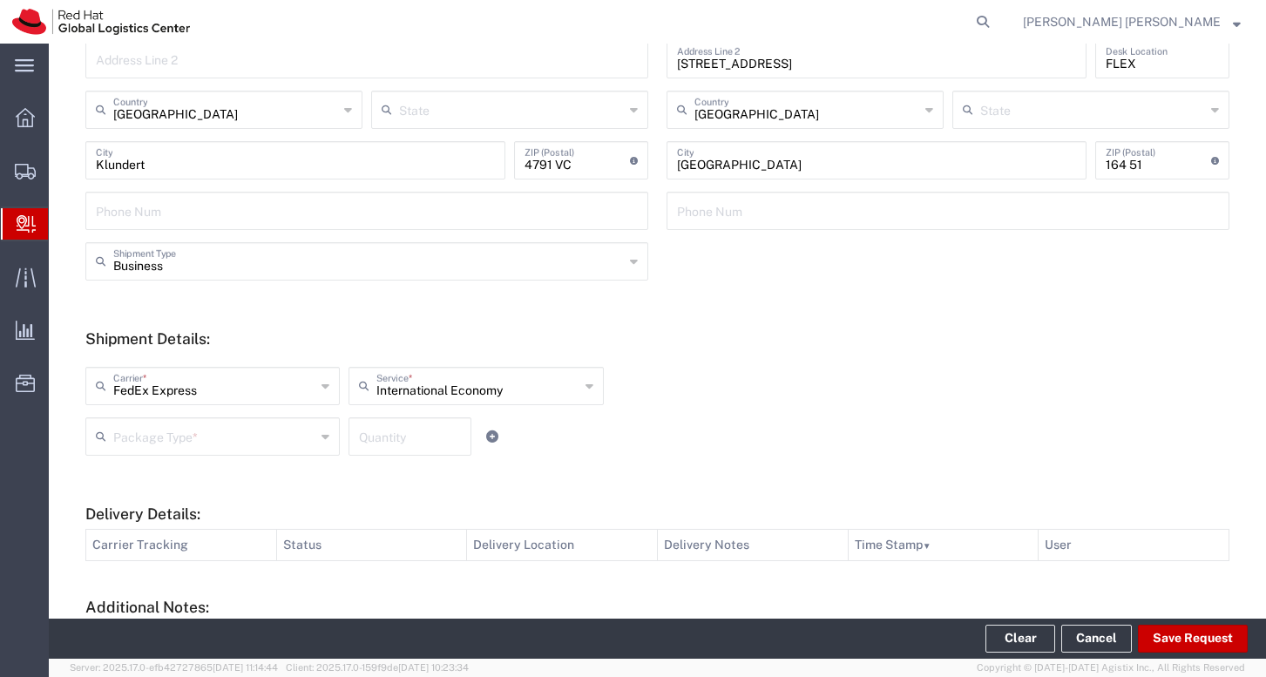
click at [219, 445] on input "text" at bounding box center [214, 435] width 202 height 30
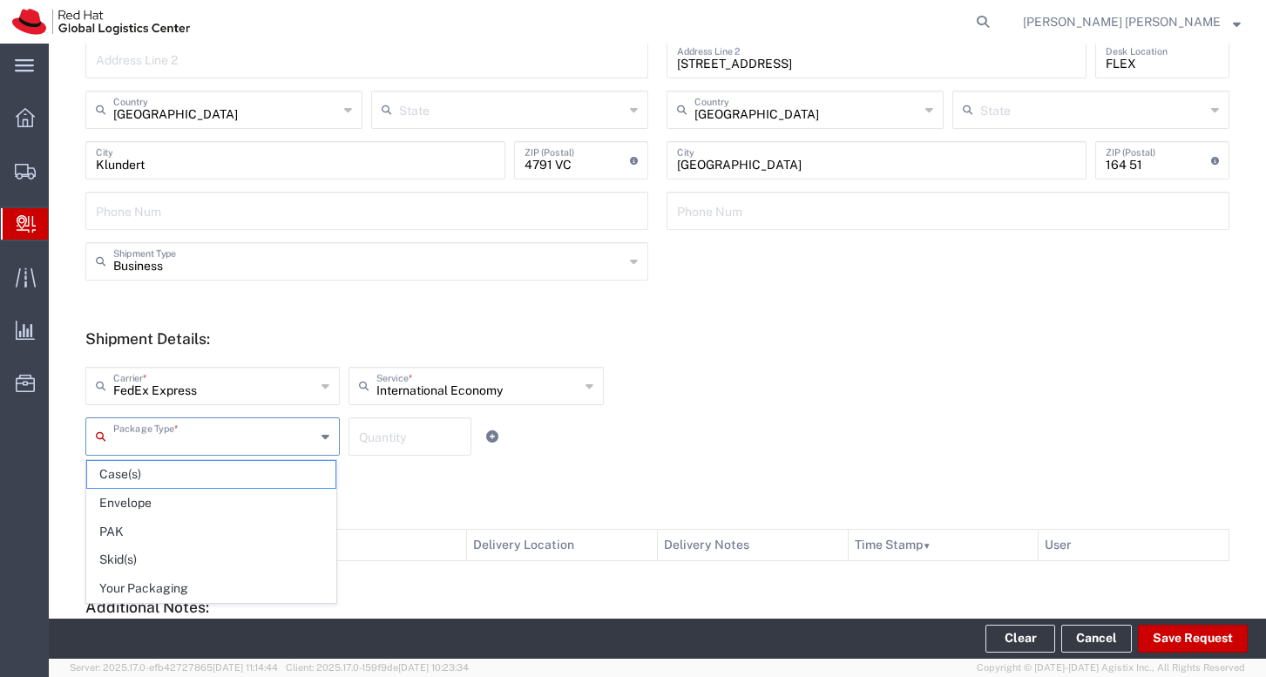
drag, startPoint x: 206, startPoint y: 583, endPoint x: 340, endPoint y: 444, distance: 192.2
click at [207, 583] on span "Your Packaging" at bounding box center [211, 588] width 248 height 27
type input "Your Packaging"
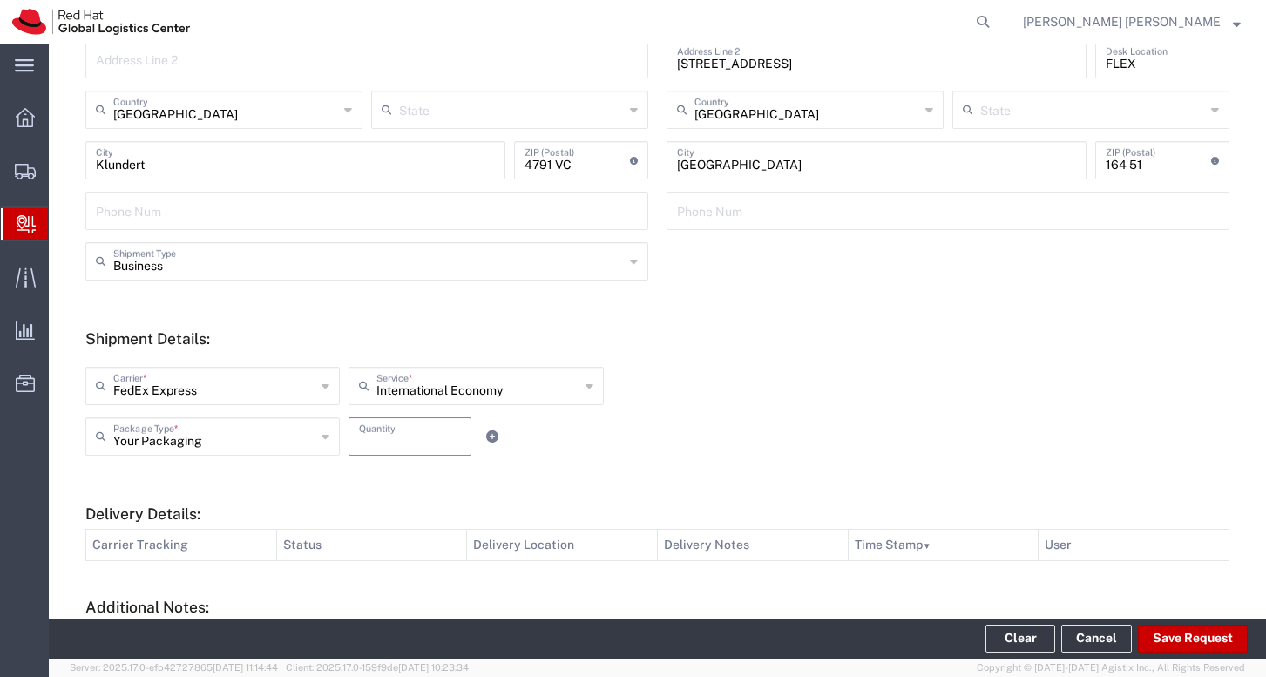
click at [361, 431] on input "number" at bounding box center [410, 435] width 102 height 30
type input "1"
click at [801, 366] on div "FedEx Express Carrier * FedEx Express DHL Interoffice Local Carrier Internation…" at bounding box center [658, 411] width 1162 height 114
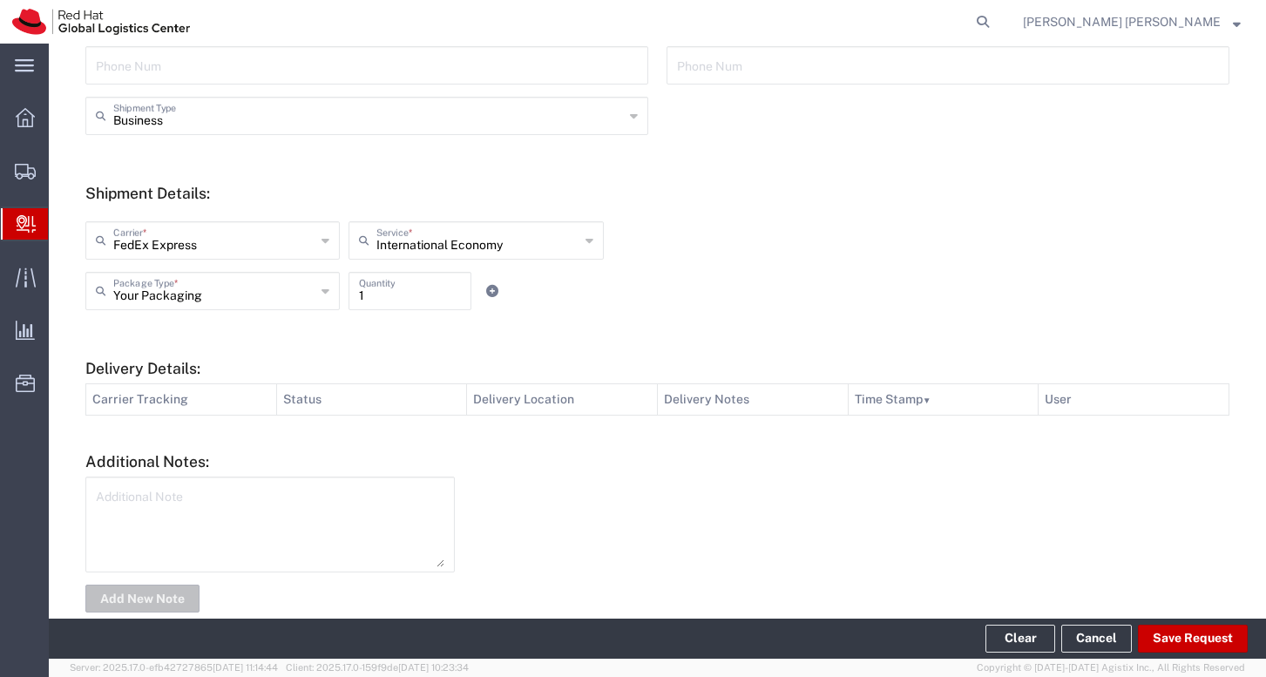
scroll to position [571, 0]
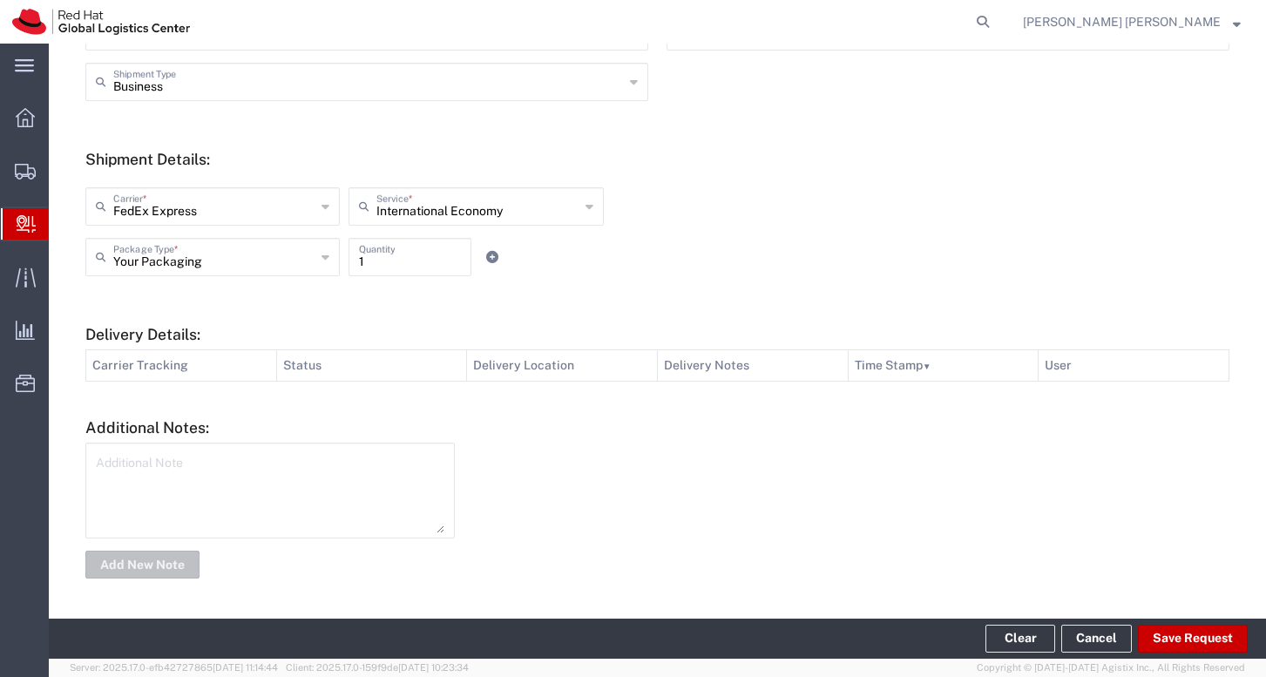
click at [347, 476] on textarea at bounding box center [270, 490] width 348 height 85
type textarea "Courier: TNT"
click at [731, 463] on div at bounding box center [850, 511] width 774 height 136
click at [1174, 641] on button "Save Request" at bounding box center [1193, 639] width 110 height 28
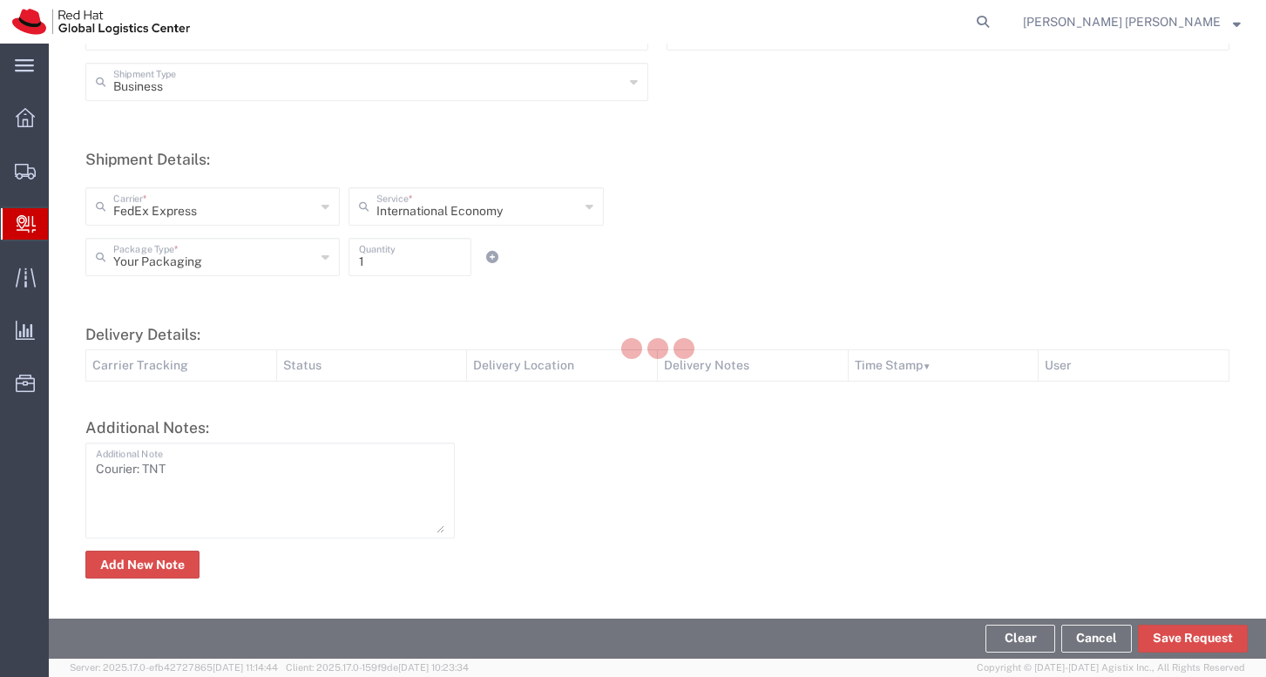
scroll to position [0, 0]
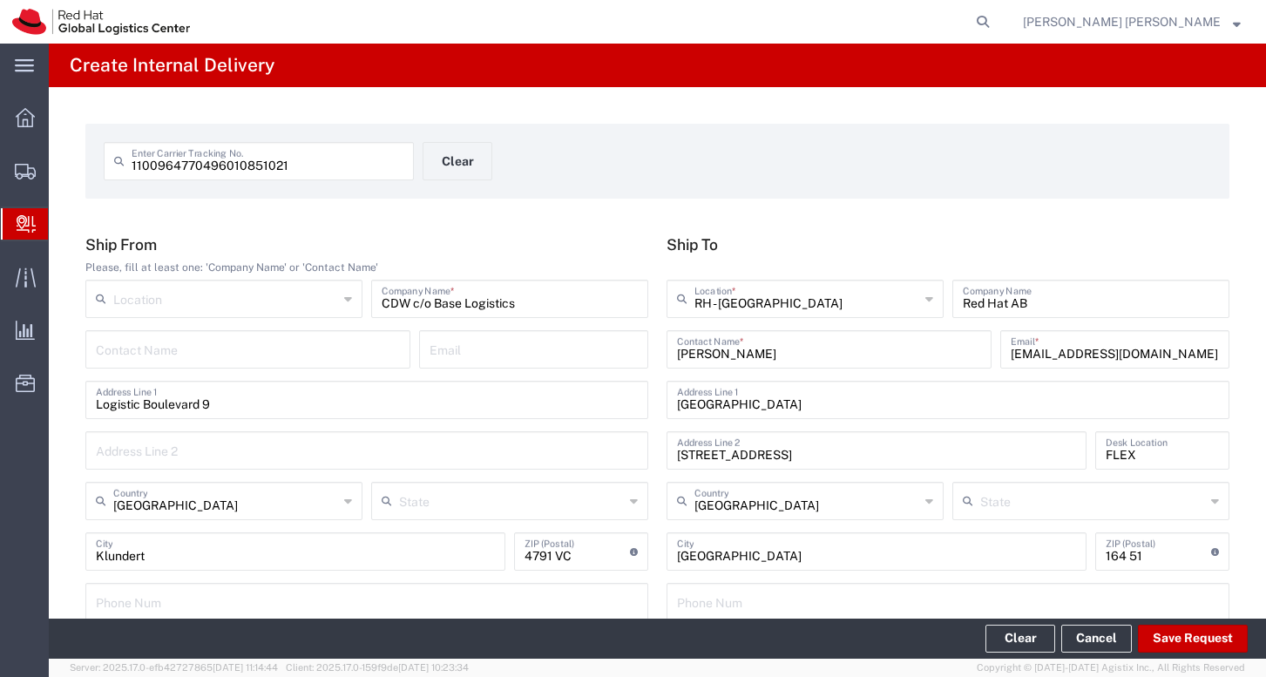
type input "[GEOGRAPHIC_DATA]"
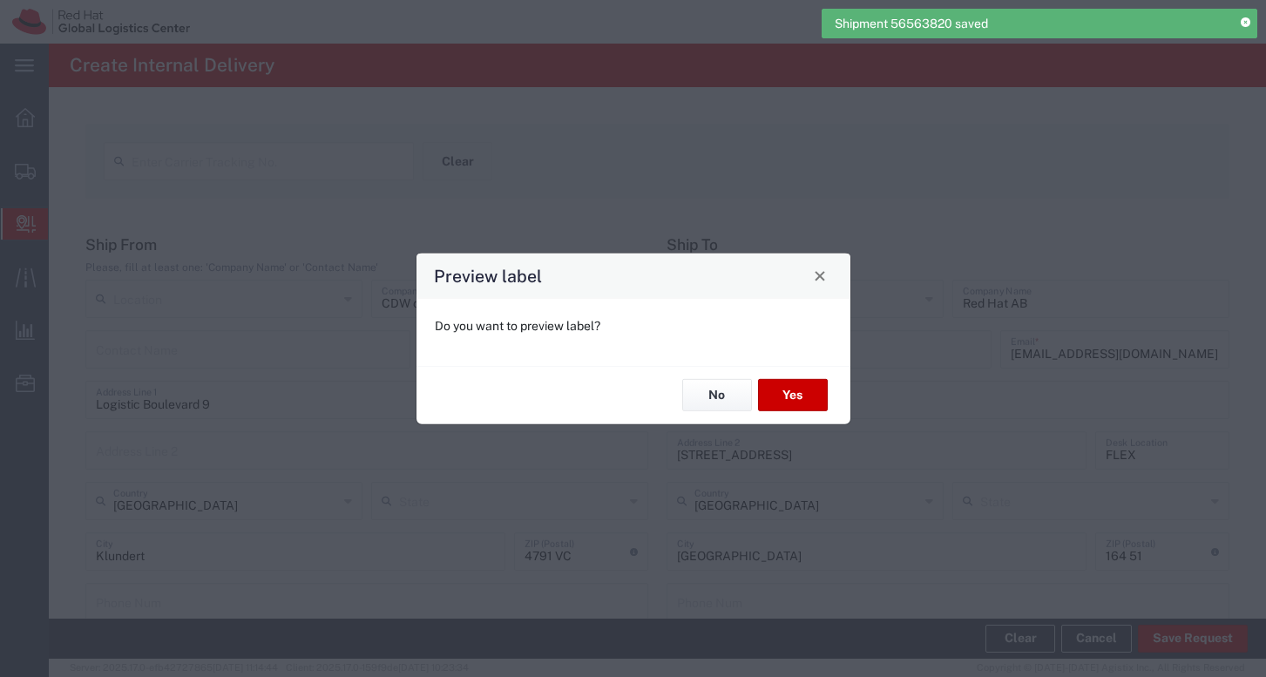
type input "International Economy"
type input "Your Packaging"
click at [721, 398] on button "No" at bounding box center [717, 395] width 70 height 32
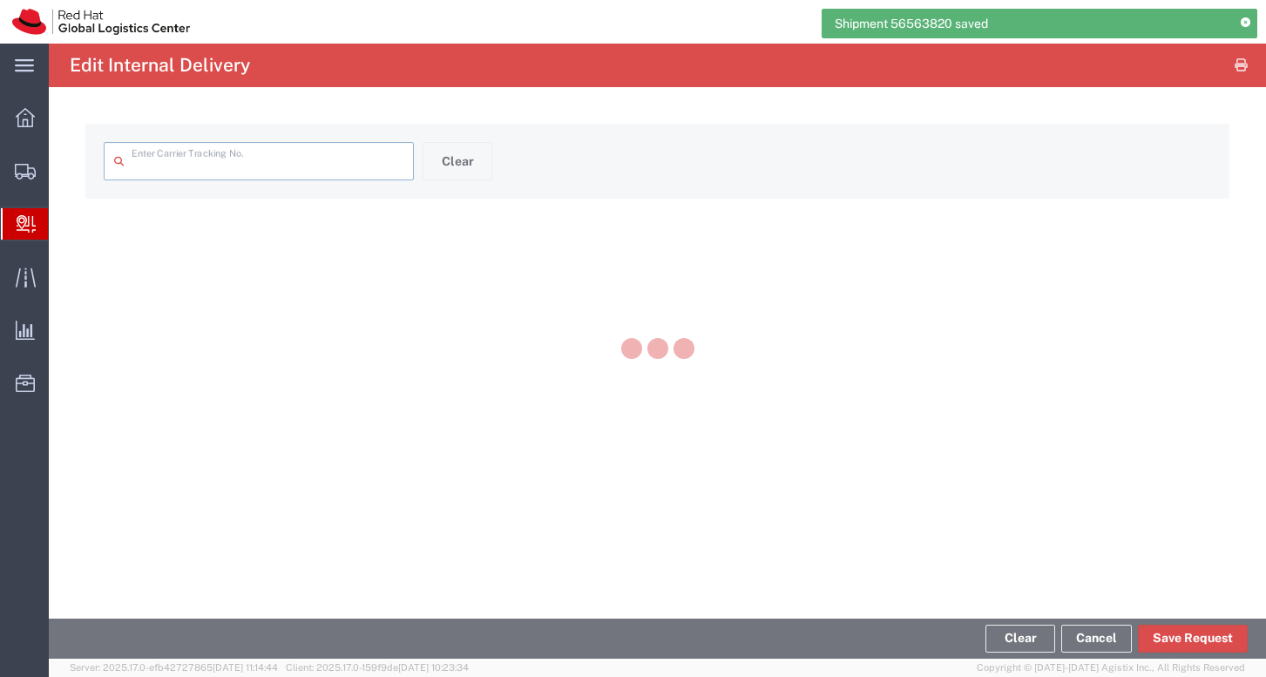
type input "1100964770496010851021"
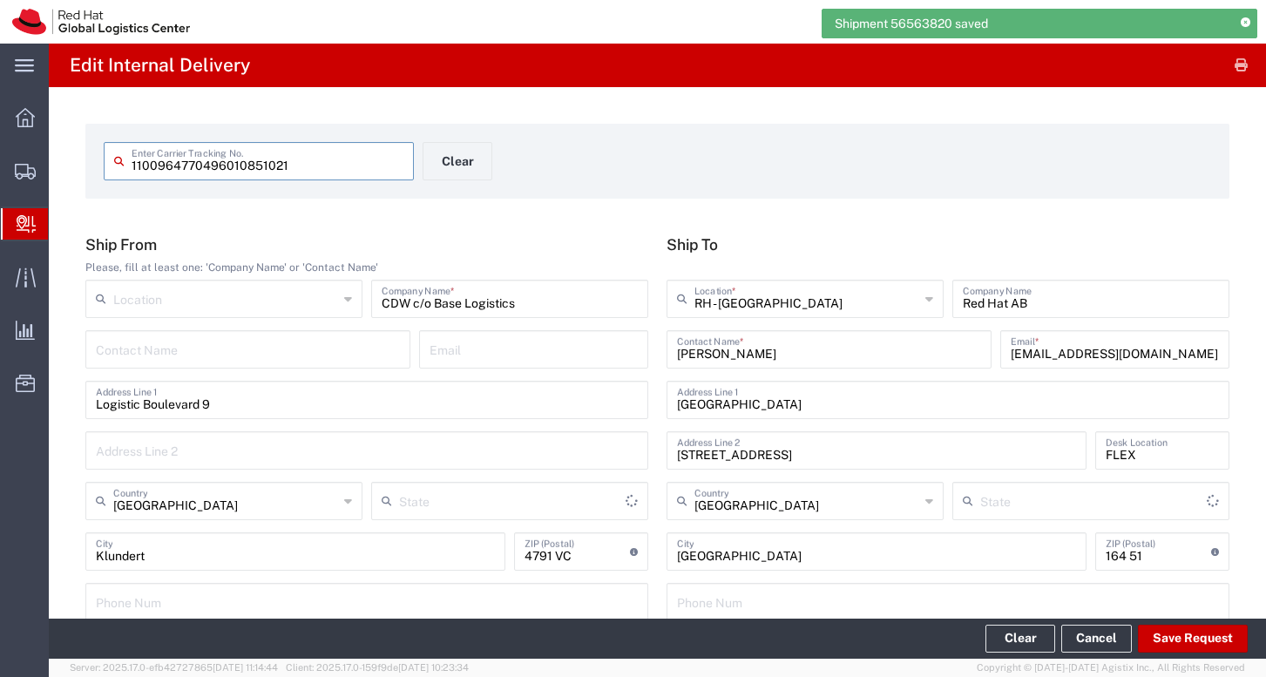
type input "Your Packaging"
type input "International Economy"
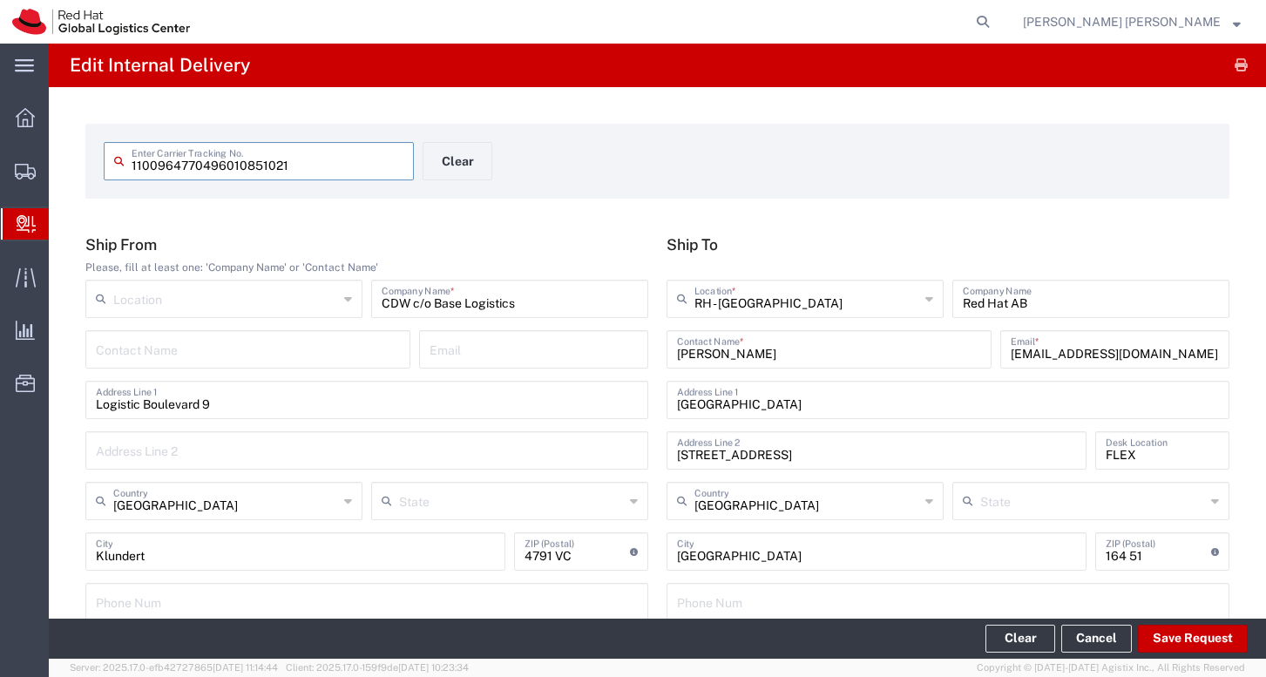
scroll to position [649, 0]
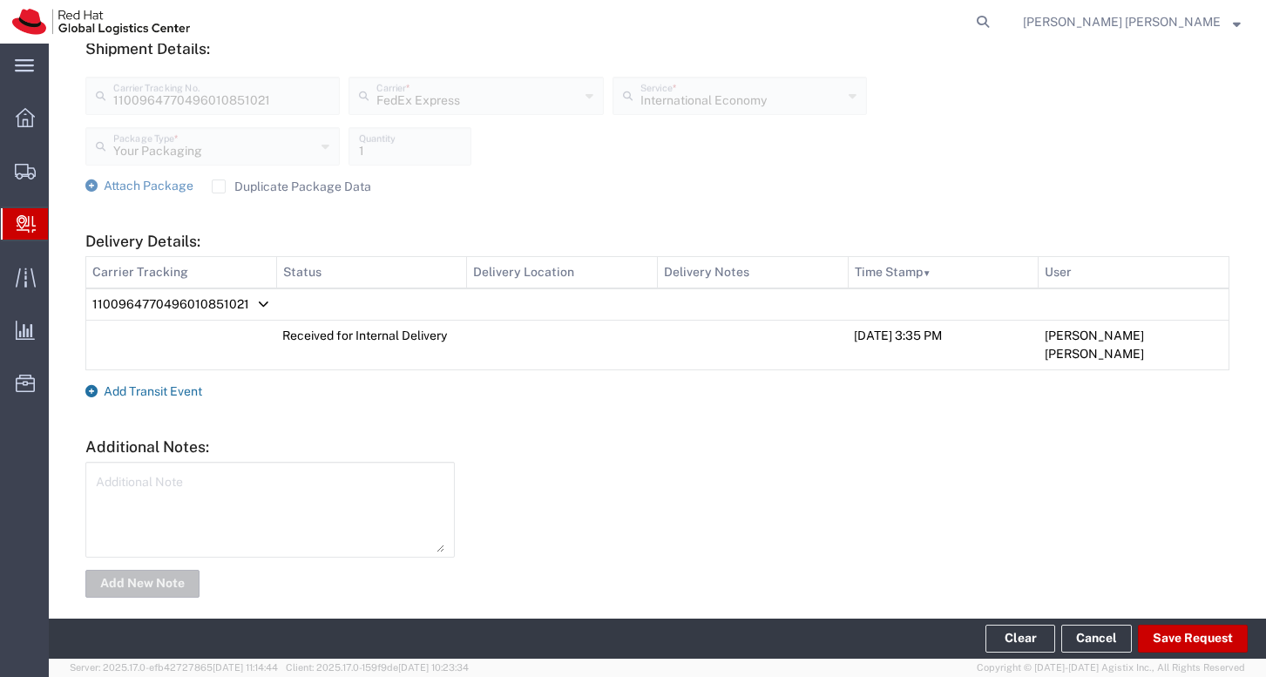
click at [152, 384] on span "Add Transit Event" at bounding box center [153, 391] width 98 height 14
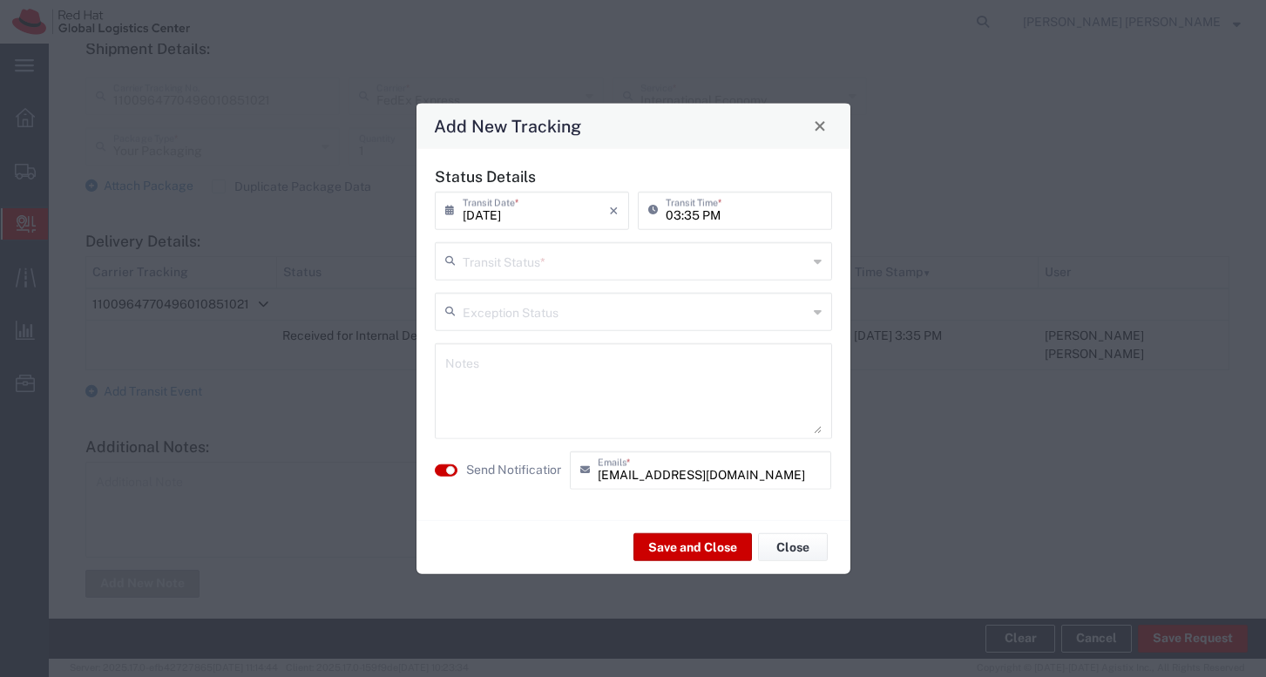
click at [614, 274] on input "text" at bounding box center [635, 259] width 345 height 30
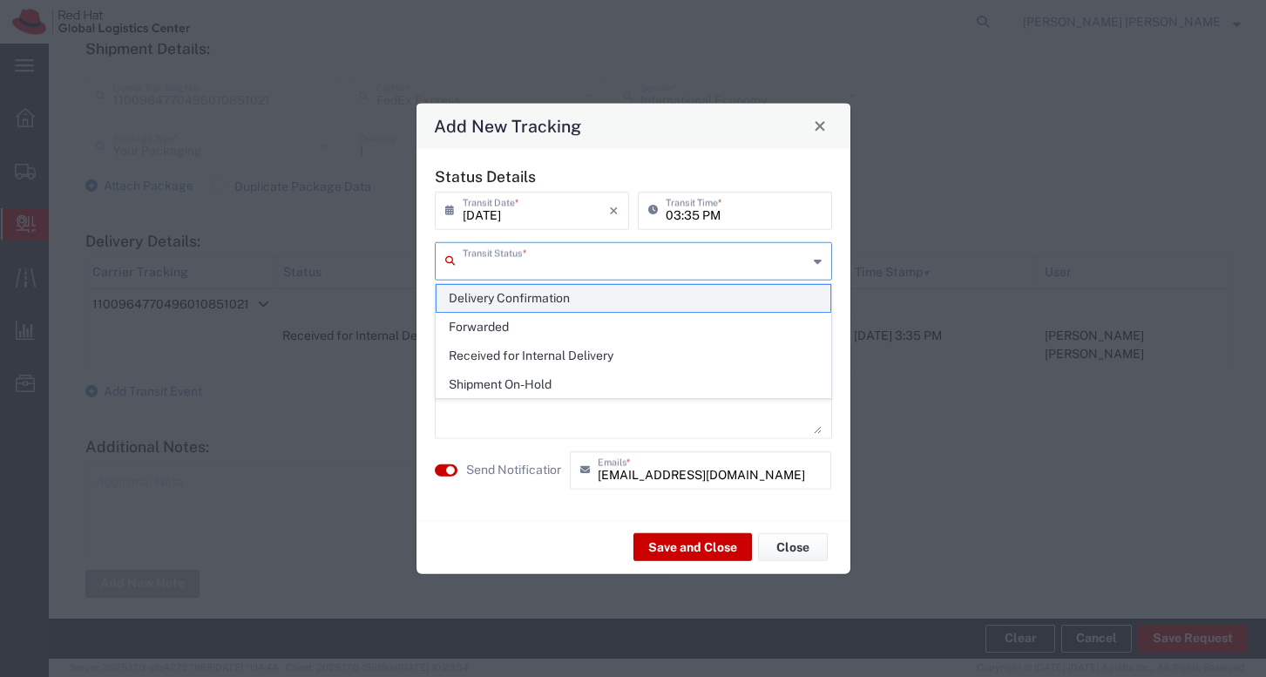
click at [557, 296] on span "Delivery Confirmation" at bounding box center [633, 298] width 394 height 27
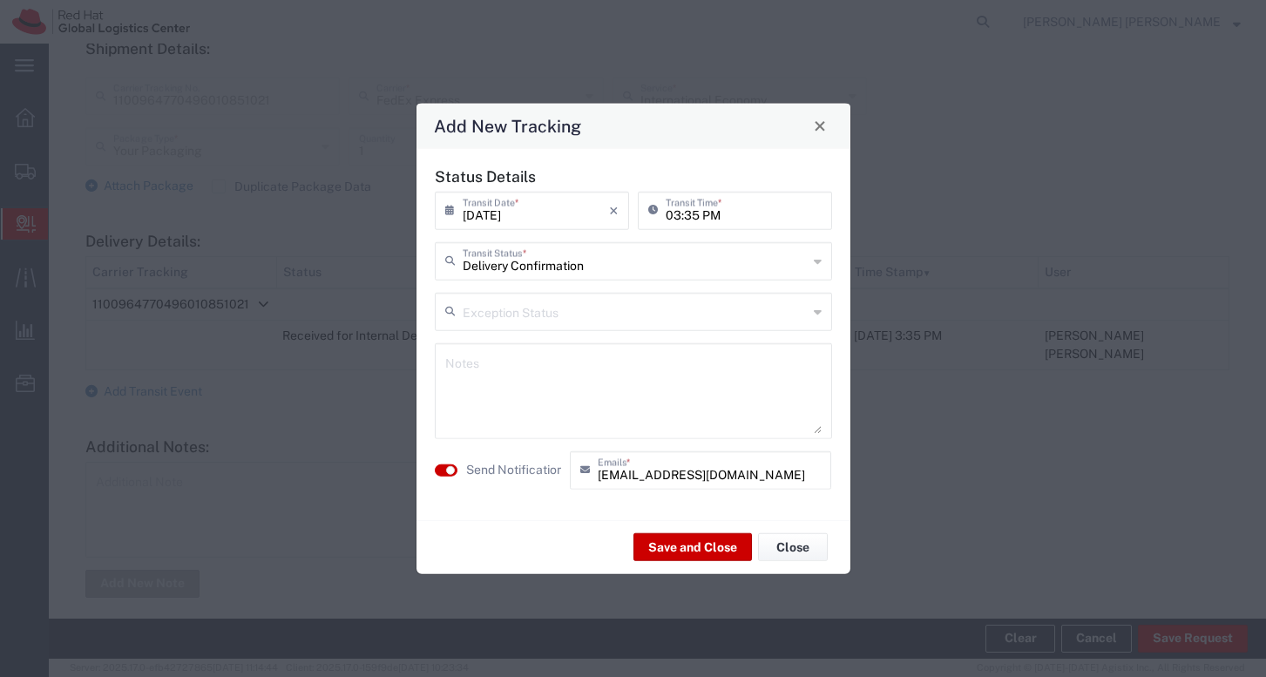
click at [527, 314] on input "text" at bounding box center [635, 309] width 345 height 30
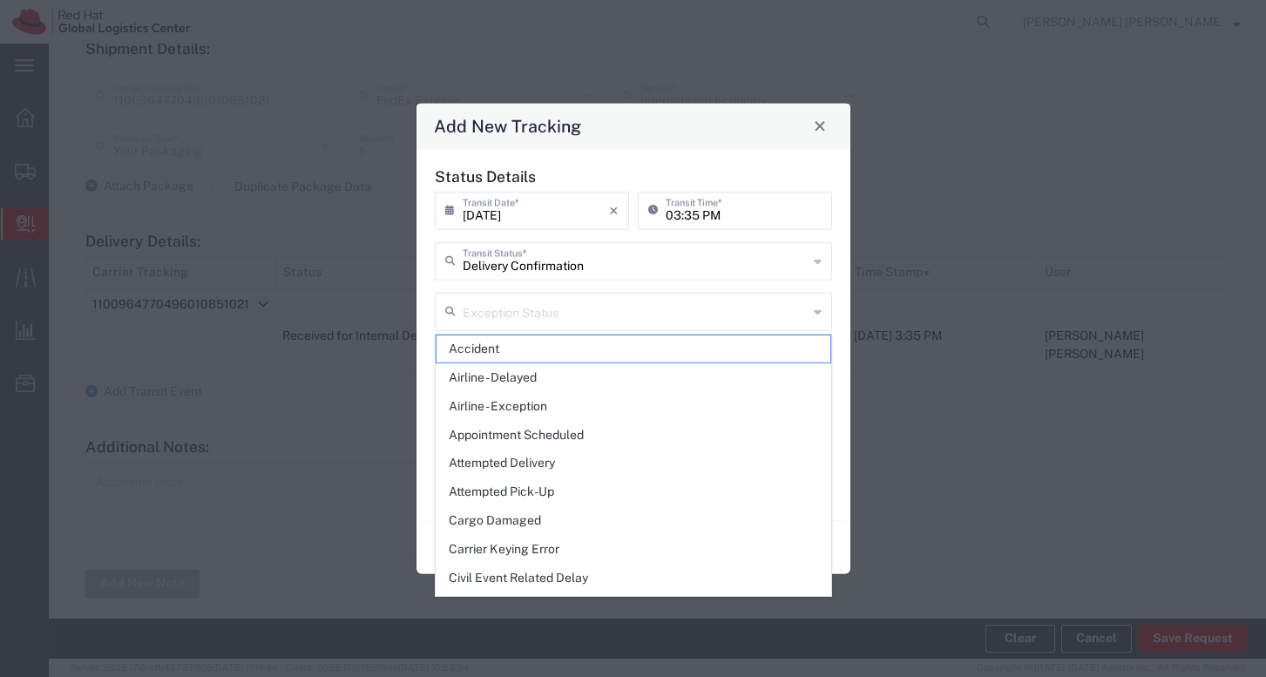
click at [883, 332] on div "Add New Tracking Status Details [DATE] × Transit Date * Cancel Apply 03:35 PM T…" at bounding box center [633, 338] width 1266 height 677
click at [665, 298] on input "text" at bounding box center [635, 309] width 345 height 30
type input "Delivery Confirmation"
click at [742, 267] on input "Delivery Confirmation" at bounding box center [635, 259] width 345 height 30
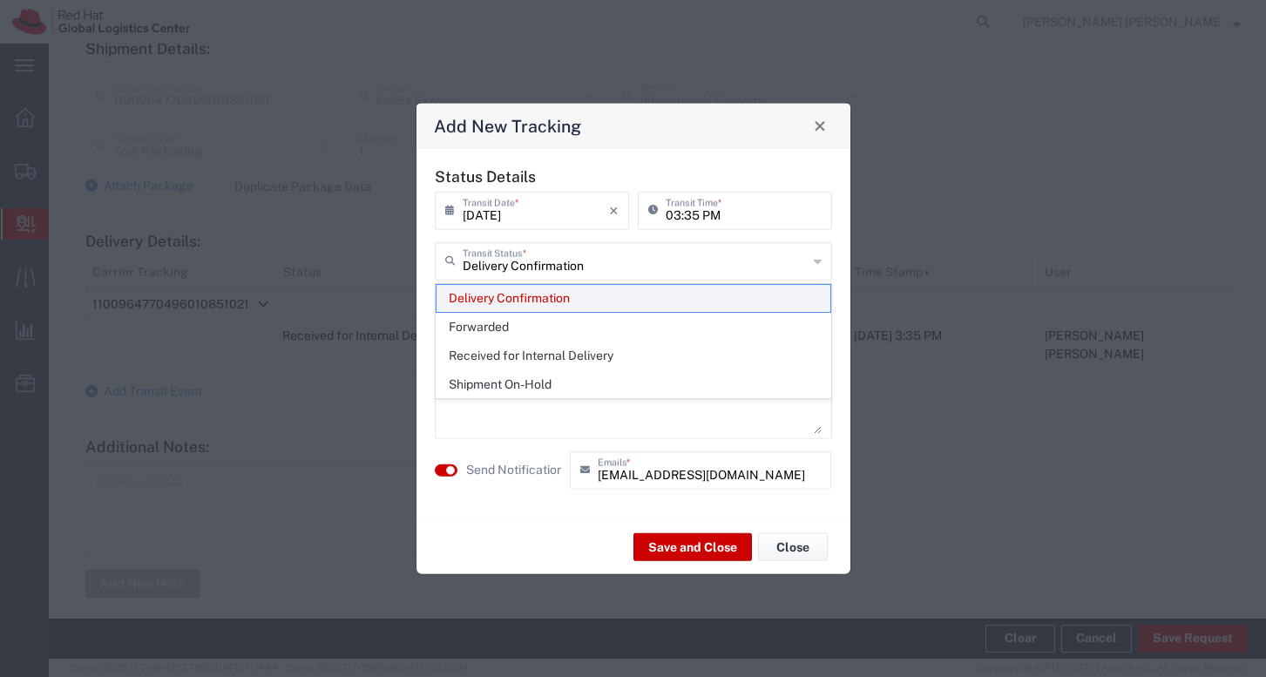
click at [648, 301] on span "Delivery Confirmation" at bounding box center [633, 298] width 394 height 27
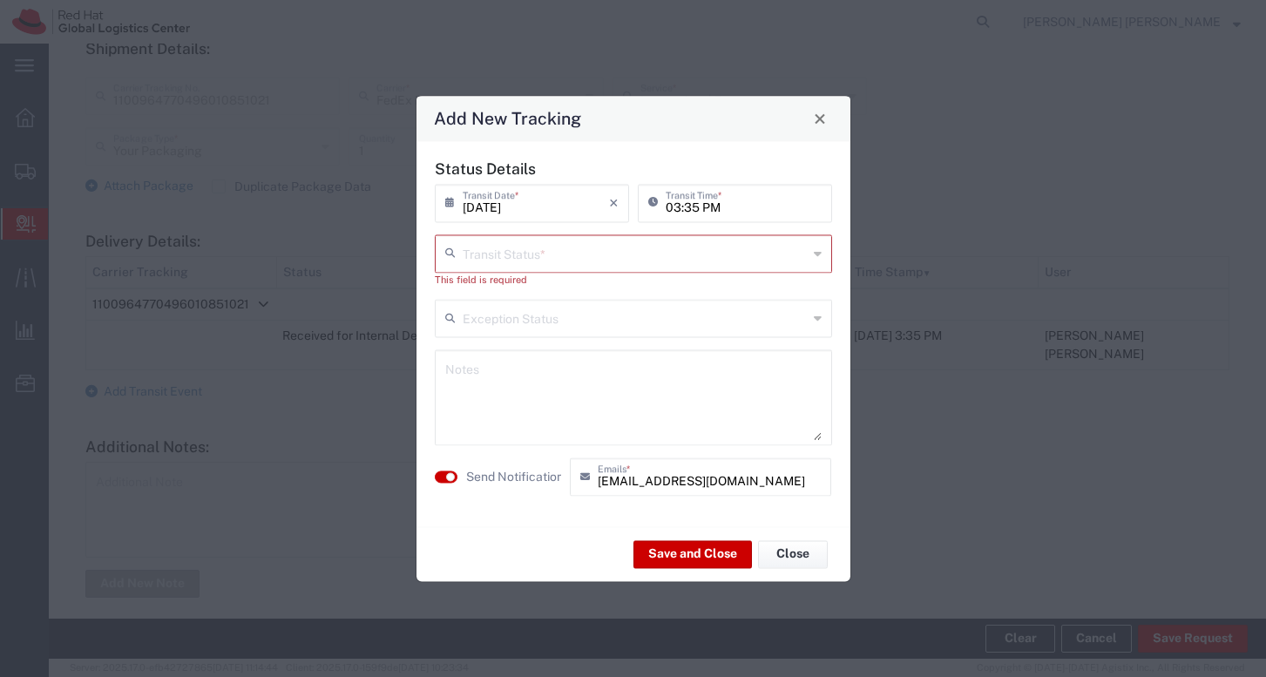
click at [592, 260] on input "text" at bounding box center [635, 252] width 345 height 30
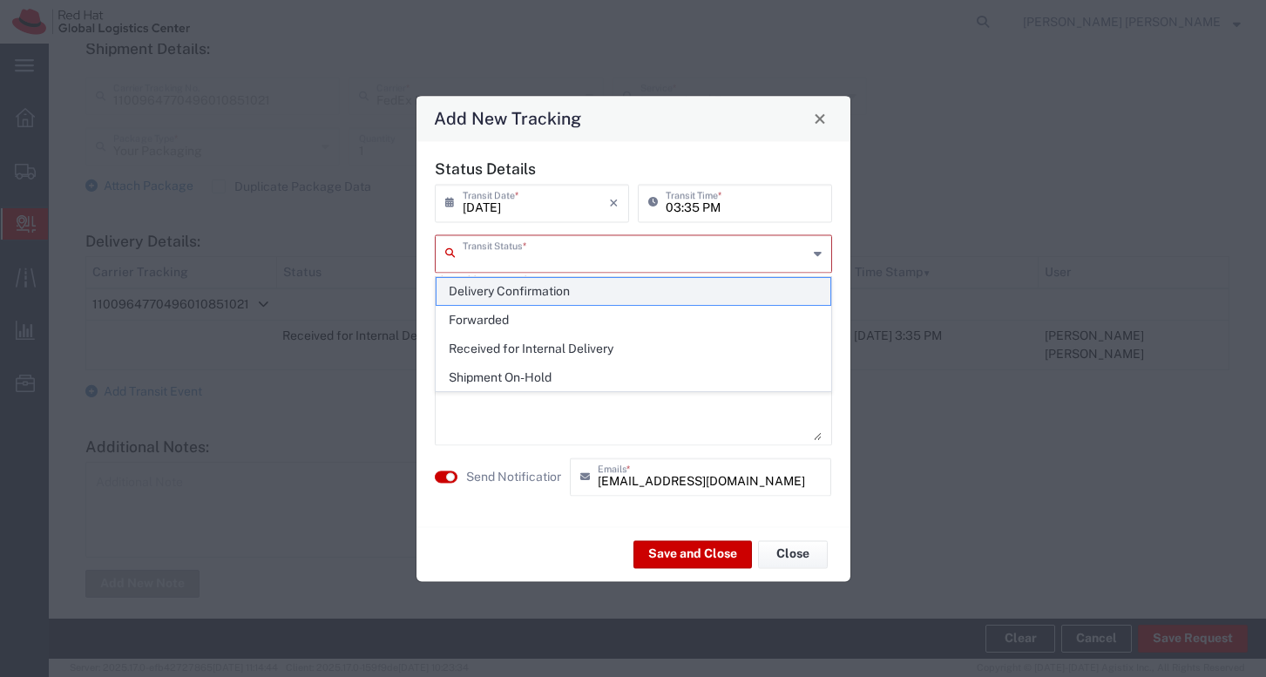
click at [568, 294] on span "Delivery Confirmation" at bounding box center [633, 291] width 394 height 27
type input "Delivery Confirmation"
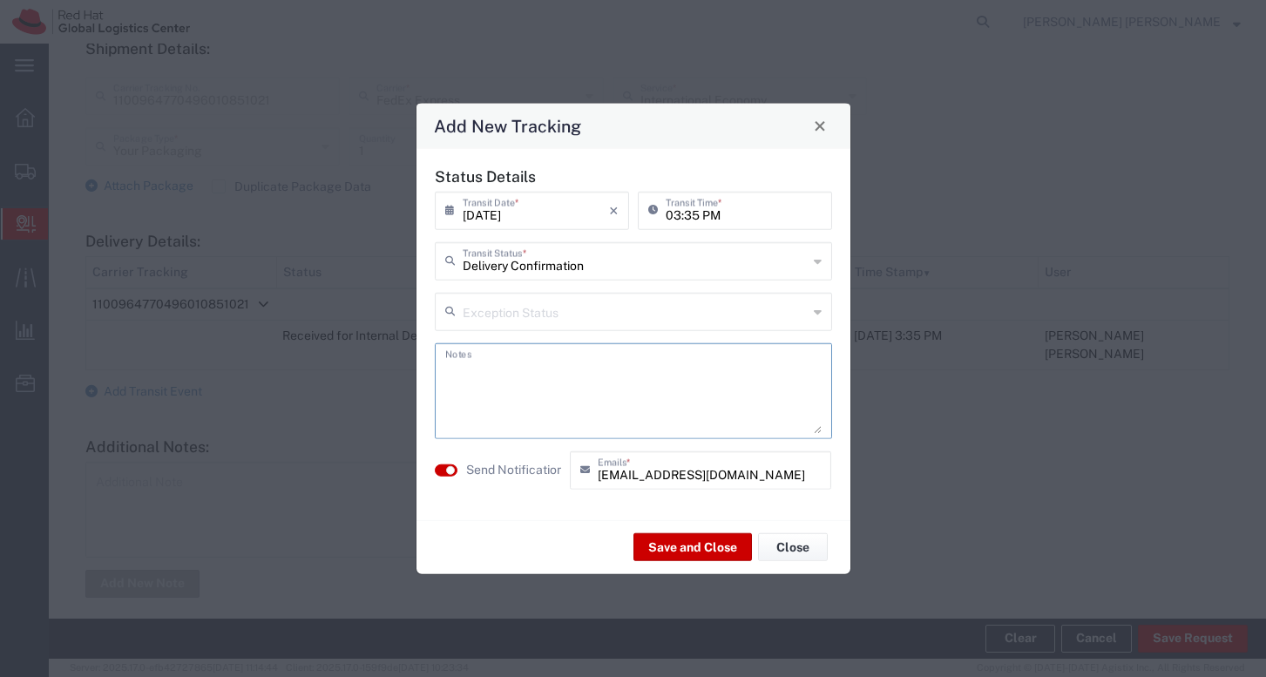
click at [549, 382] on textarea at bounding box center [633, 390] width 376 height 85
click at [448, 471] on small "button" at bounding box center [450, 469] width 9 height 9
click at [485, 384] on textarea at bounding box center [633, 390] width 376 height 85
type textarea "Received by [PERSON_NAME]"
click at [665, 555] on button "Save and Close" at bounding box center [692, 547] width 118 height 28
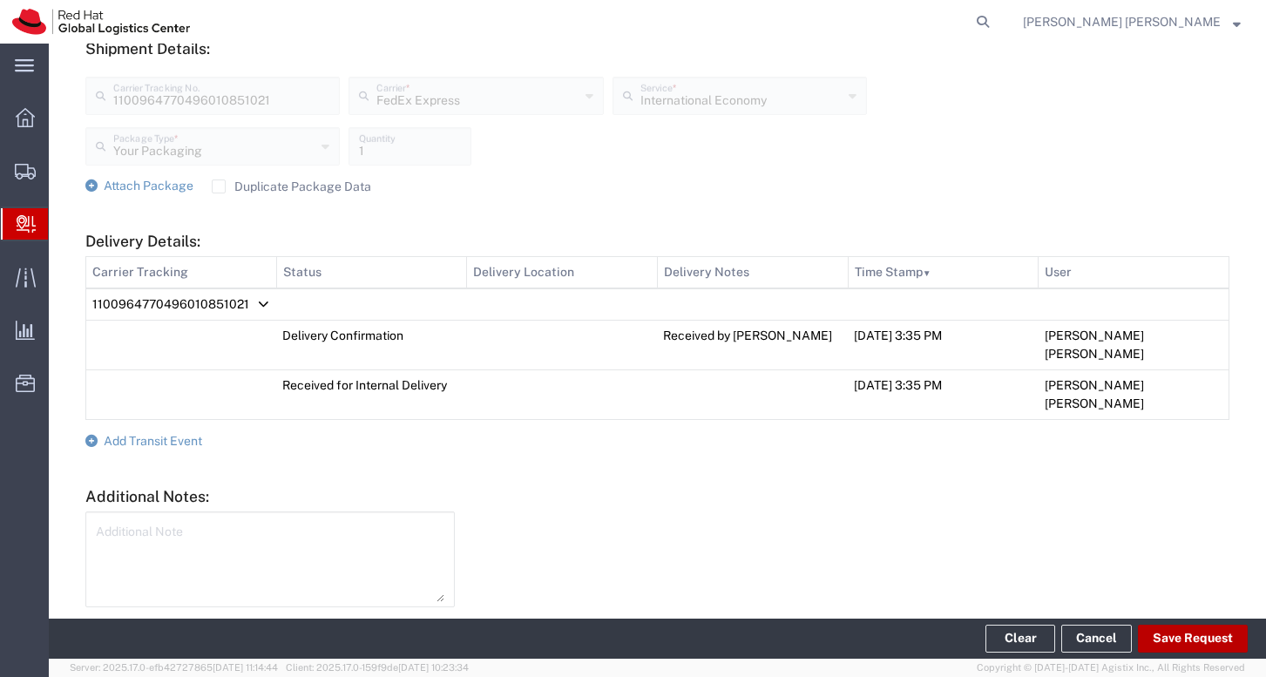
click at [1202, 641] on button "Save Request" at bounding box center [1193, 639] width 110 height 28
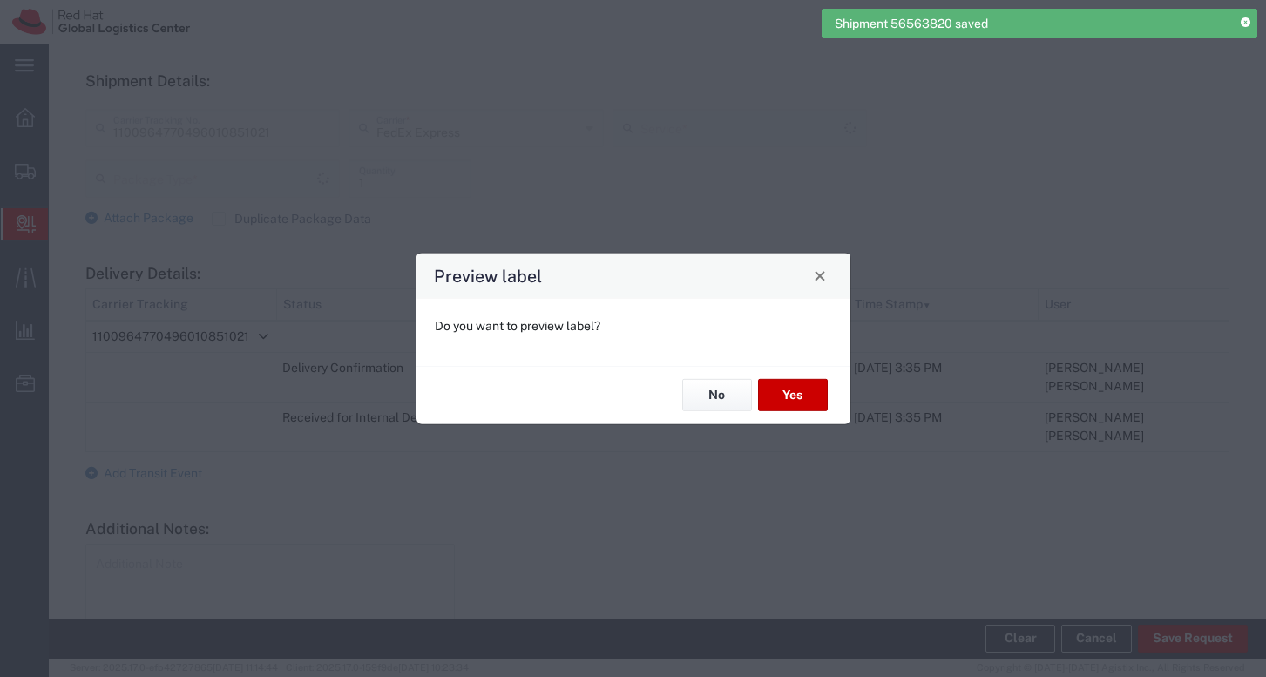
type input "Your Packaging"
type input "International Economy"
click at [717, 403] on button "No" at bounding box center [717, 395] width 70 height 32
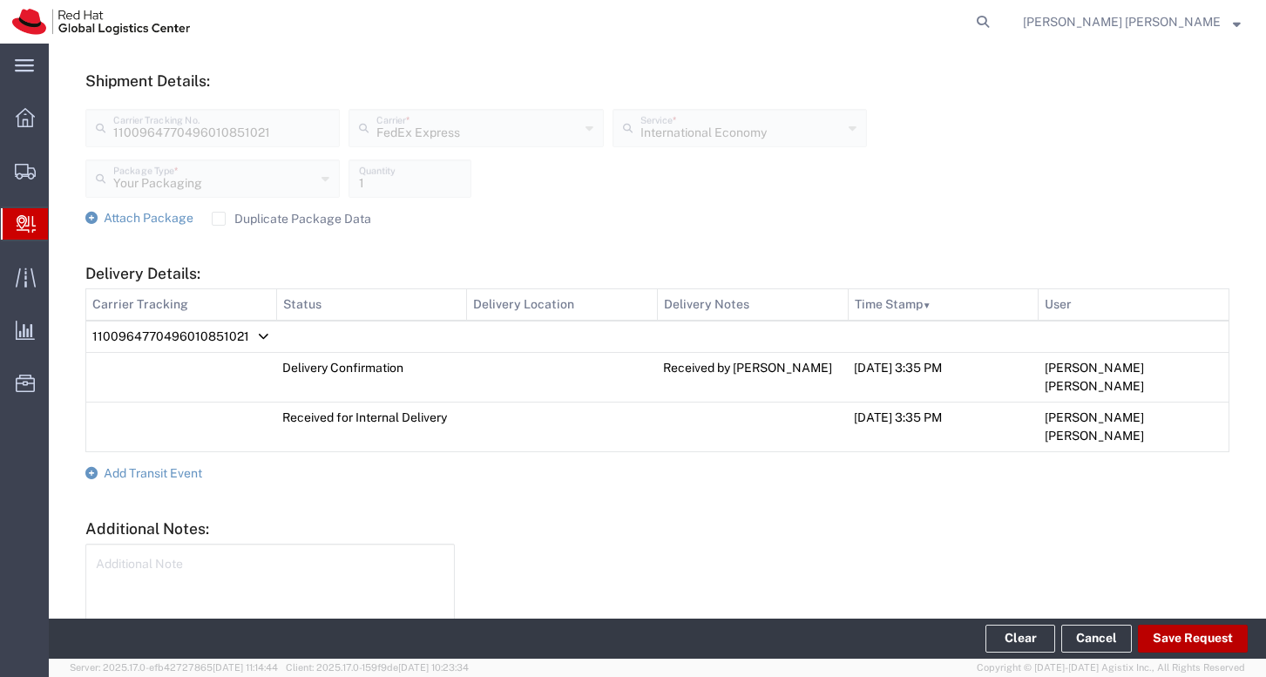
click at [1189, 640] on button "Save Request" at bounding box center [1193, 639] width 110 height 28
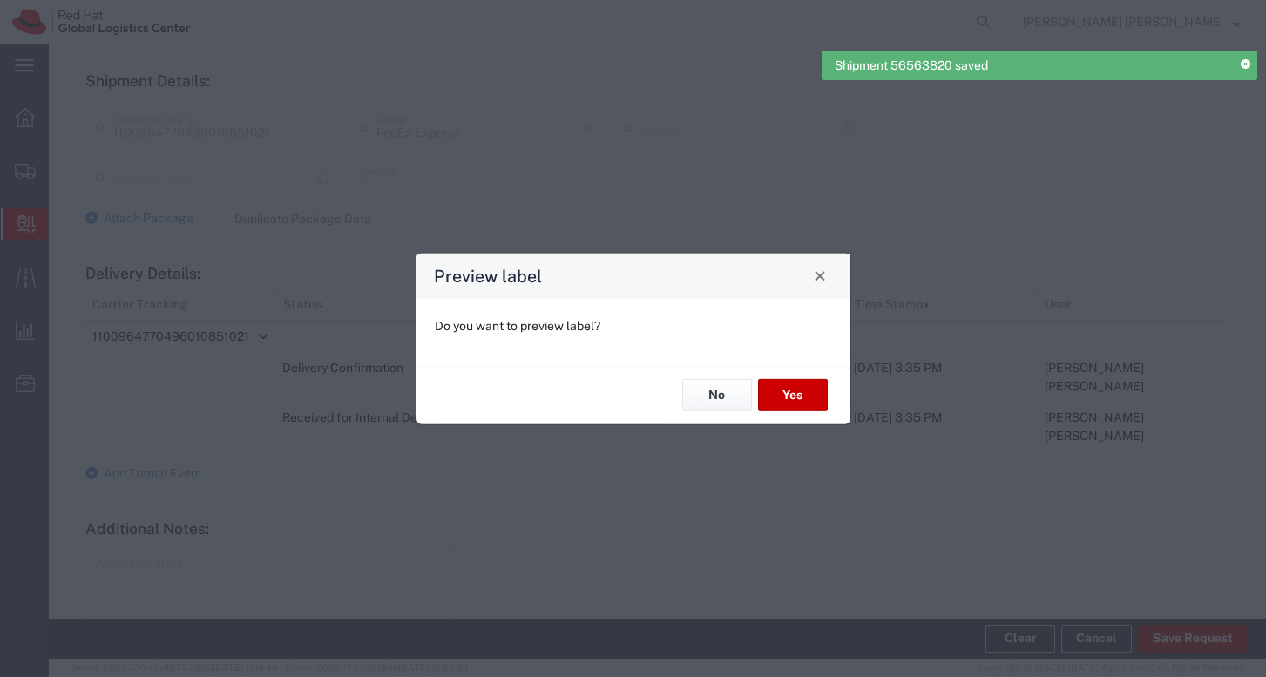
type input "Your Packaging"
type input "International Economy"
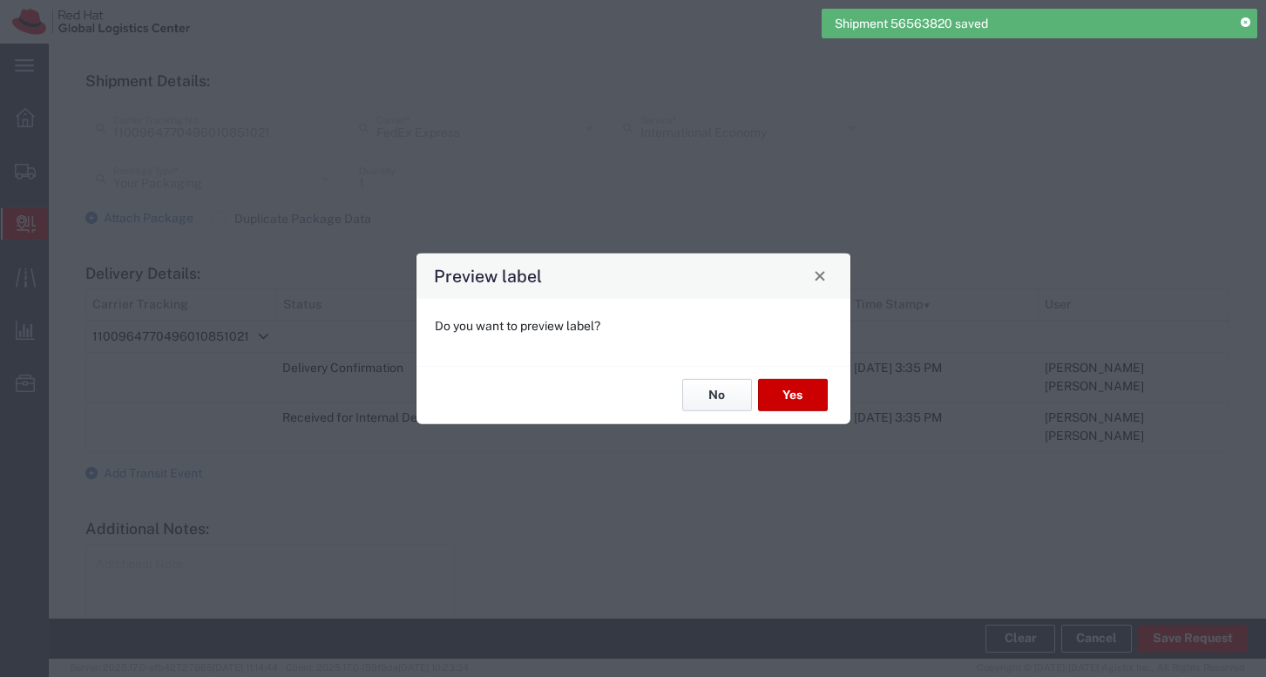
click at [724, 398] on button "No" at bounding box center [717, 395] width 70 height 32
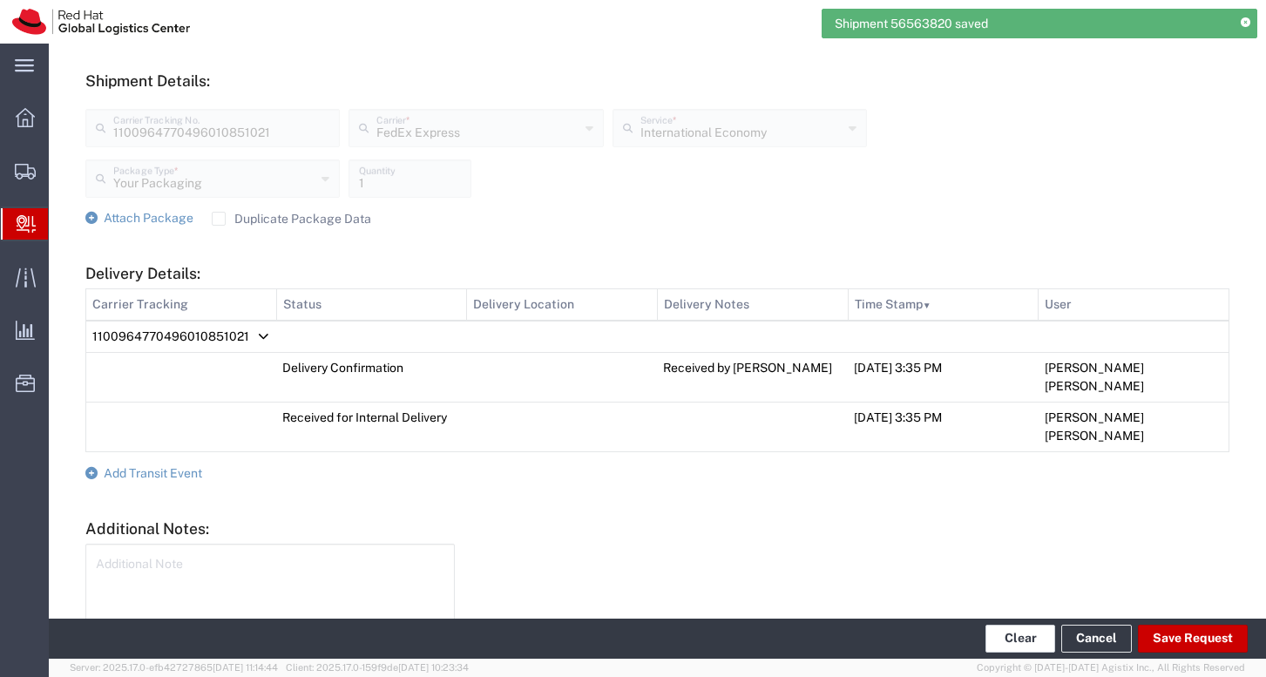
click at [1013, 643] on button "Clear" at bounding box center [1020, 639] width 70 height 28
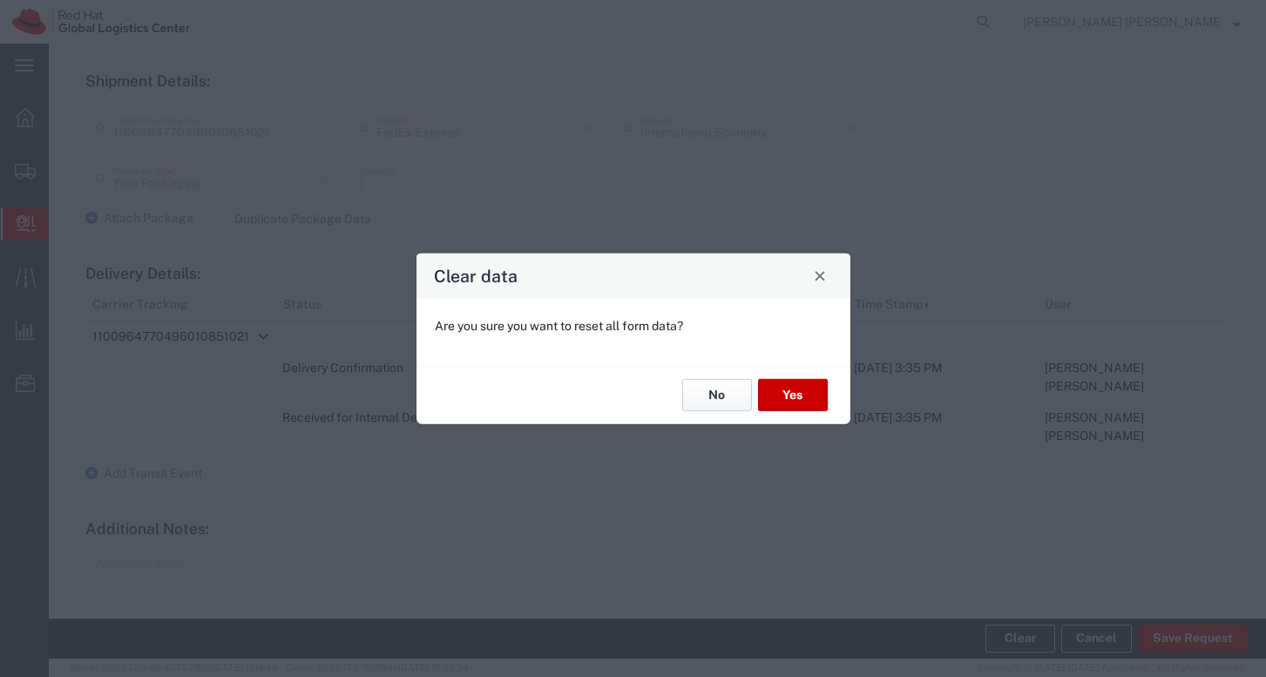
click at [721, 400] on button "No" at bounding box center [717, 395] width 70 height 32
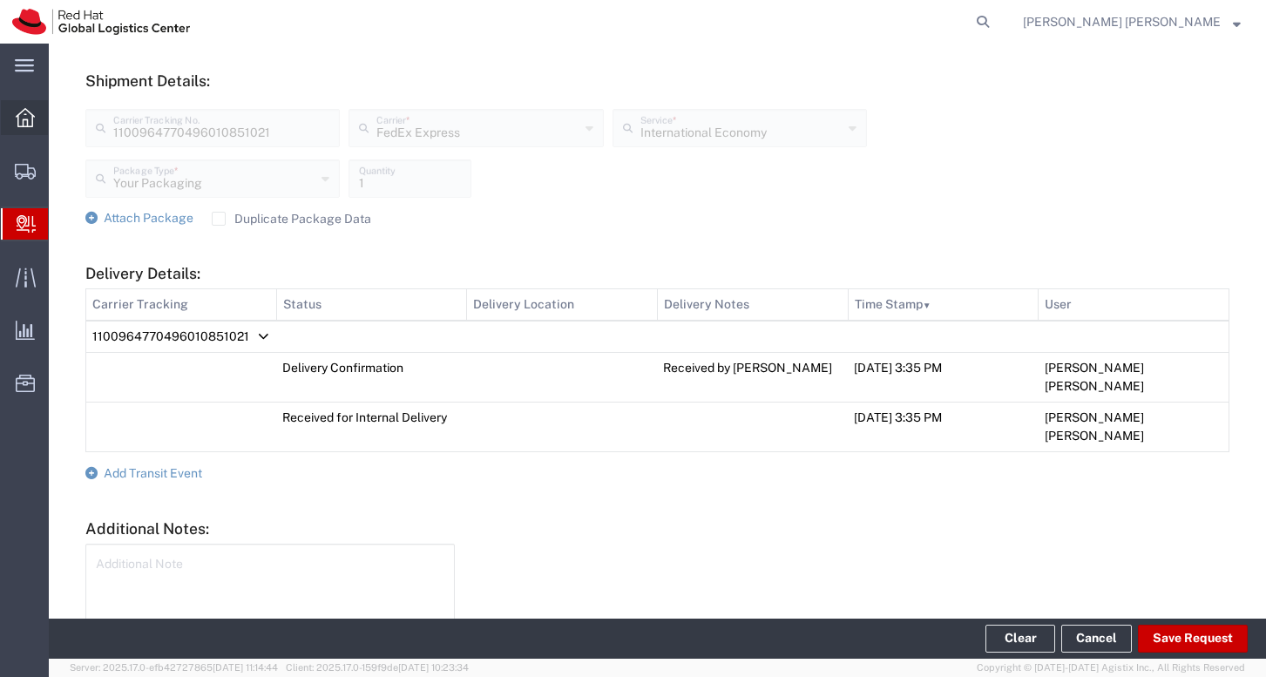
click at [44, 119] on div at bounding box center [25, 117] width 49 height 35
